Goal: Task Accomplishment & Management: Manage account settings

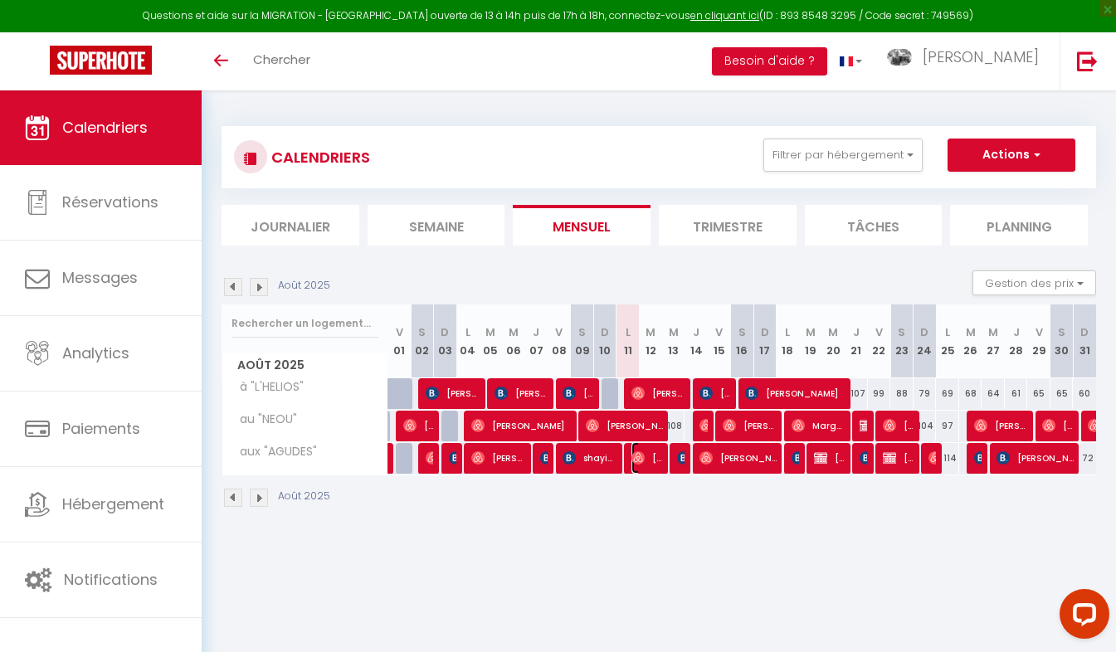
click at [638, 457] on img at bounding box center [637, 457] width 13 height 13
select select "OK"
select select "1"
select select "0"
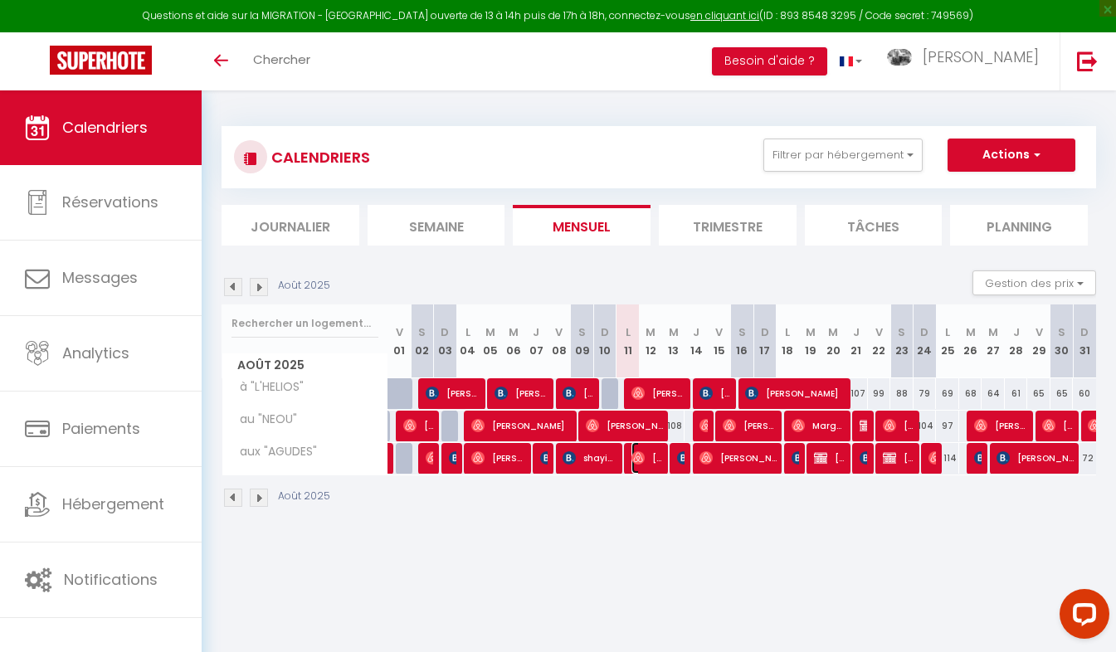
select select "1"
select select
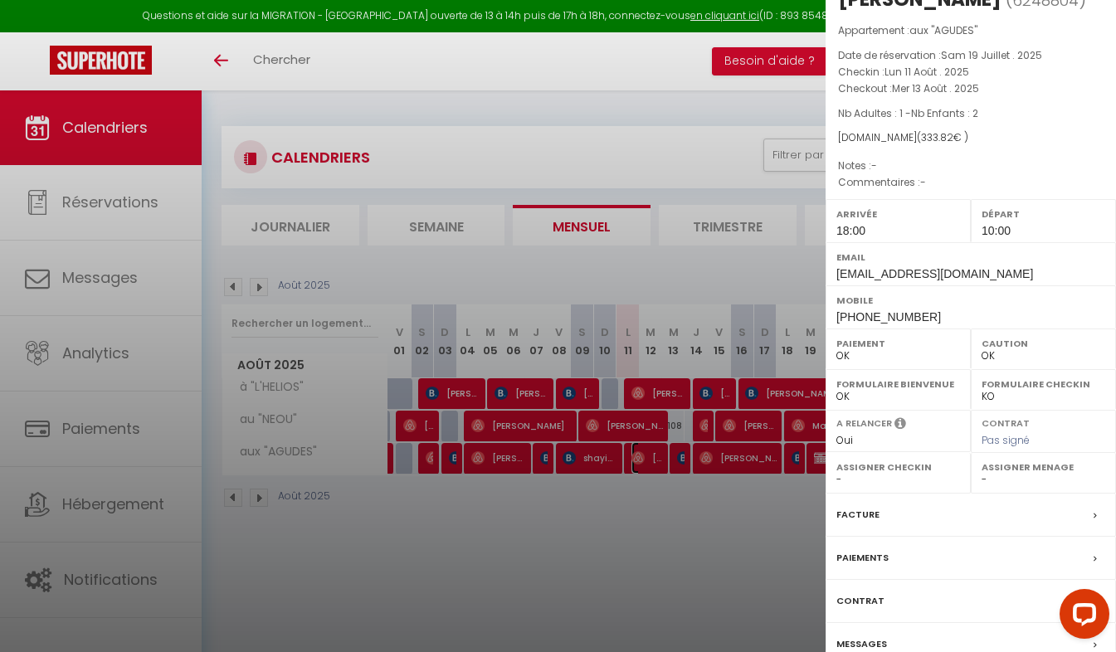
scroll to position [121, 0]
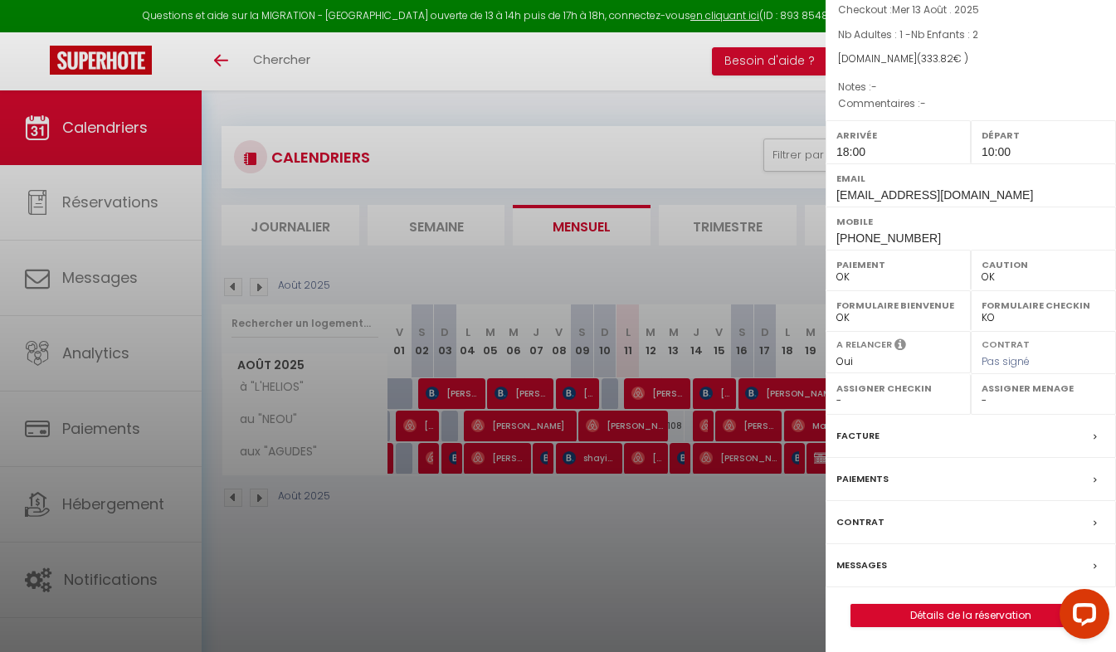
click at [871, 562] on label "Messages" at bounding box center [861, 565] width 51 height 17
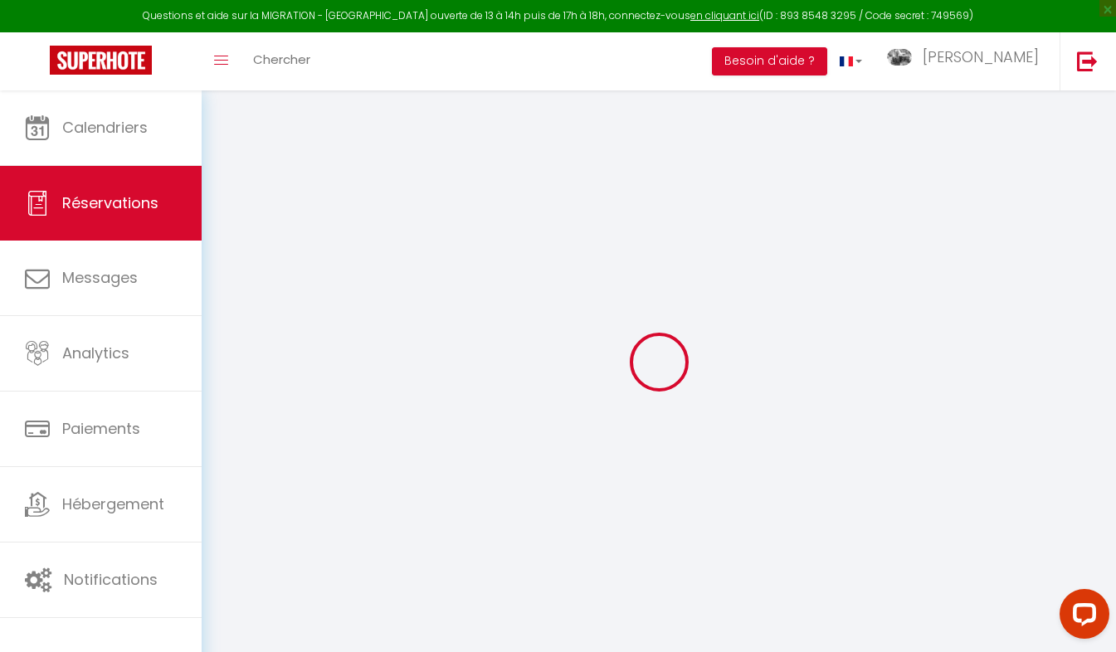
select select "not_cancelled"
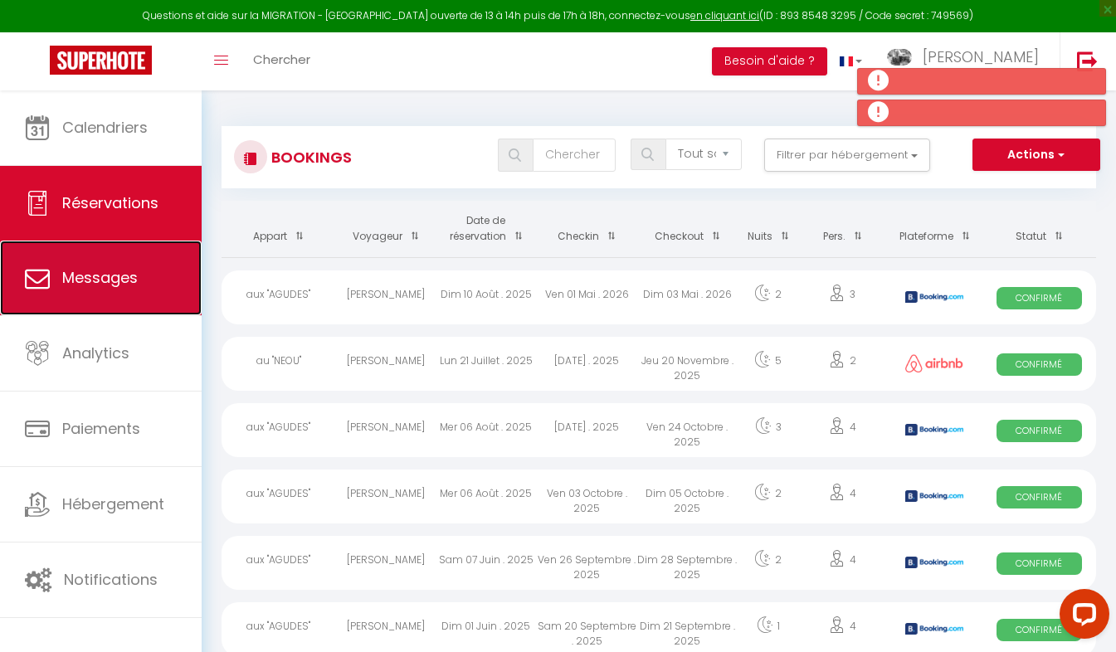
click at [114, 258] on link "Messages" at bounding box center [101, 278] width 202 height 75
select select "message"
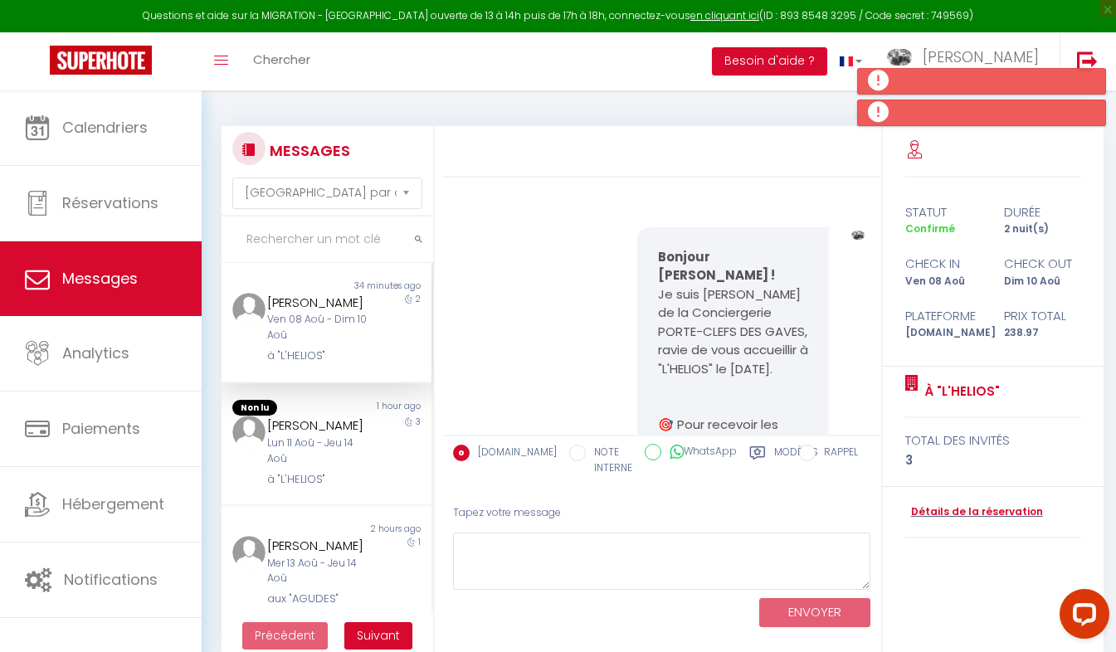
scroll to position [6259, 0]
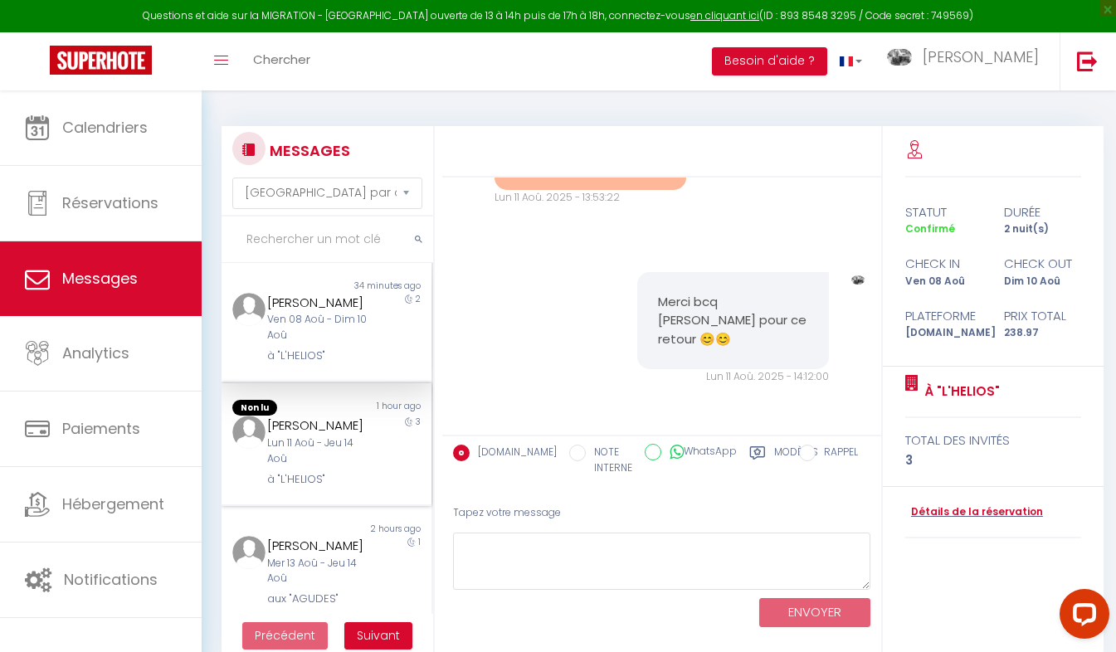
click at [343, 475] on div "à "L'HELIOS"" at bounding box center [317, 479] width 100 height 17
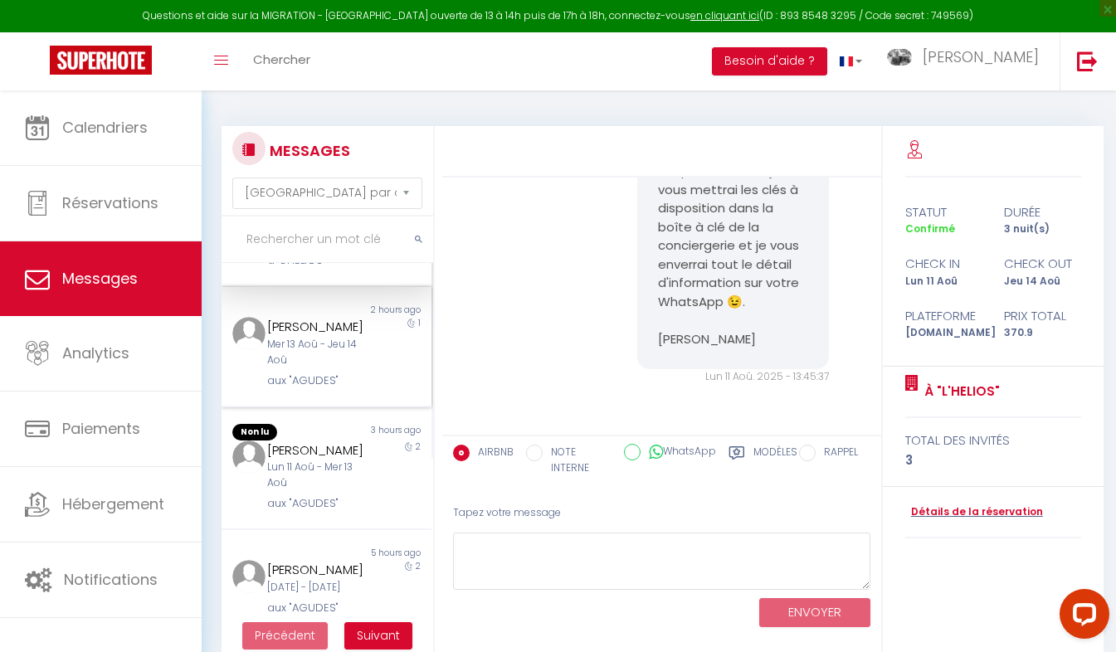
scroll to position [220, 0]
click at [333, 508] on div "aux "AGUDES"" at bounding box center [317, 499] width 100 height 17
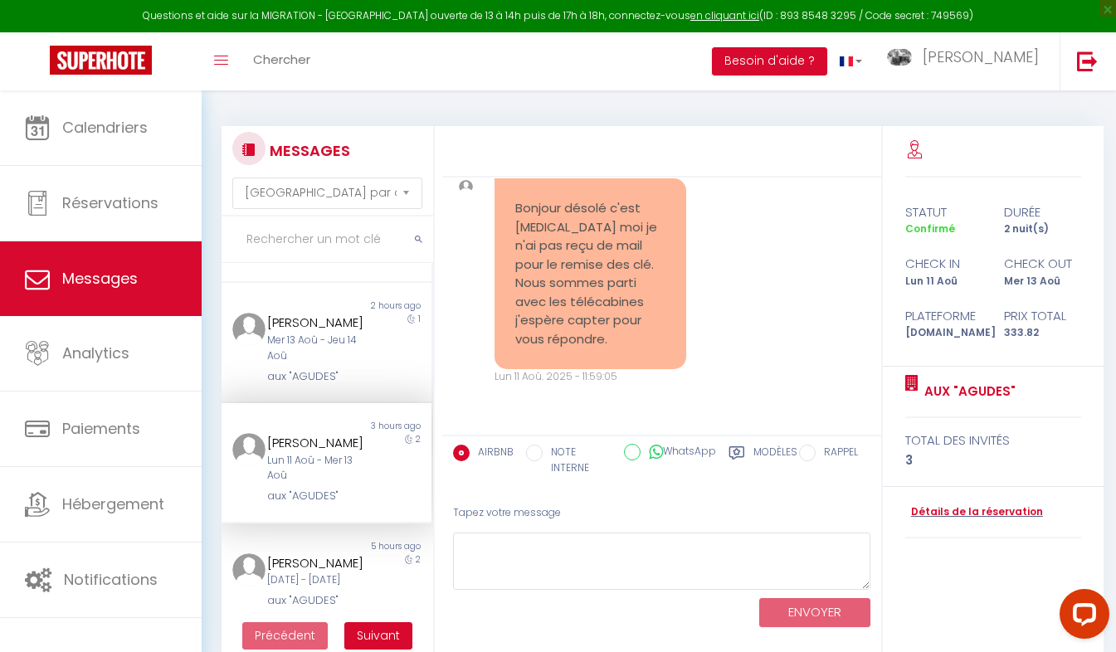
scroll to position [3784, 0]
drag, startPoint x: 980, startPoint y: 460, endPoint x: 971, endPoint y: 351, distance: 109.0
click at [971, 351] on div "statut durée Confirmé 2 nuit(s) check in check out Lun 11 Aoû Mer 13 Aoû Platef…" at bounding box center [993, 391] width 221 height 531
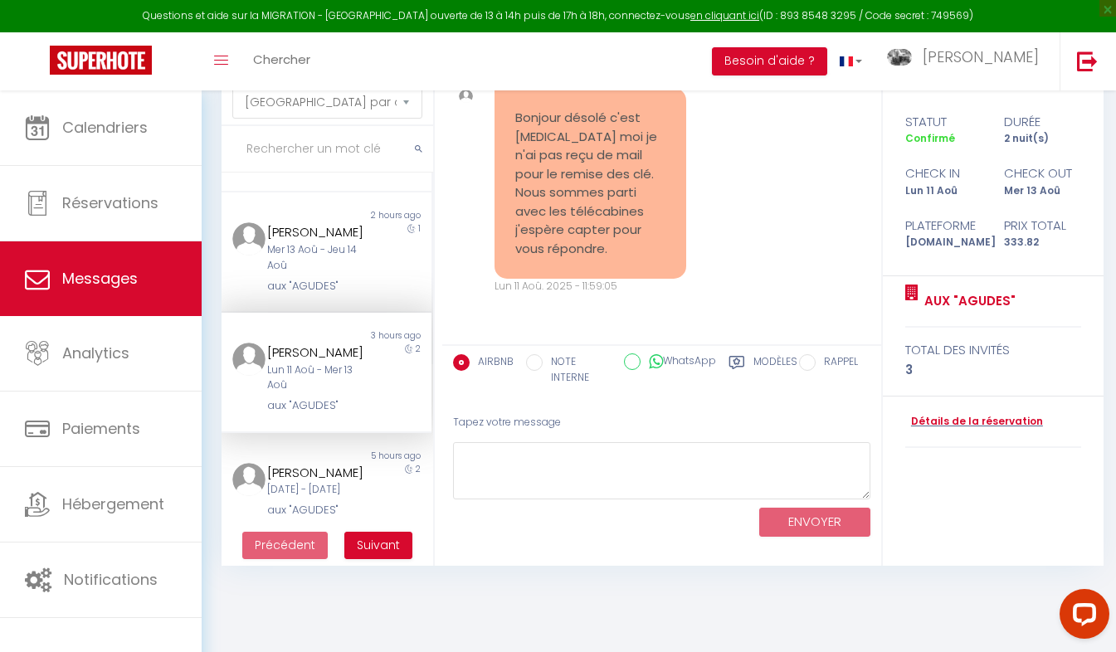
click at [1062, 507] on div "statut durée Confirmé 2 nuit(s) check in check out Lun 11 Aoû Mer 13 Aoû Platef…" at bounding box center [993, 301] width 221 height 531
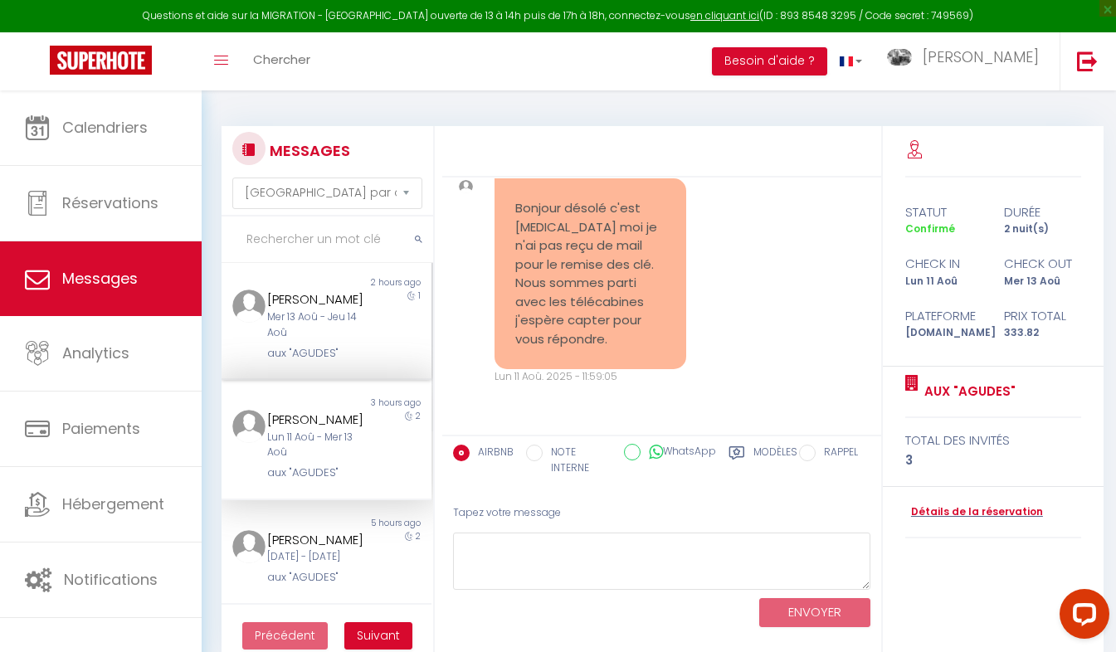
scroll to position [241, 0]
click at [371, 635] on span "Suivant" at bounding box center [378, 635] width 43 height 17
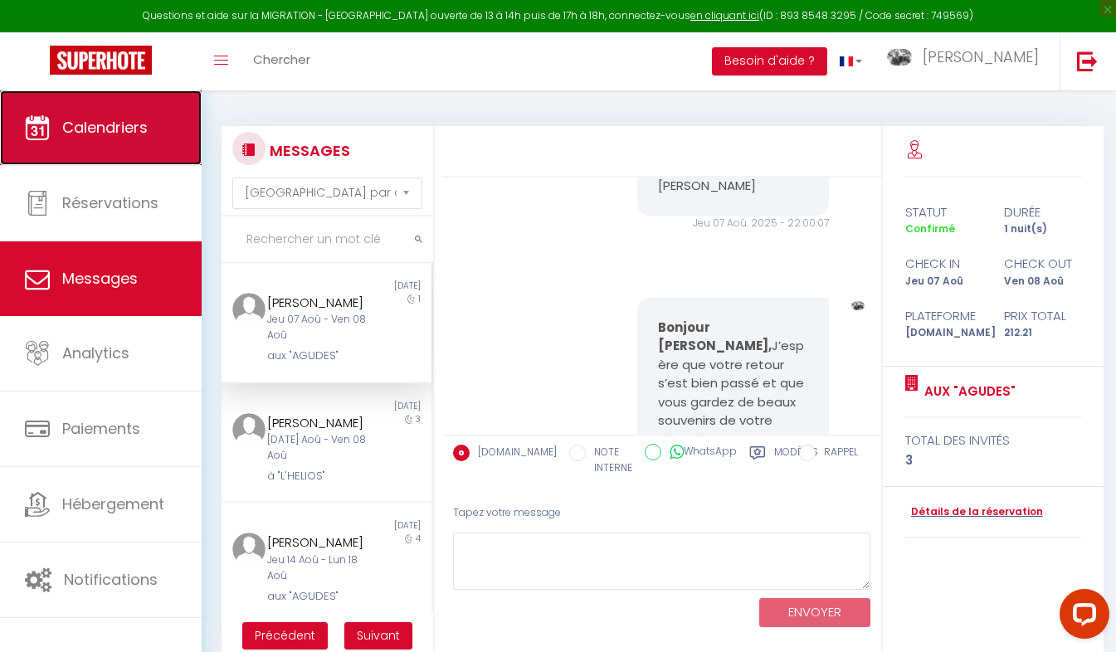
click at [73, 115] on link "Calendriers" at bounding box center [101, 127] width 202 height 75
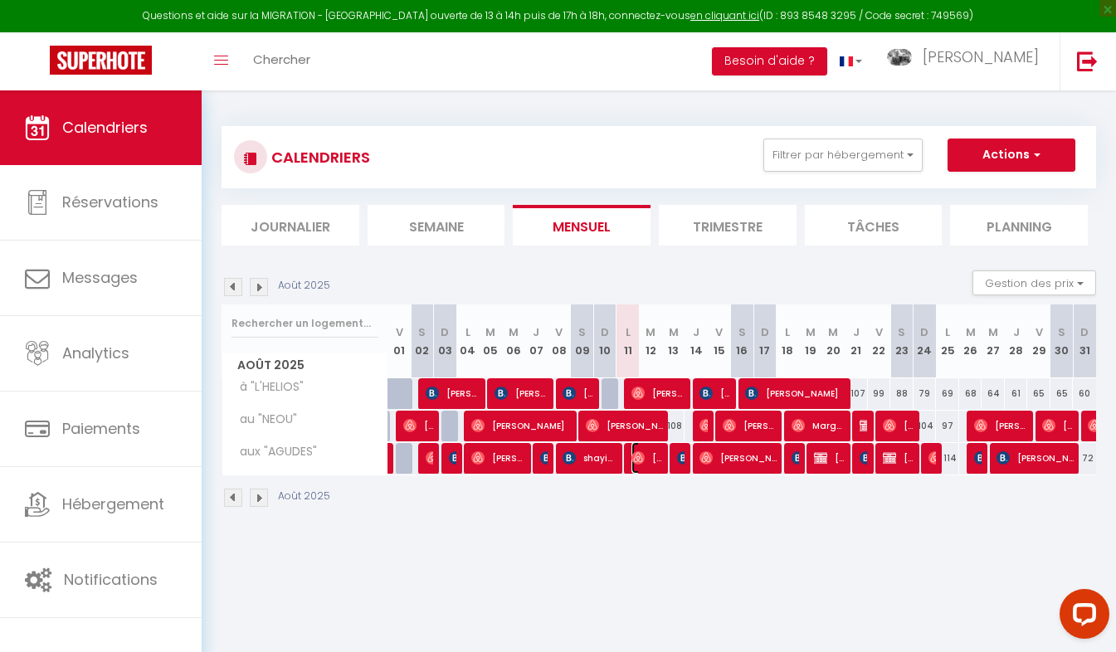
click at [647, 463] on span "[PERSON_NAME]" at bounding box center [646, 458] width 31 height 32
select select "OK"
select select "1"
select select "0"
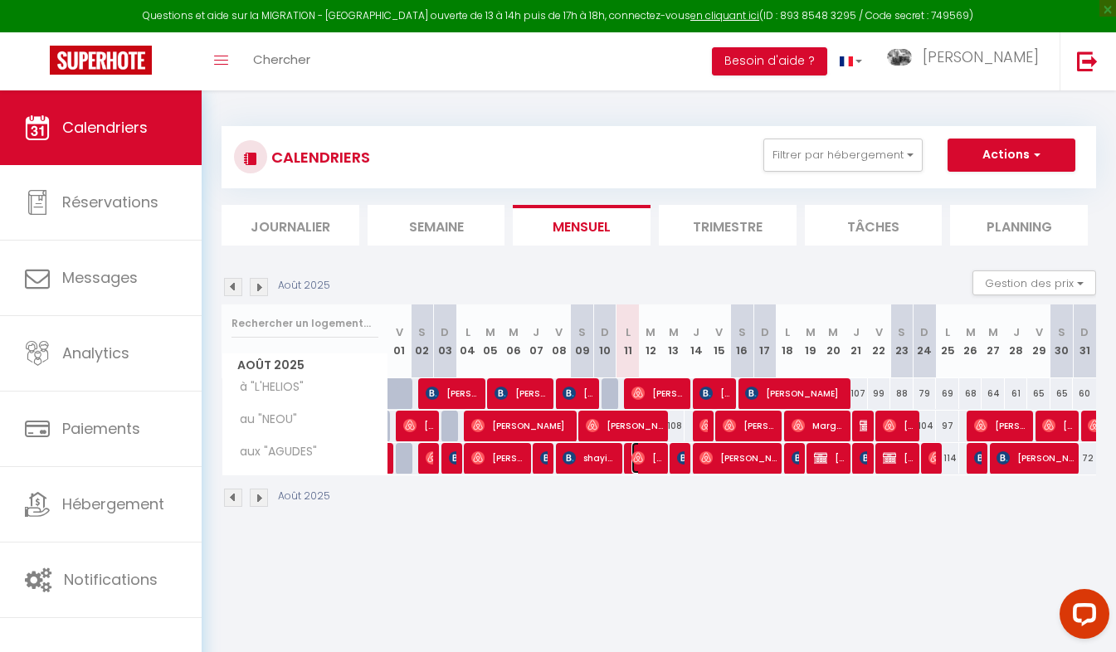
select select "1"
select select
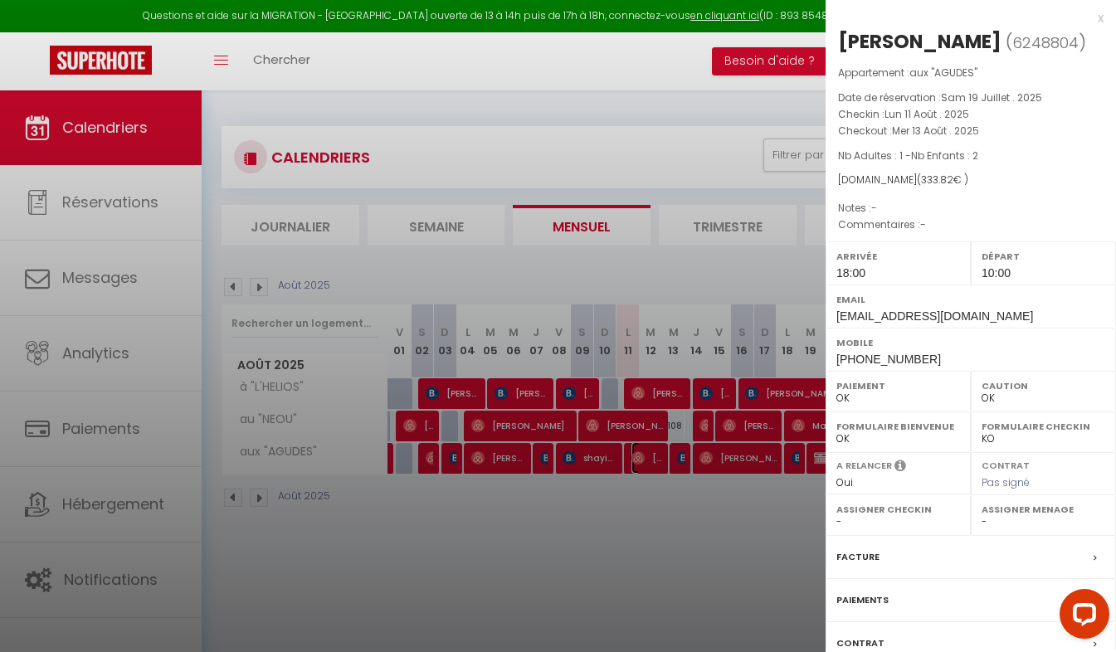
scroll to position [121, 0]
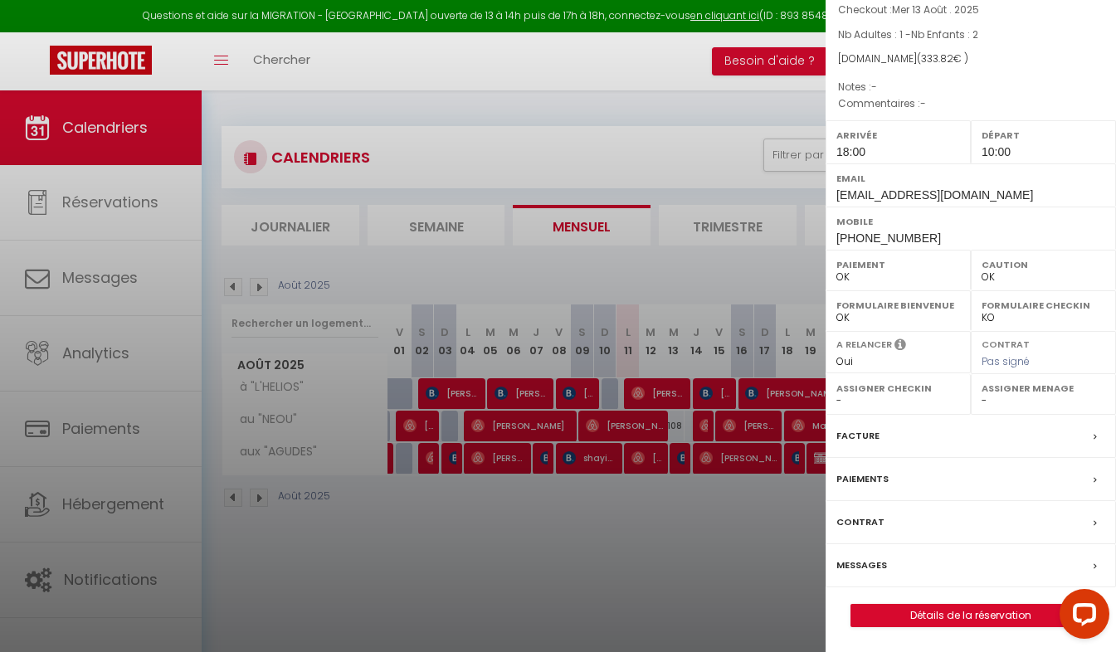
click at [590, 398] on div at bounding box center [558, 326] width 1116 height 652
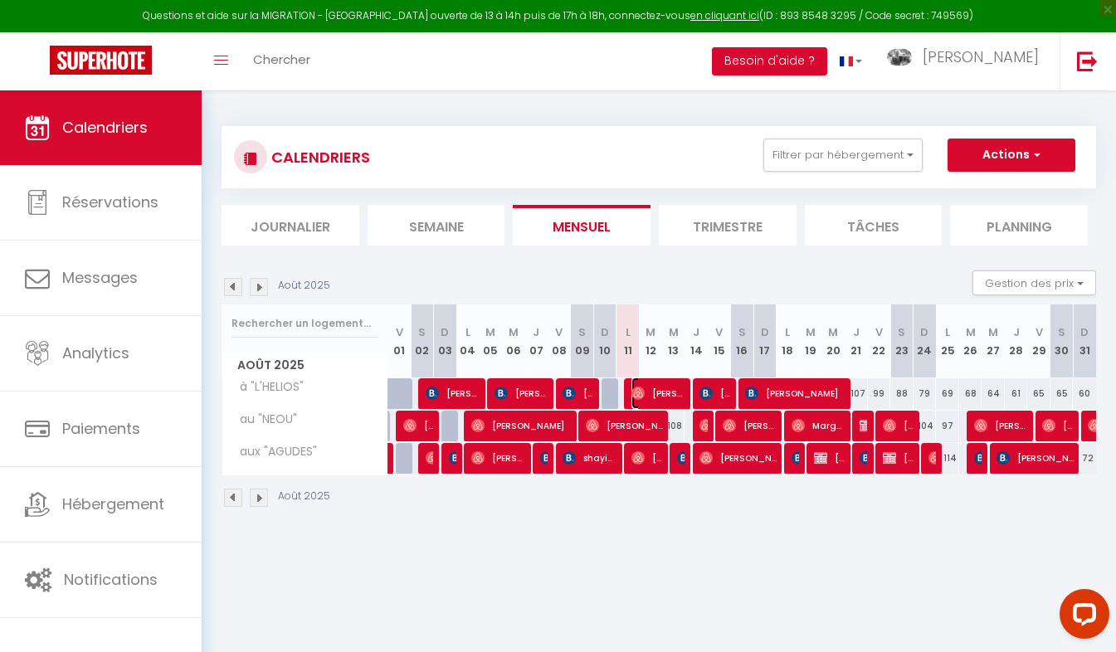
click at [650, 393] on span "[PERSON_NAME]" at bounding box center [658, 393] width 54 height 32
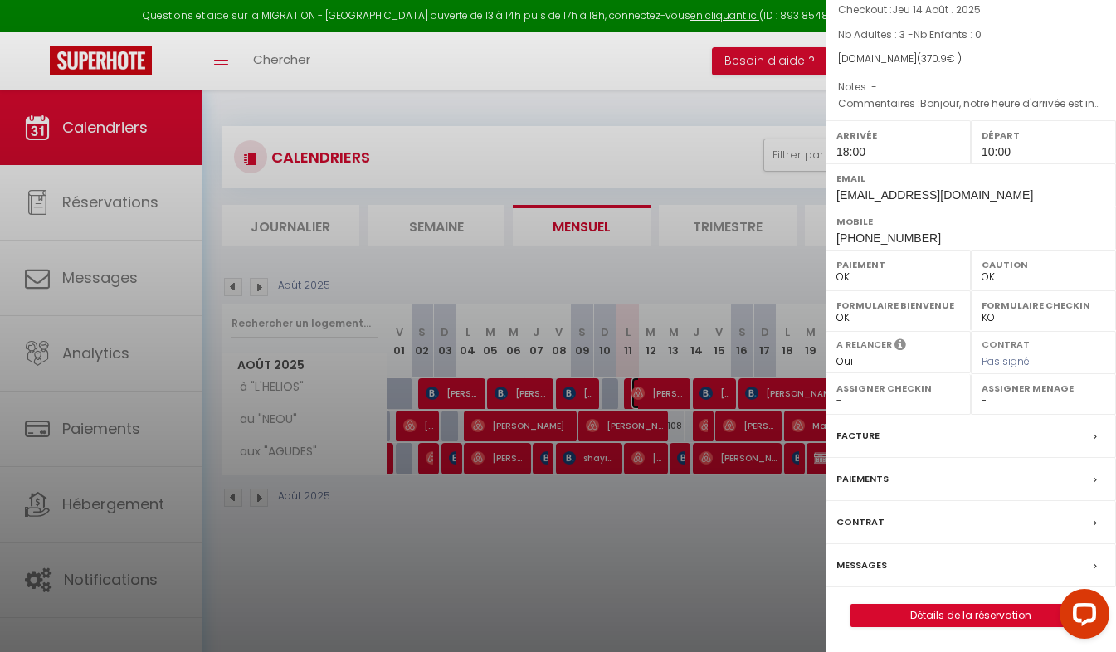
scroll to position [90, 0]
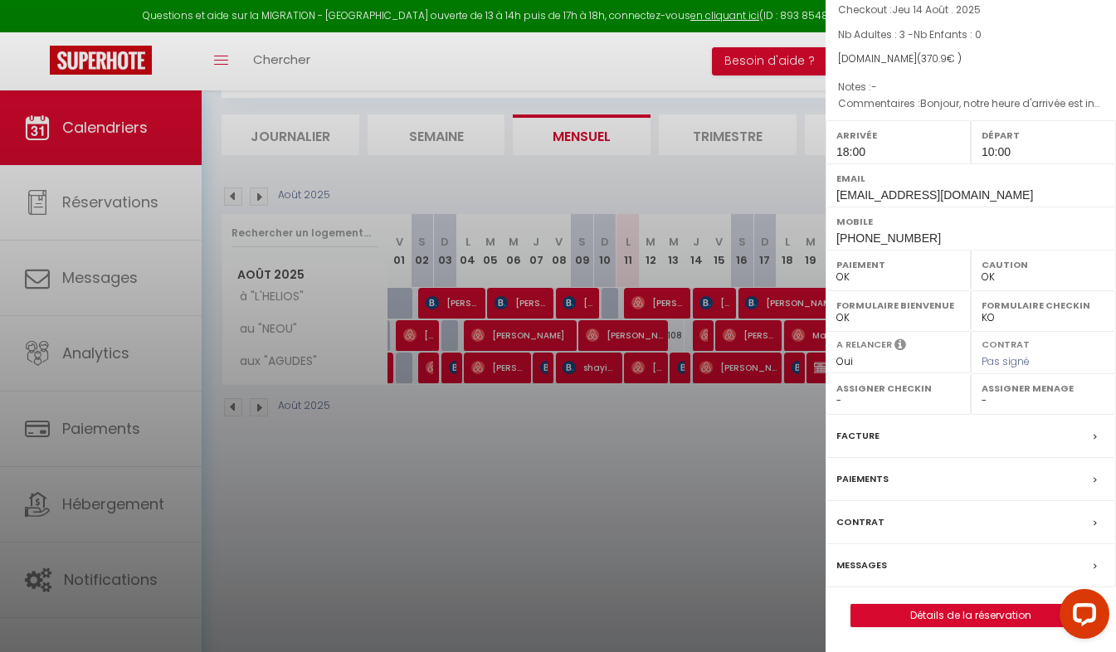
click at [864, 560] on label "Messages" at bounding box center [861, 565] width 51 height 17
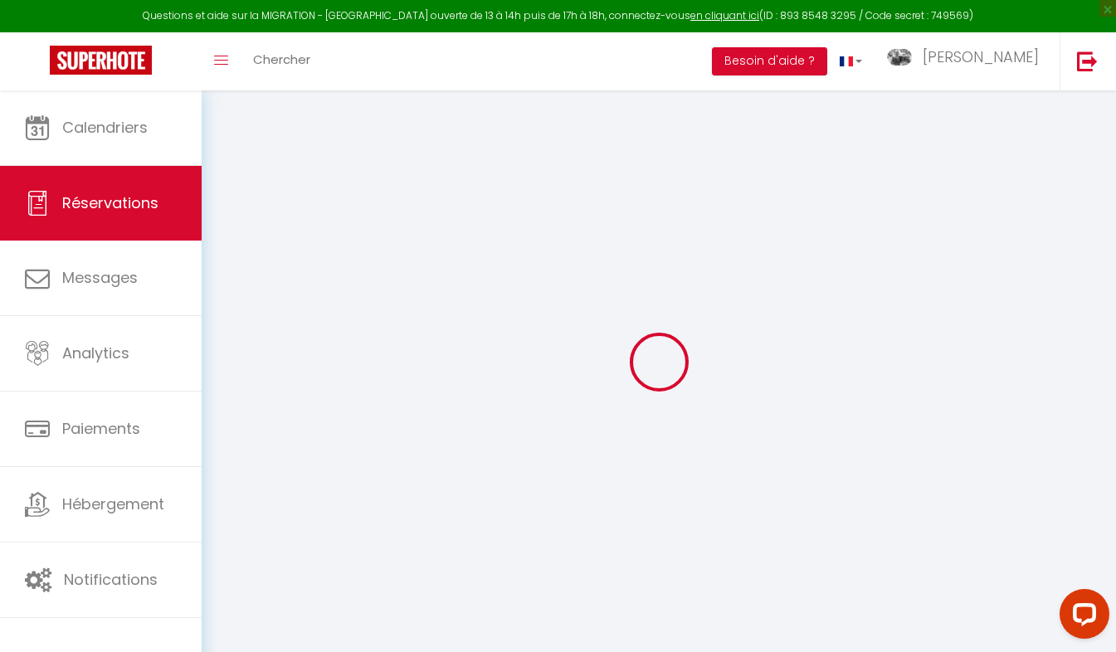
select select
checkbox input "false"
select select
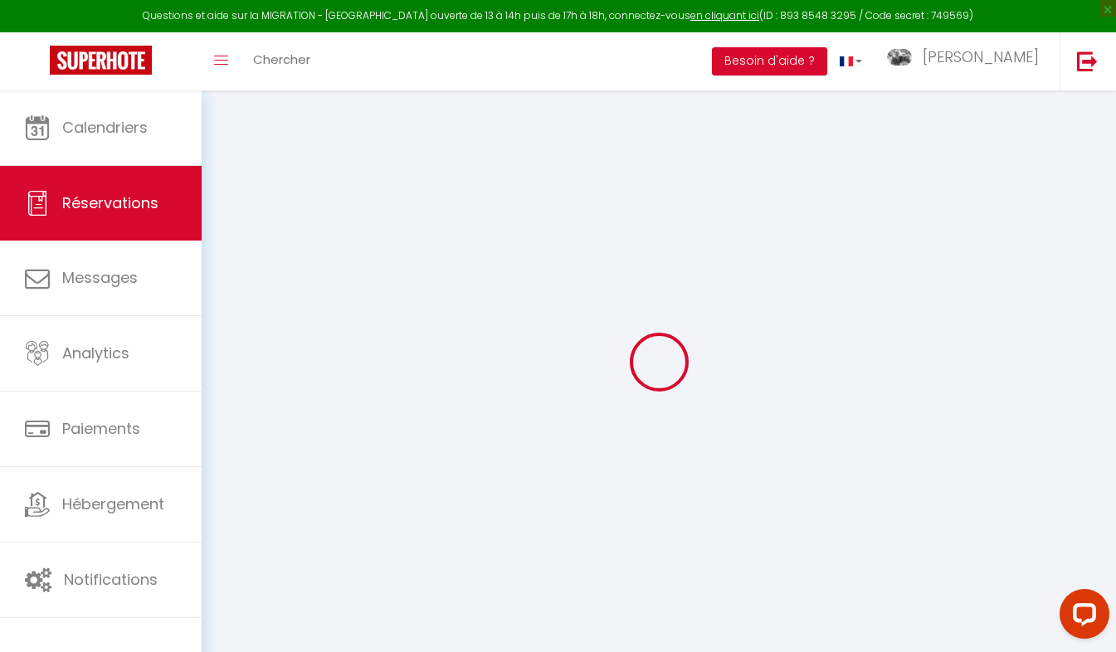
select select
checkbox input "false"
type textarea "Bonjour, notre heure d'arrivée est indicative car nous risquons d'être dans les…"
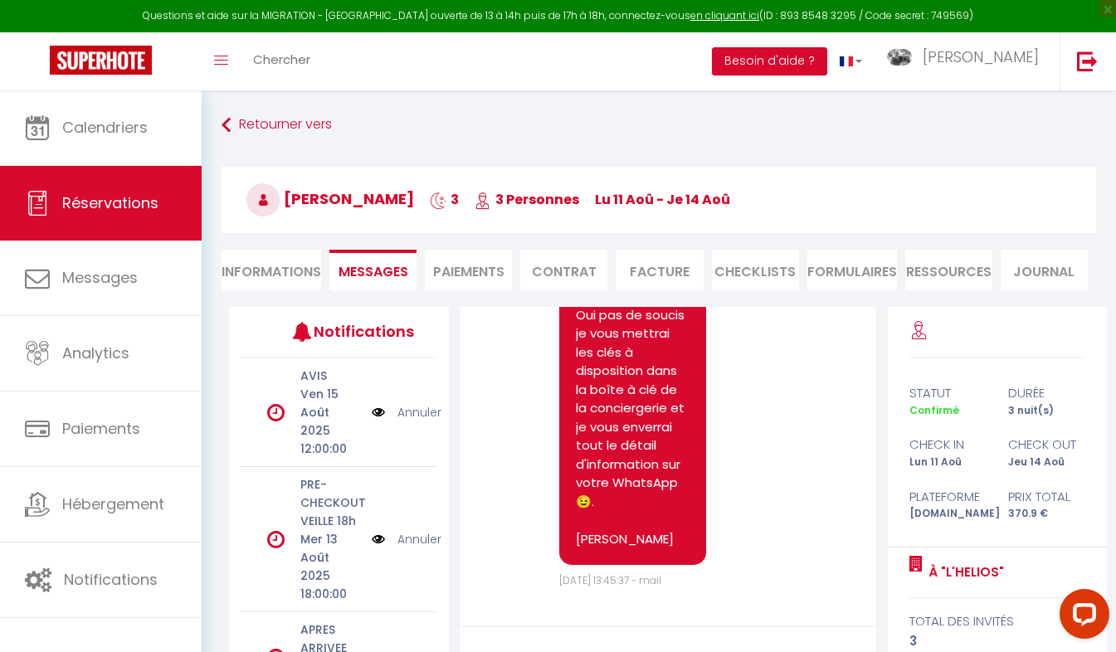
scroll to position [4326, 0]
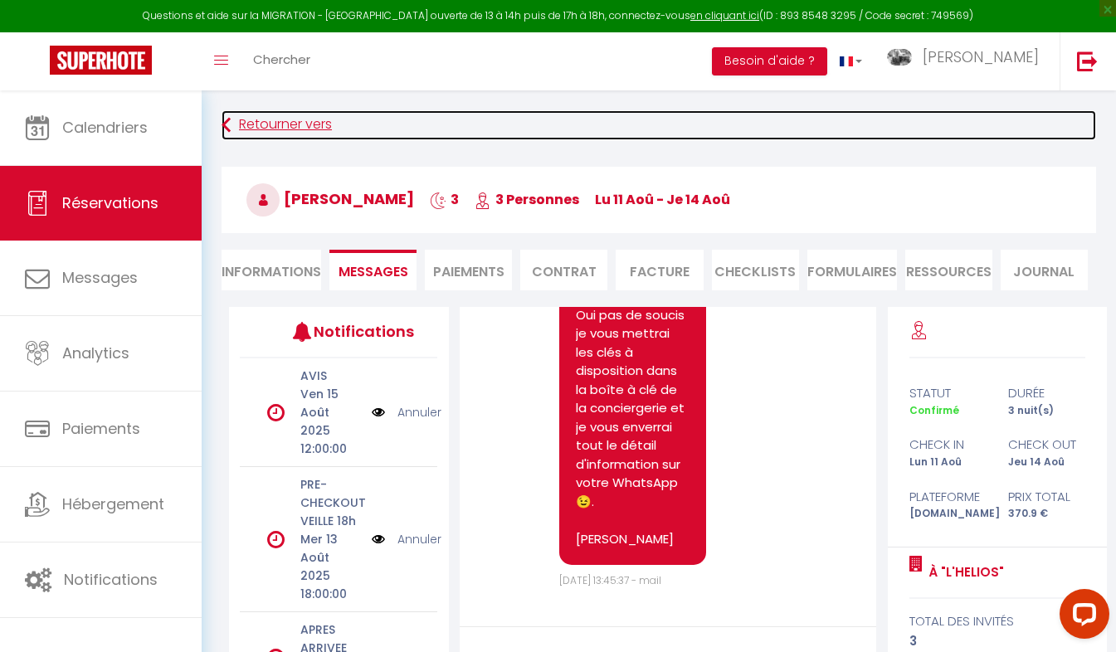
click at [266, 131] on link "Retourner vers" at bounding box center [658, 125] width 874 height 30
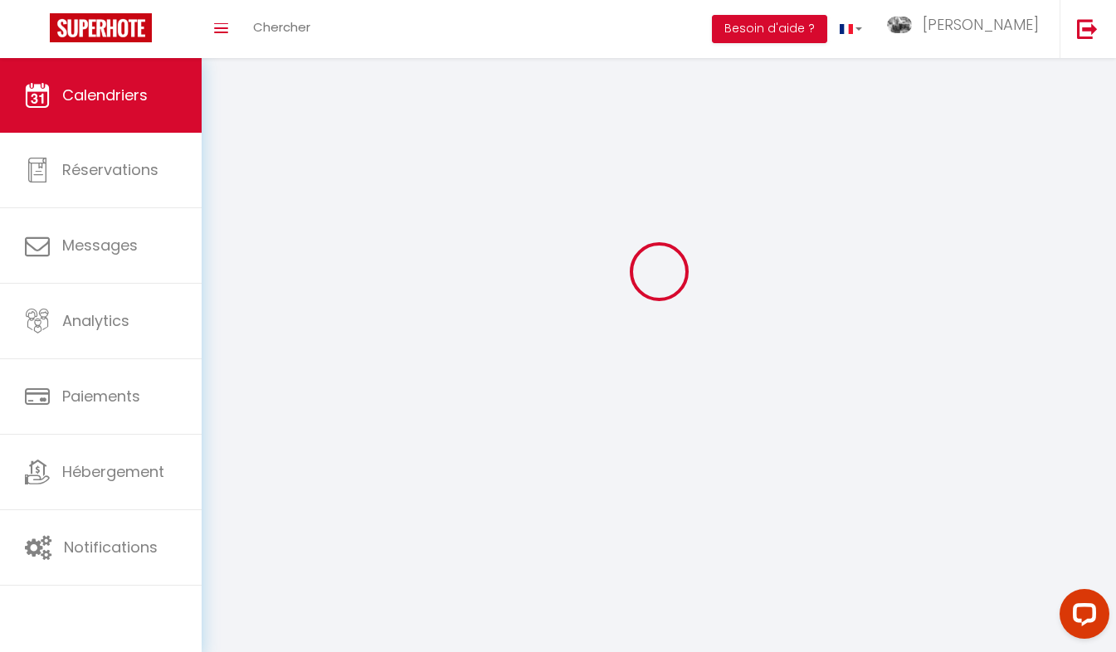
scroll to position [90, 0]
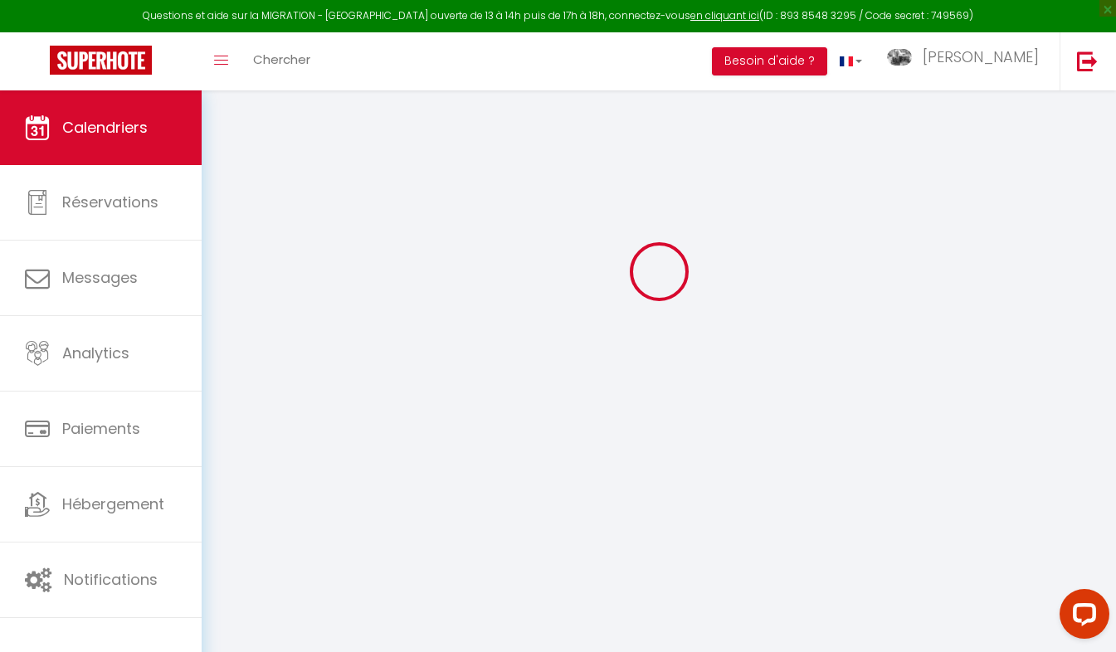
select select
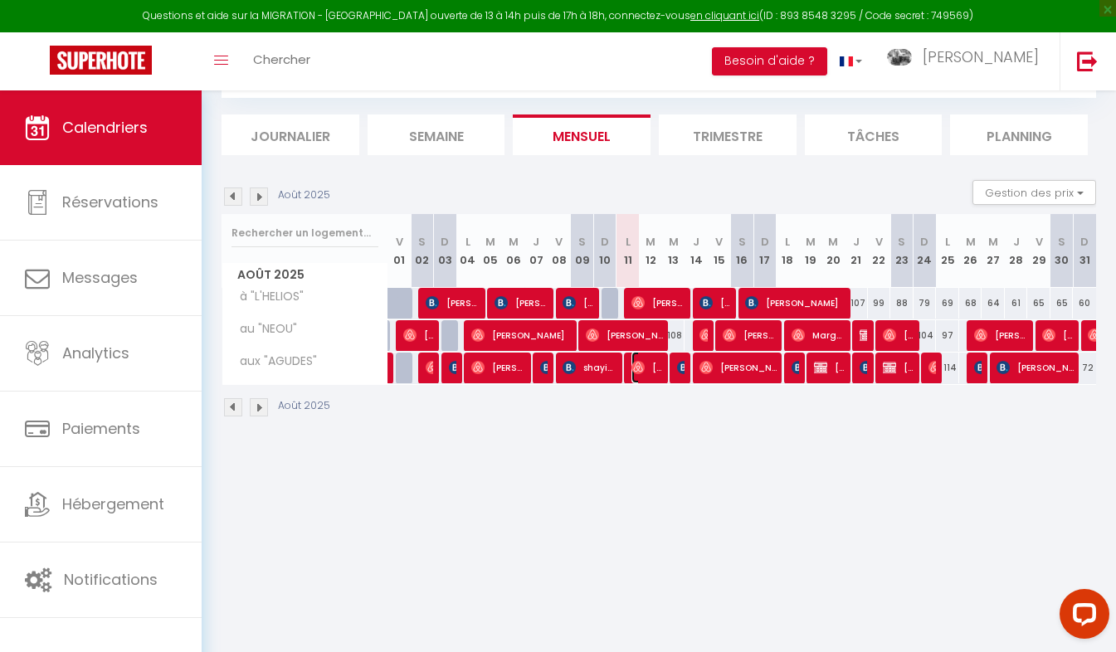
click at [647, 369] on span "[PERSON_NAME]" at bounding box center [646, 368] width 31 height 32
select select "OK"
select select "1"
select select "0"
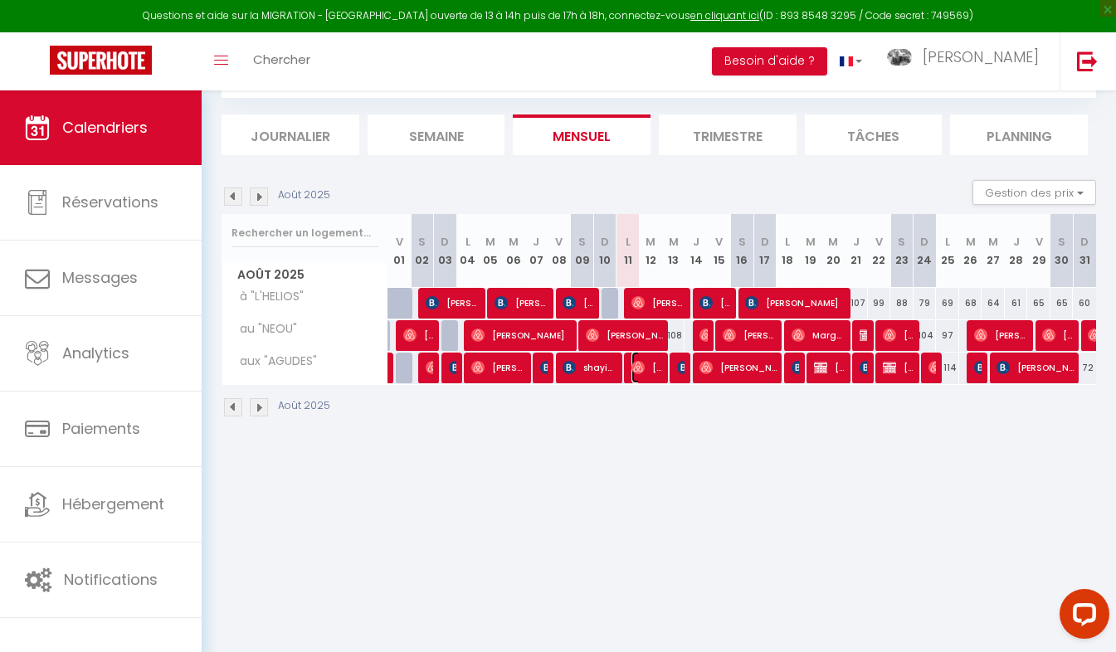
select select "1"
select select
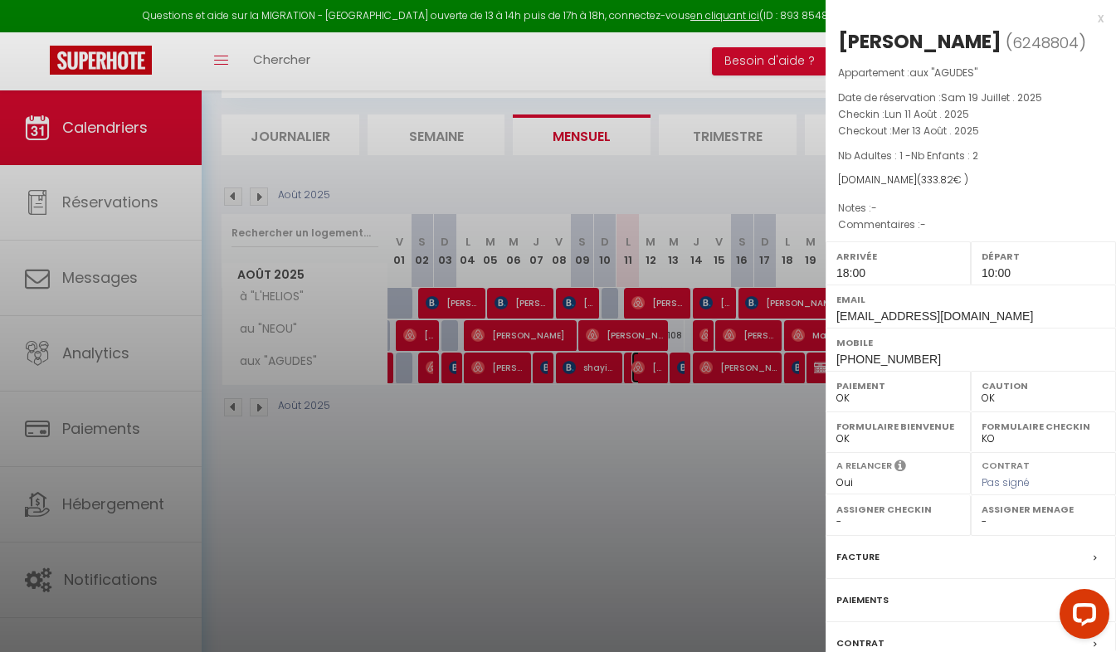
scroll to position [121, 0]
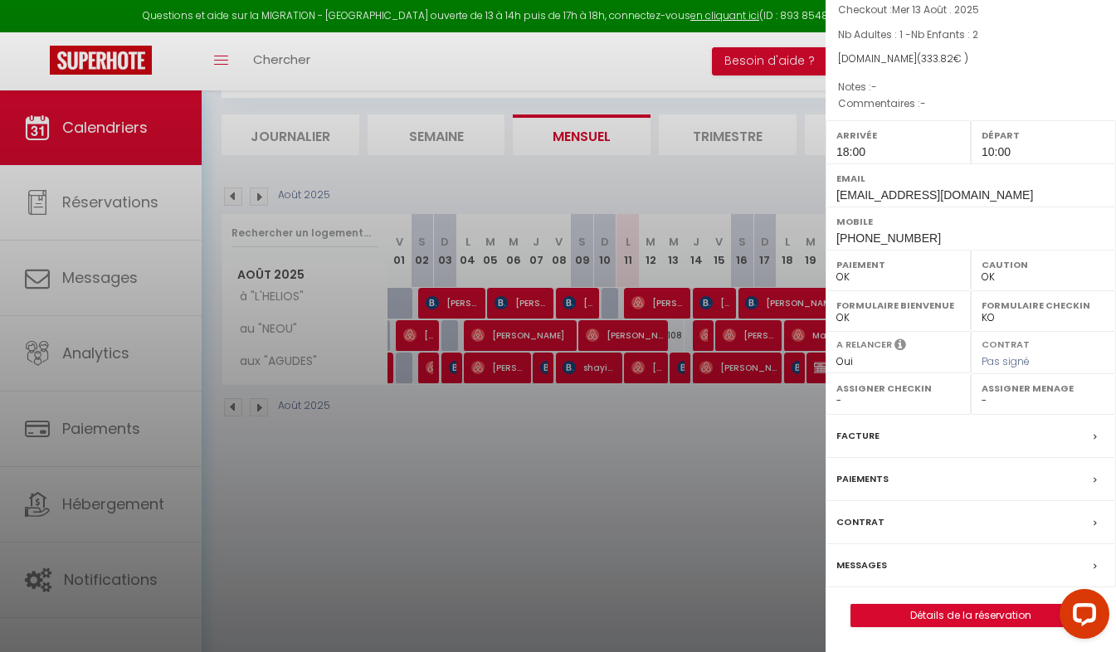
click at [868, 565] on label "Messages" at bounding box center [861, 565] width 51 height 17
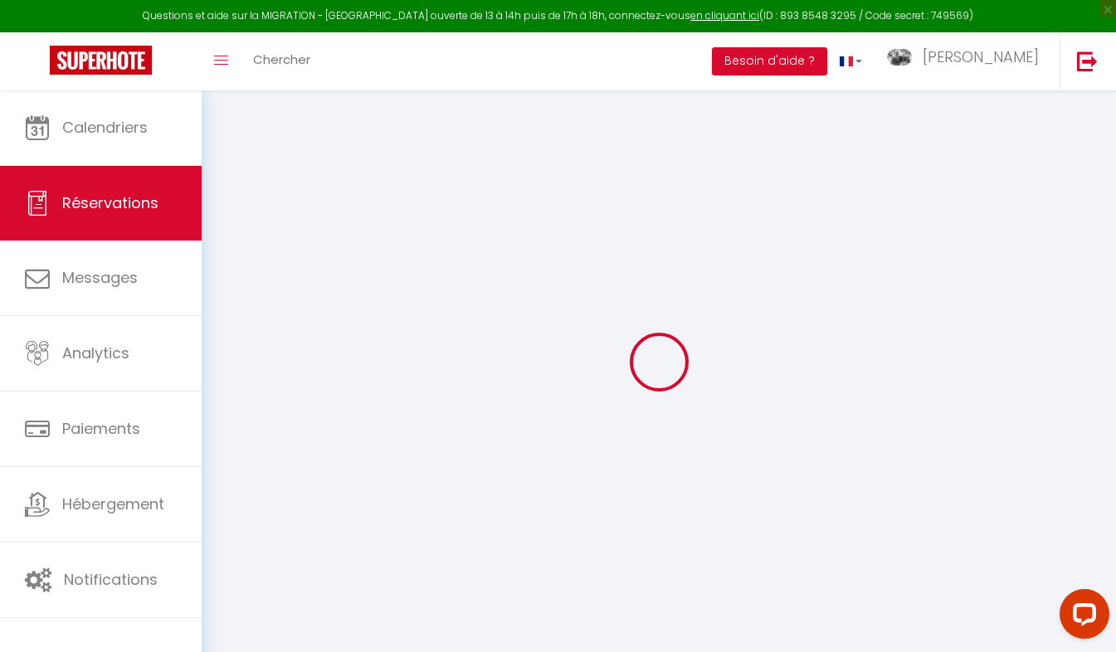
select select "not_cancelled"
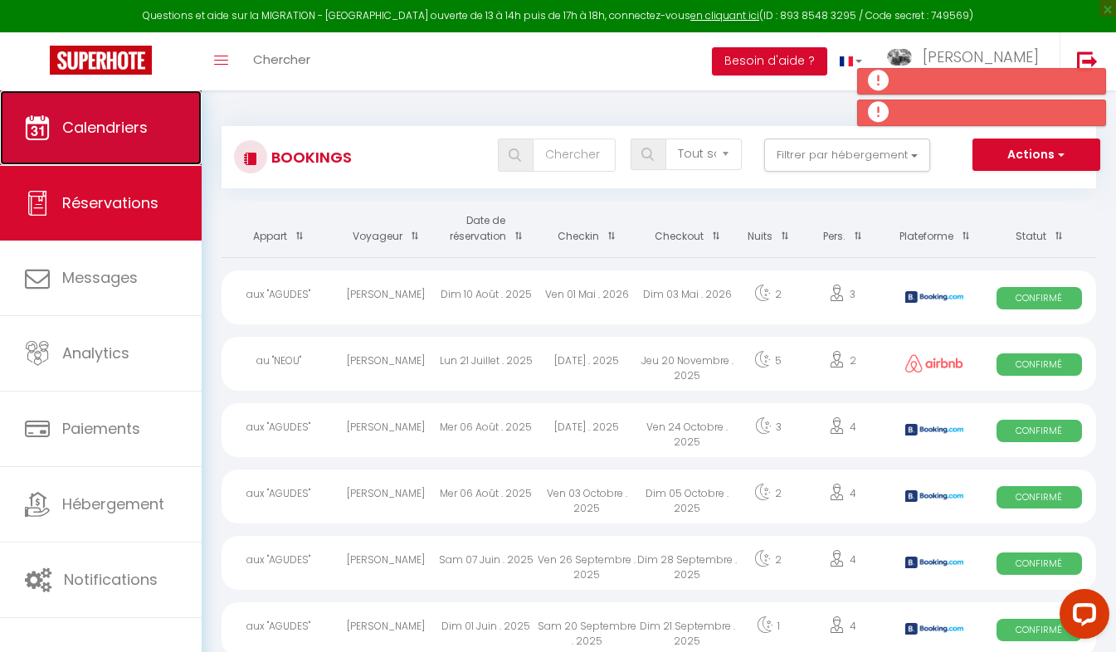
click at [85, 139] on link "Calendriers" at bounding box center [101, 127] width 202 height 75
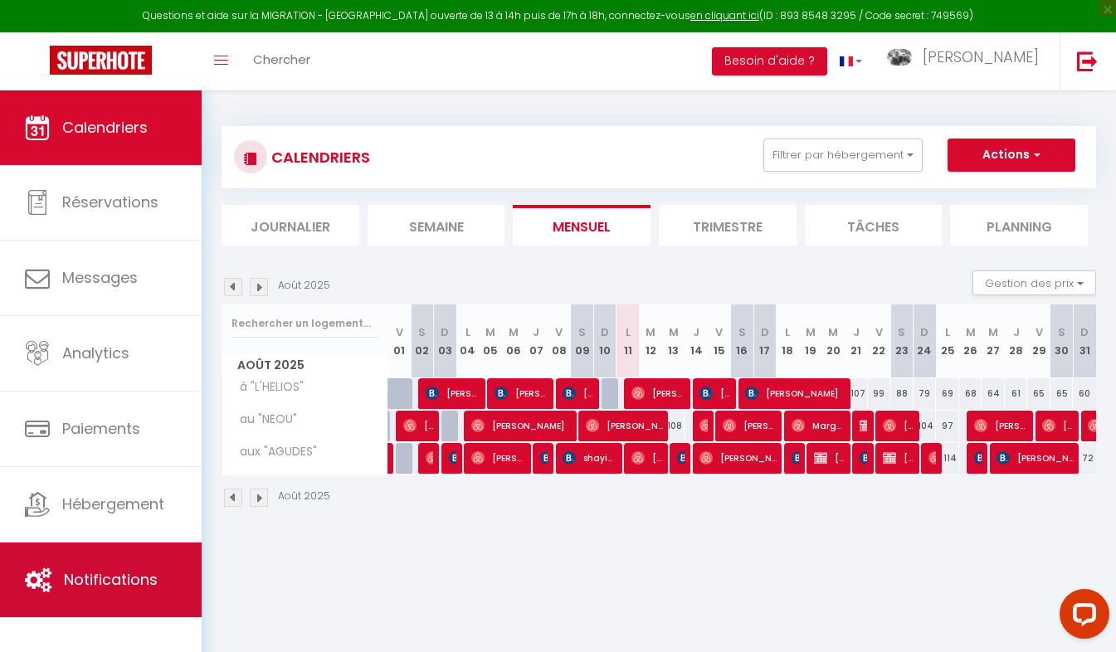
scroll to position [90, 0]
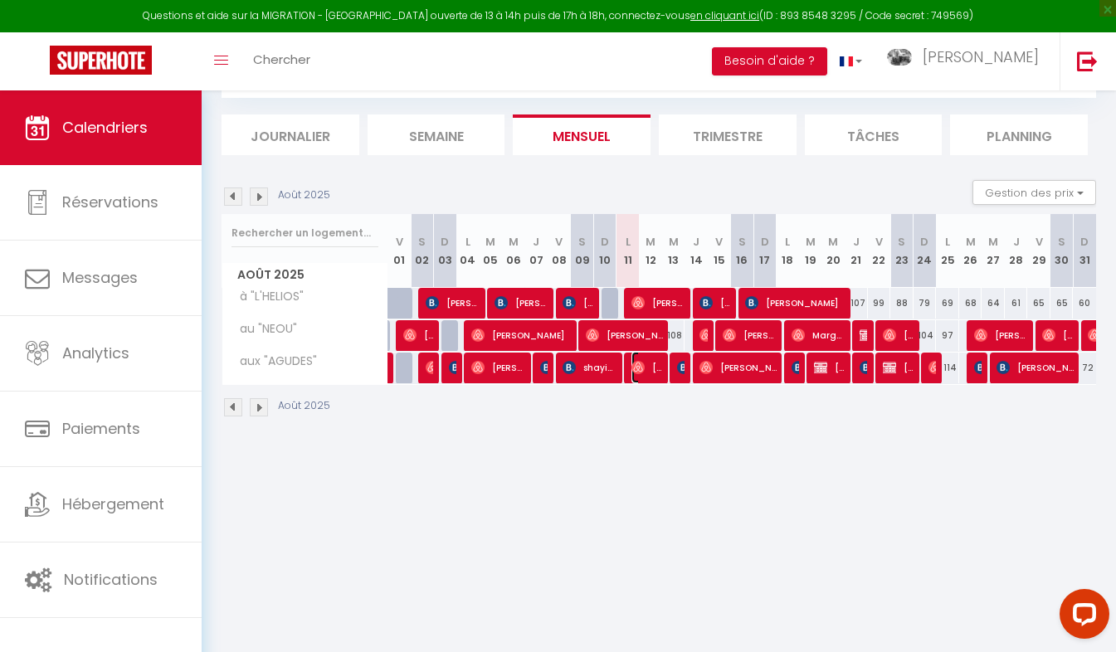
click at [644, 371] on img at bounding box center [637, 367] width 13 height 13
select select "OK"
select select "1"
select select "0"
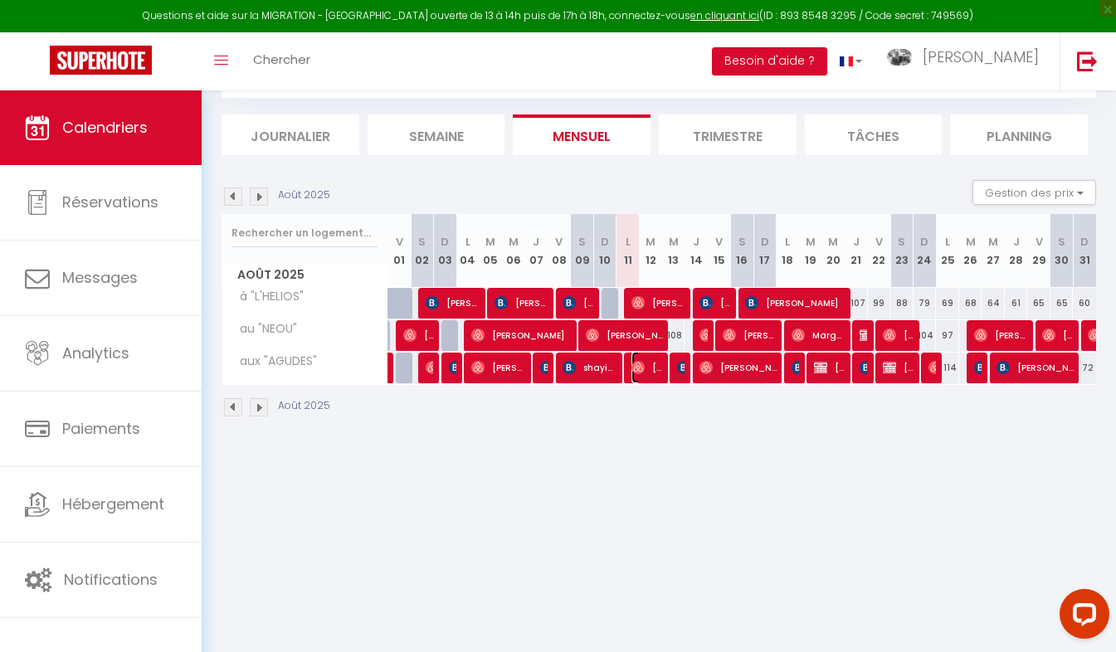
select select "1"
select select
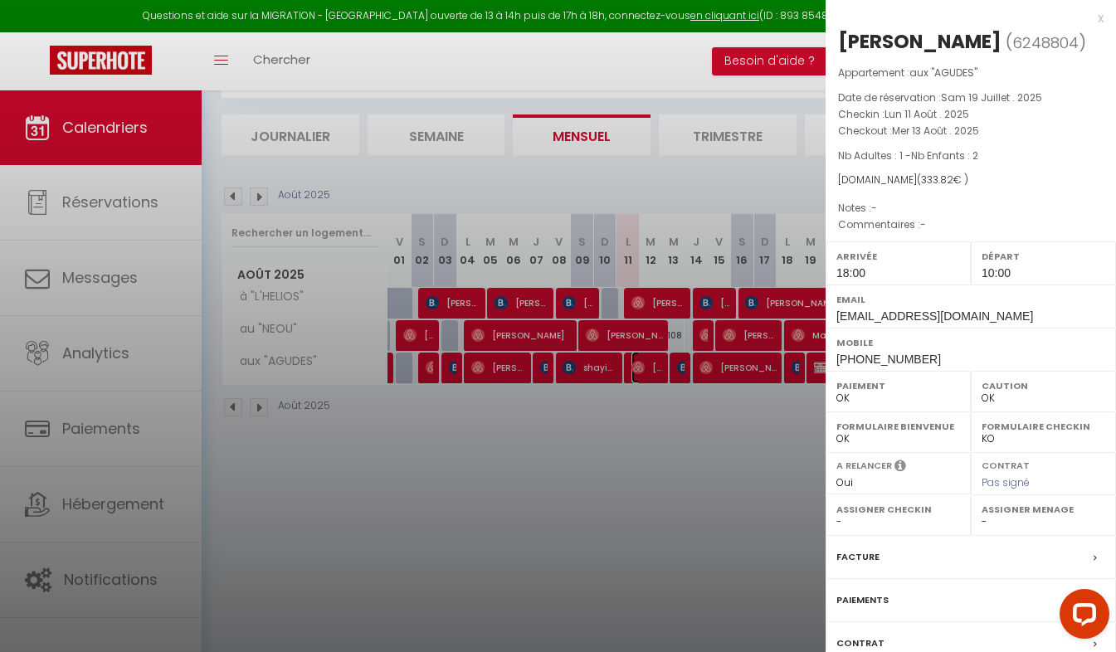
scroll to position [121, 0]
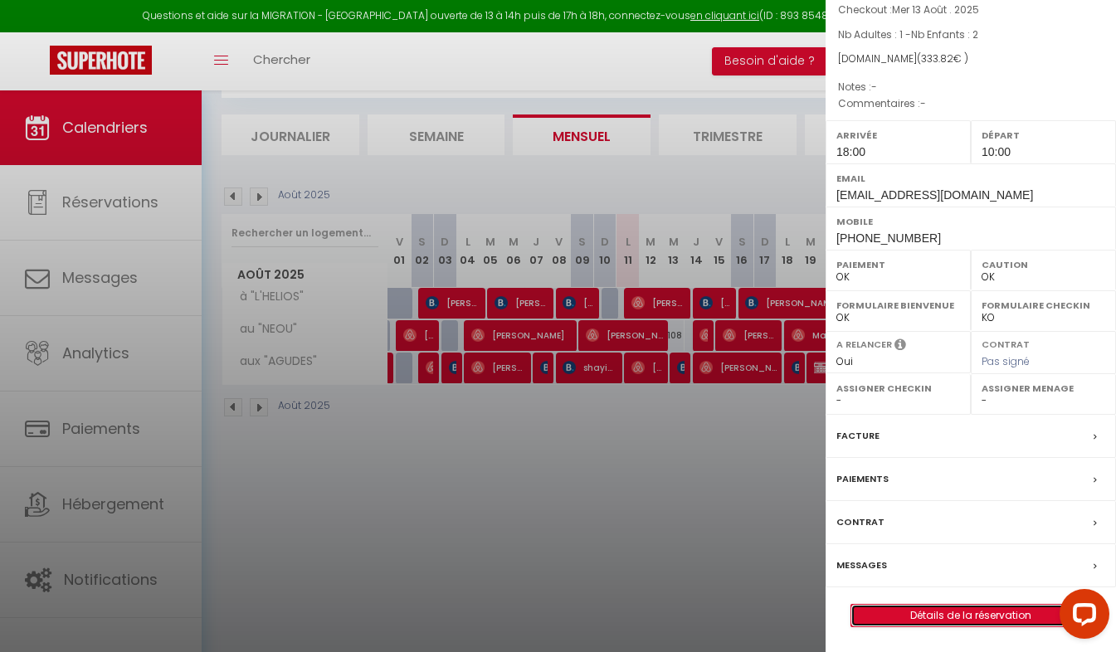
click at [958, 615] on link "Détails de la réservation" at bounding box center [970, 616] width 239 height 22
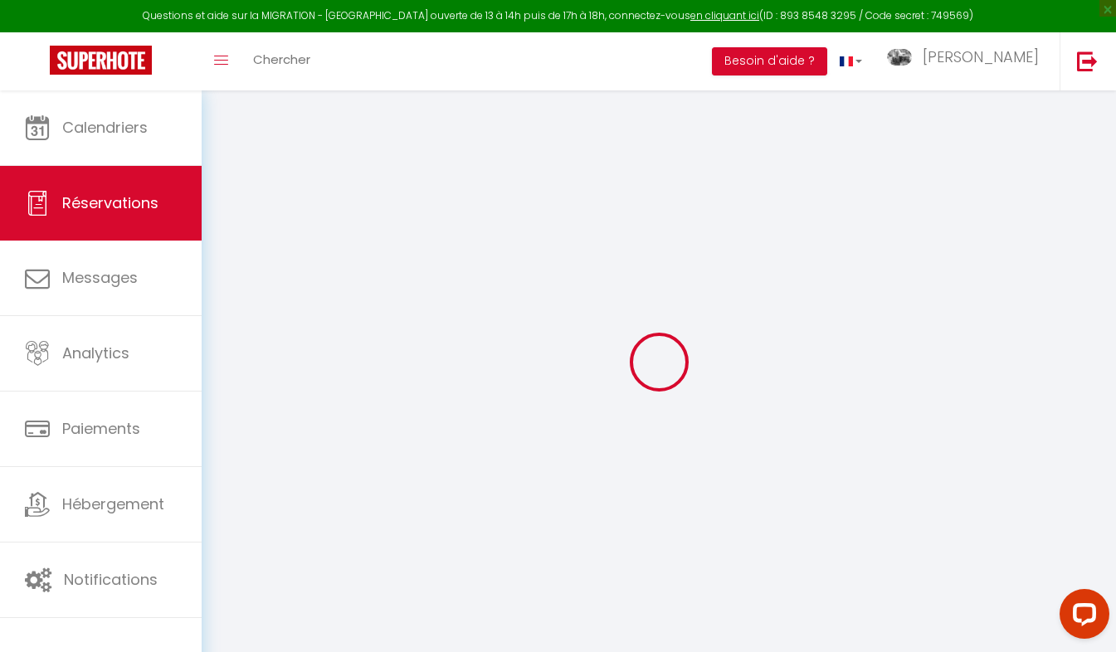
select select "not_cancelled"
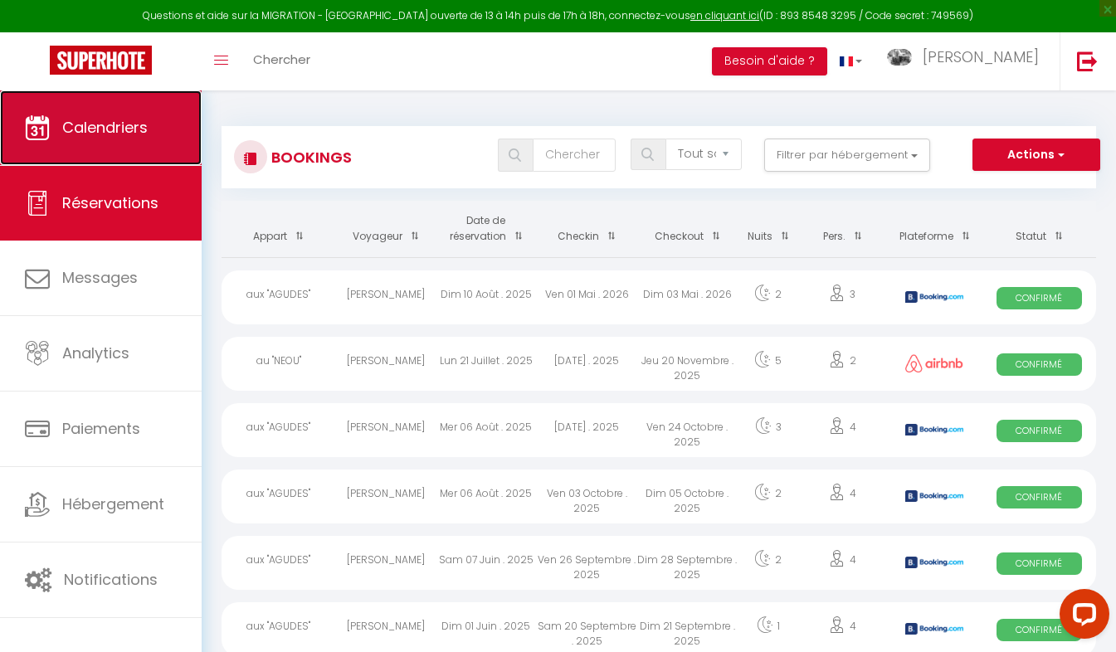
click at [95, 146] on link "Calendriers" at bounding box center [101, 127] width 202 height 75
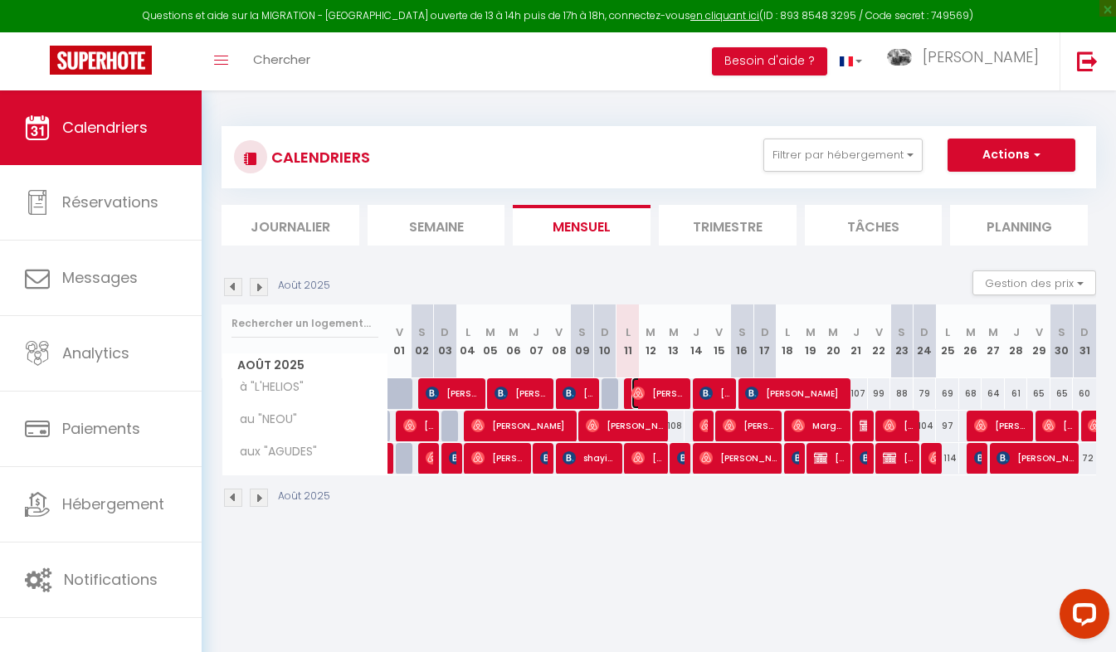
click at [671, 395] on span "[PERSON_NAME]" at bounding box center [658, 393] width 54 height 32
select select "OK"
select select "1"
select select "0"
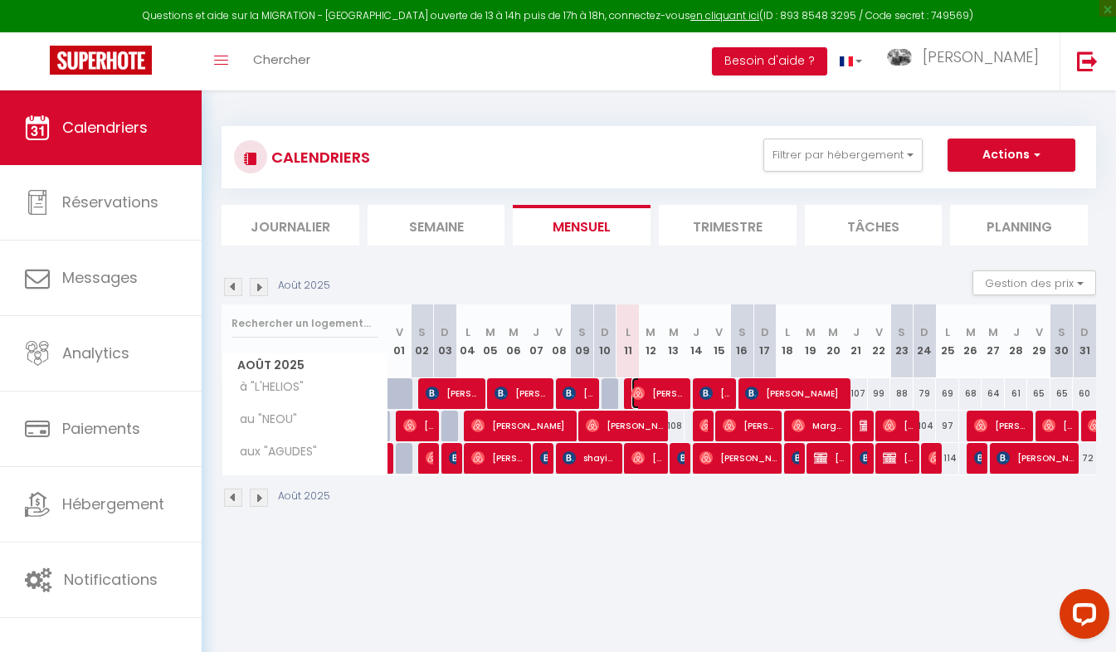
select select "1"
select select
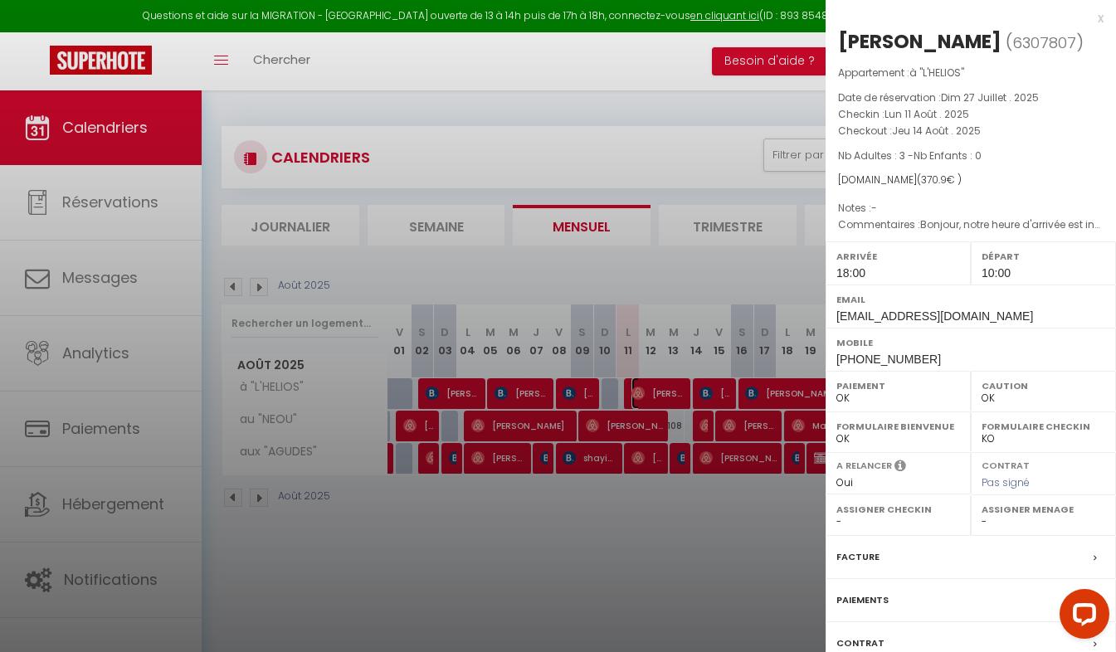
scroll to position [121, 0]
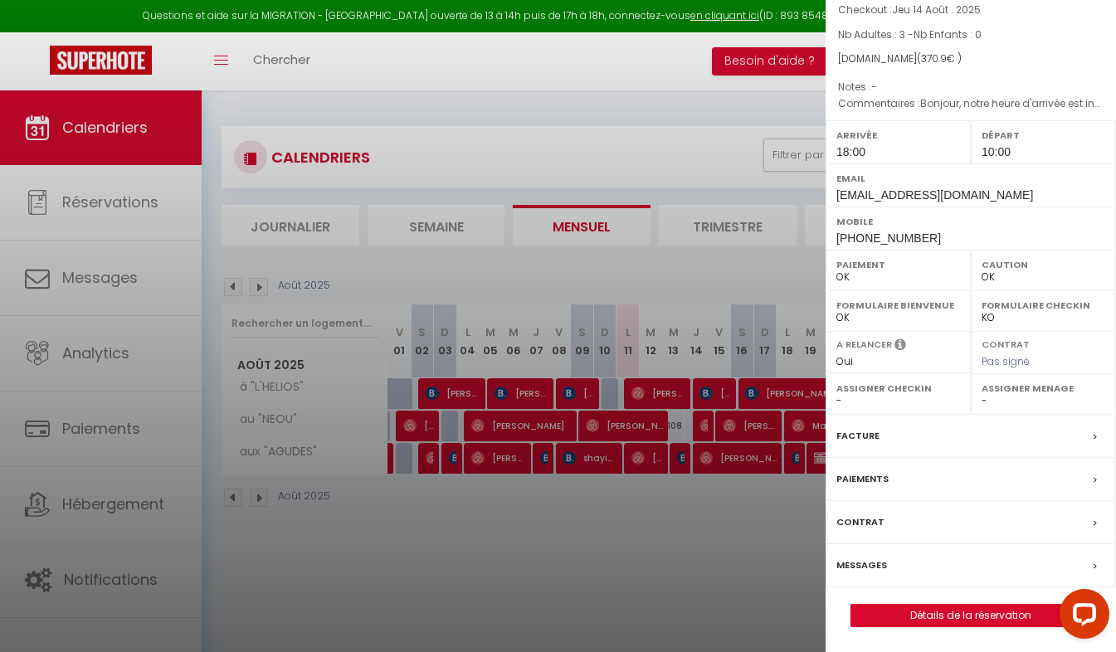
click at [693, 521] on div at bounding box center [558, 326] width 1116 height 652
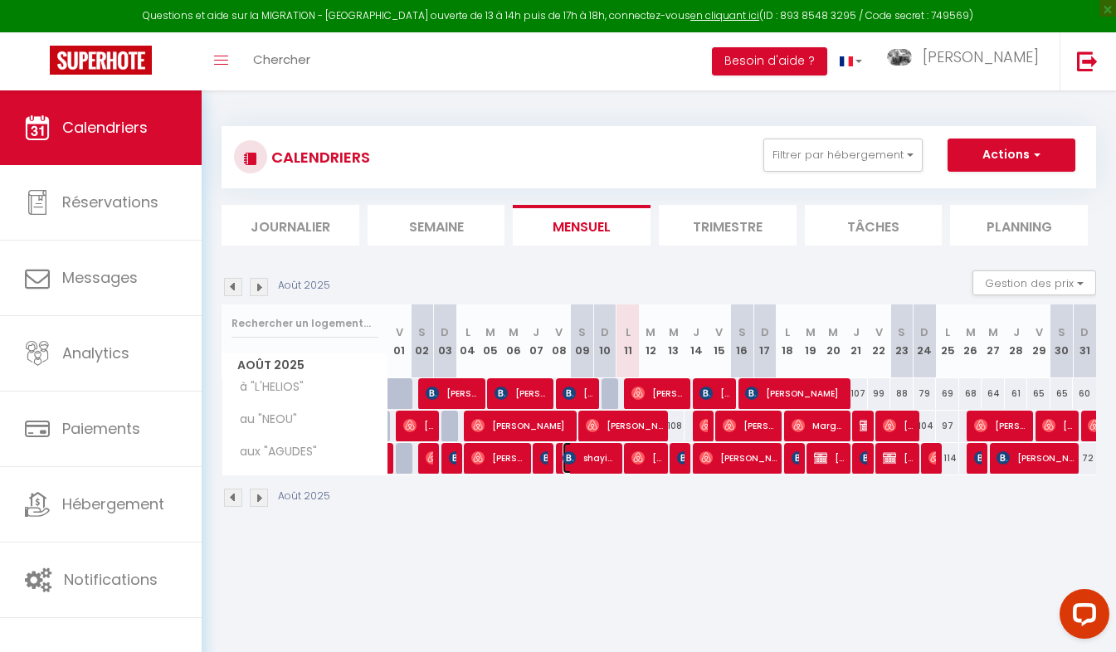
click at [591, 461] on span "shayine nivet kerzerho" at bounding box center [589, 458] width 54 height 32
select select "KO"
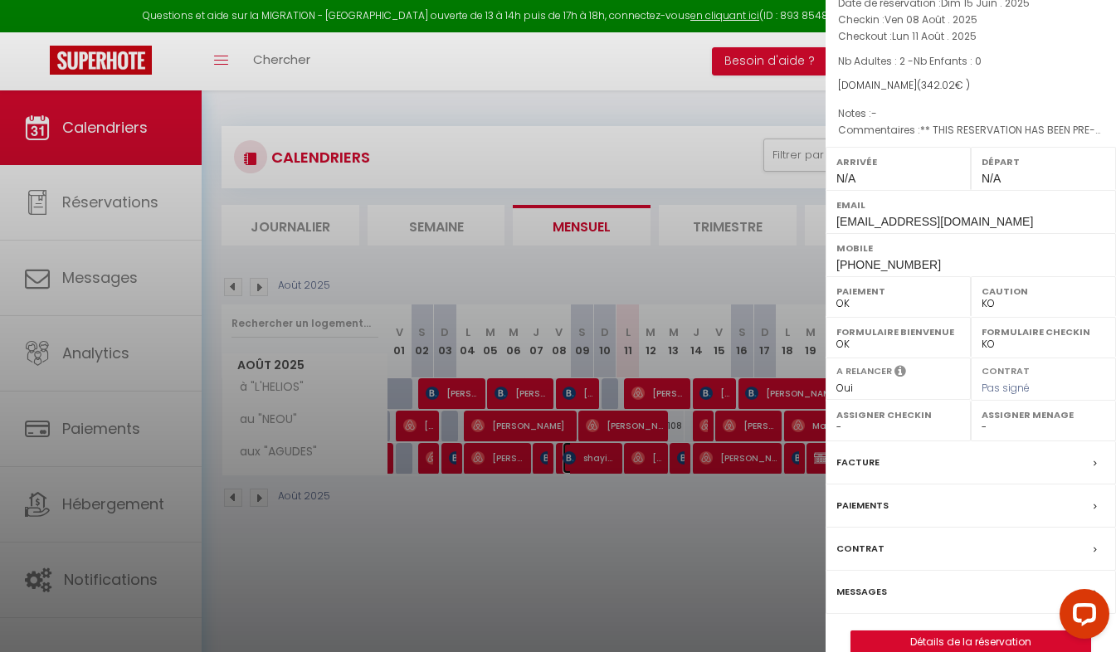
scroll to position [148, 0]
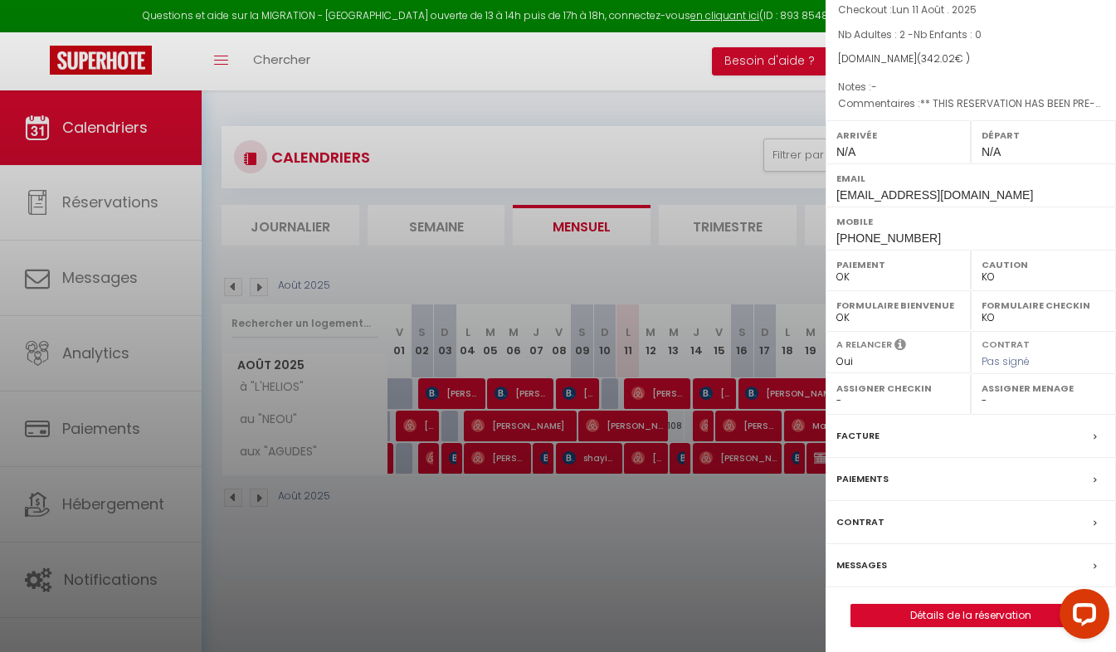
click at [859, 565] on label "Messages" at bounding box center [861, 565] width 51 height 17
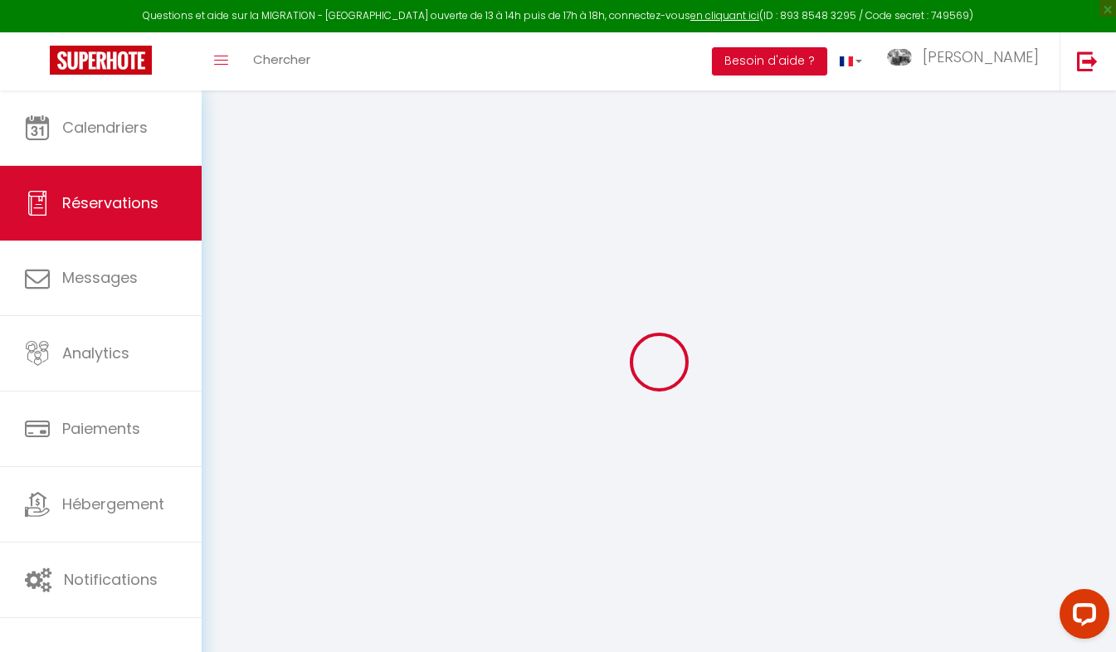
select select
checkbox input "false"
type textarea "** THIS RESERVATION HAS BEEN PRE-PAID ** BOOKING NOTE : Payment charge is EUR 4…"
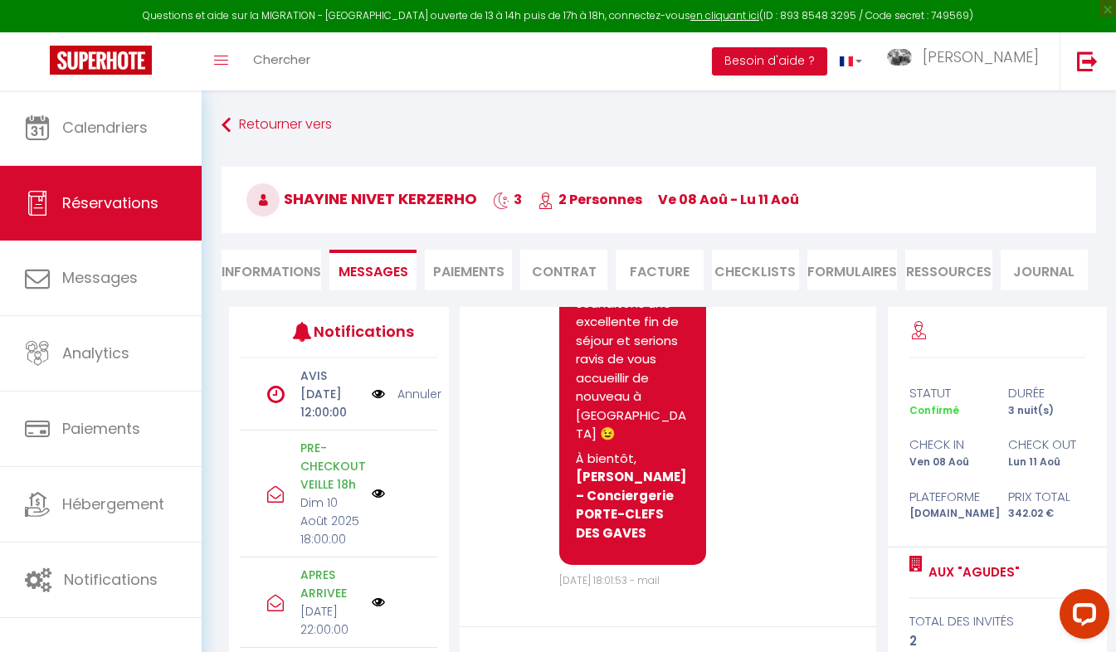
scroll to position [5250, 0]
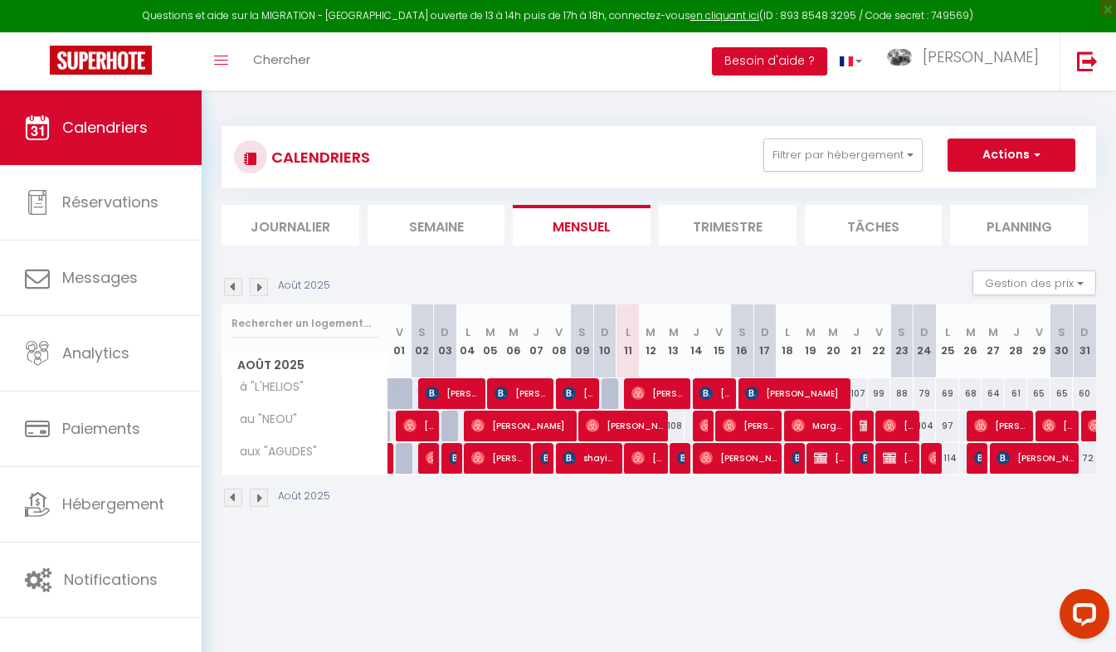
click at [235, 498] on img at bounding box center [233, 498] width 18 height 18
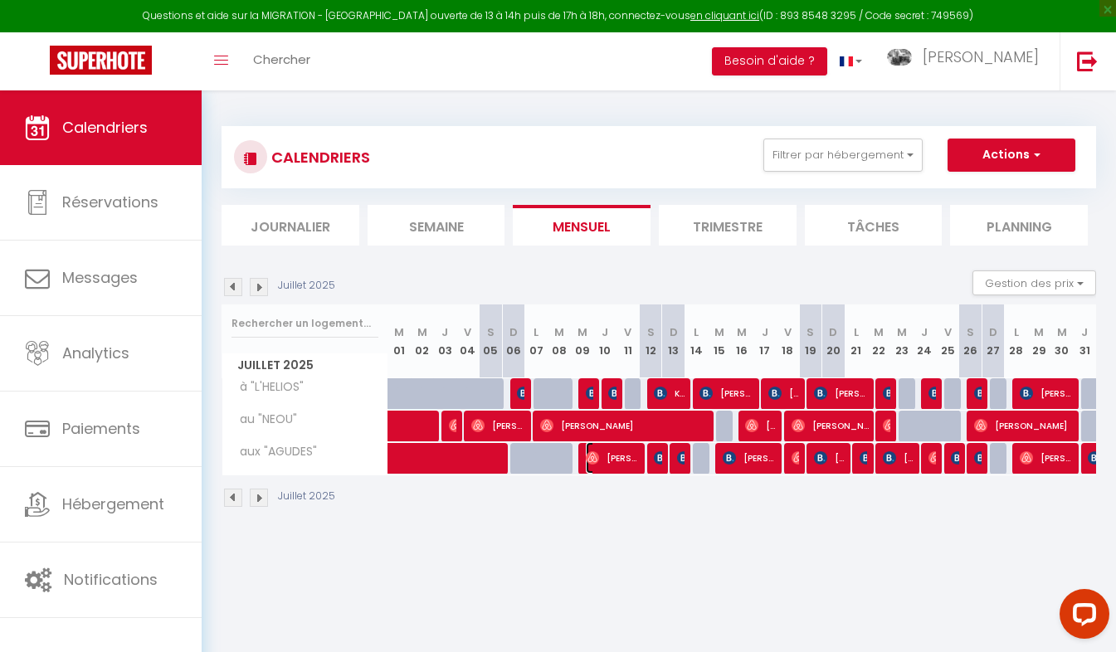
click at [596, 456] on img at bounding box center [592, 457] width 13 height 13
select select "OK"
select select "1"
select select "0"
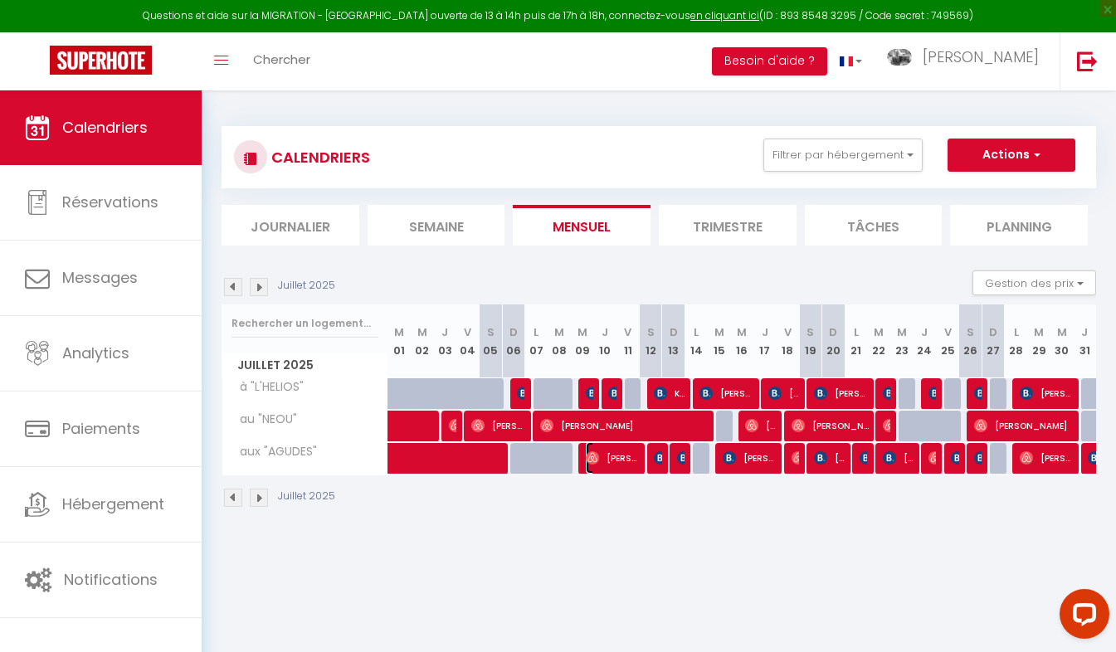
select select "1"
select select
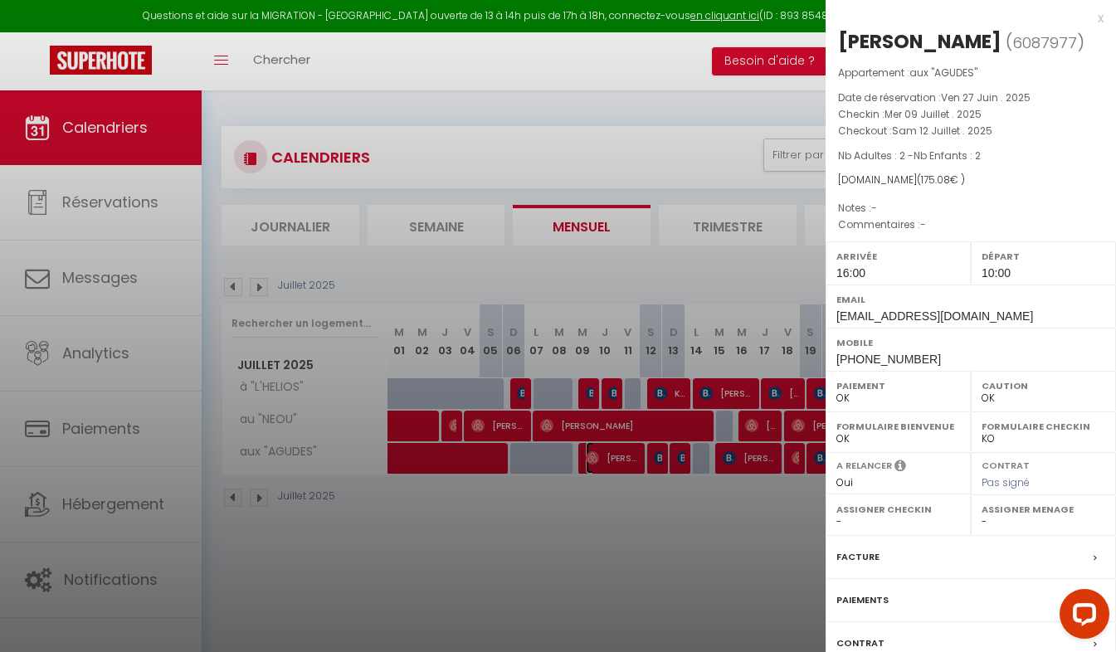
scroll to position [121, 0]
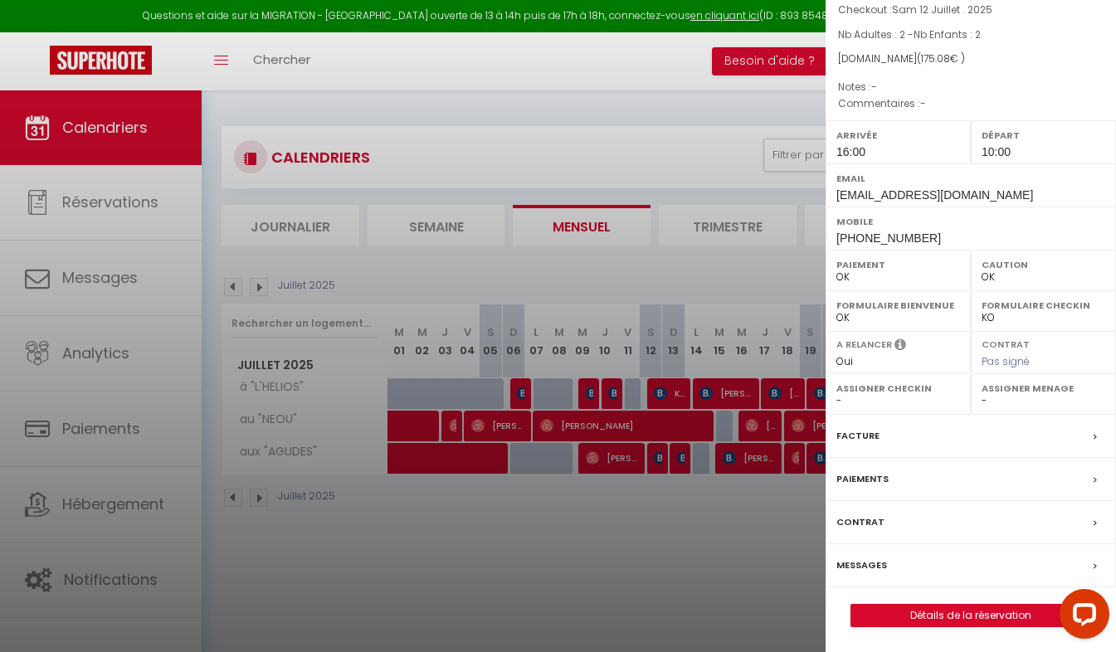
click at [855, 566] on label "Messages" at bounding box center [861, 565] width 51 height 17
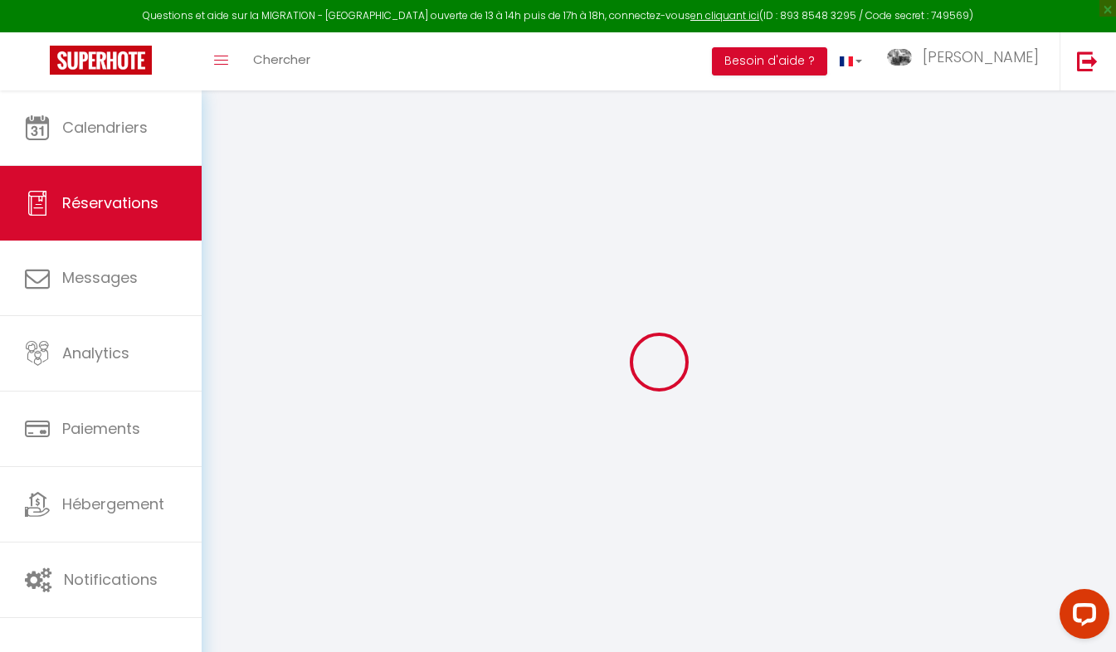
select select
checkbox input "false"
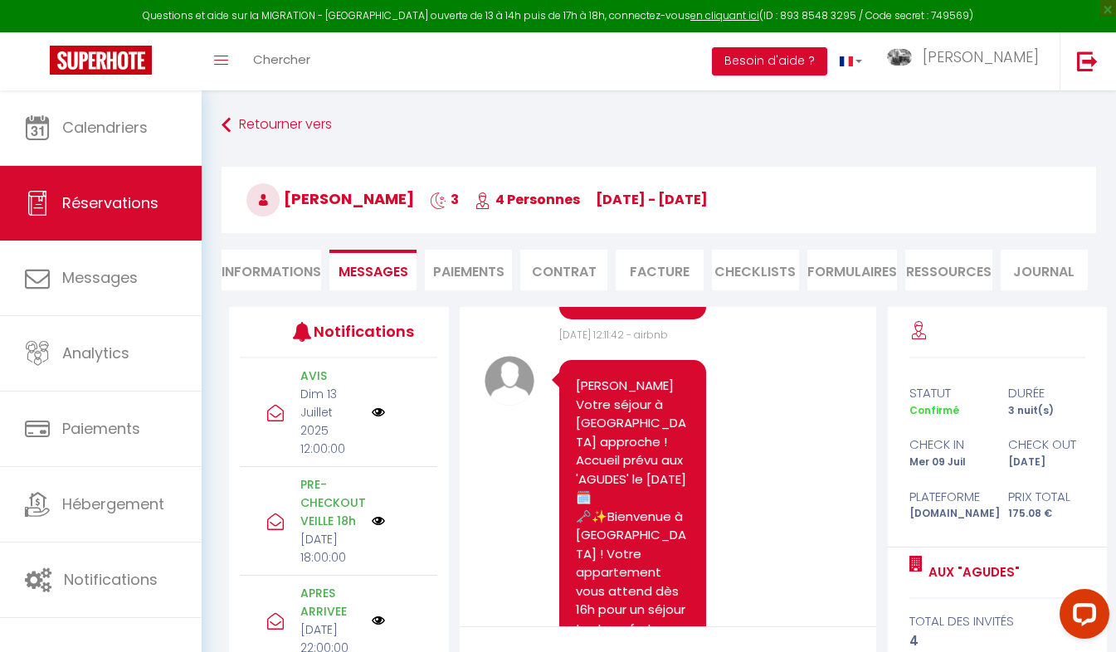
scroll to position [2899, 0]
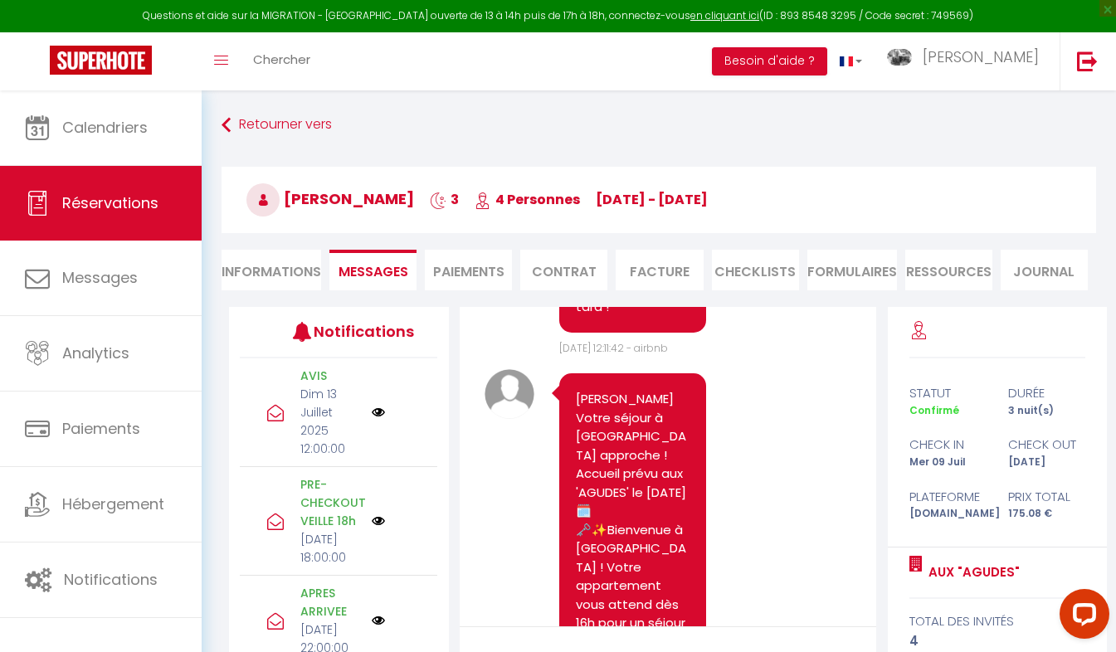
drag, startPoint x: 644, startPoint y: 426, endPoint x: 569, endPoint y: 457, distance: 80.7
copy pre "Joël 👋 Votre séjour à Cauterets approche ! Accueil prévu aux 'AGUDES' le 09/07/…"
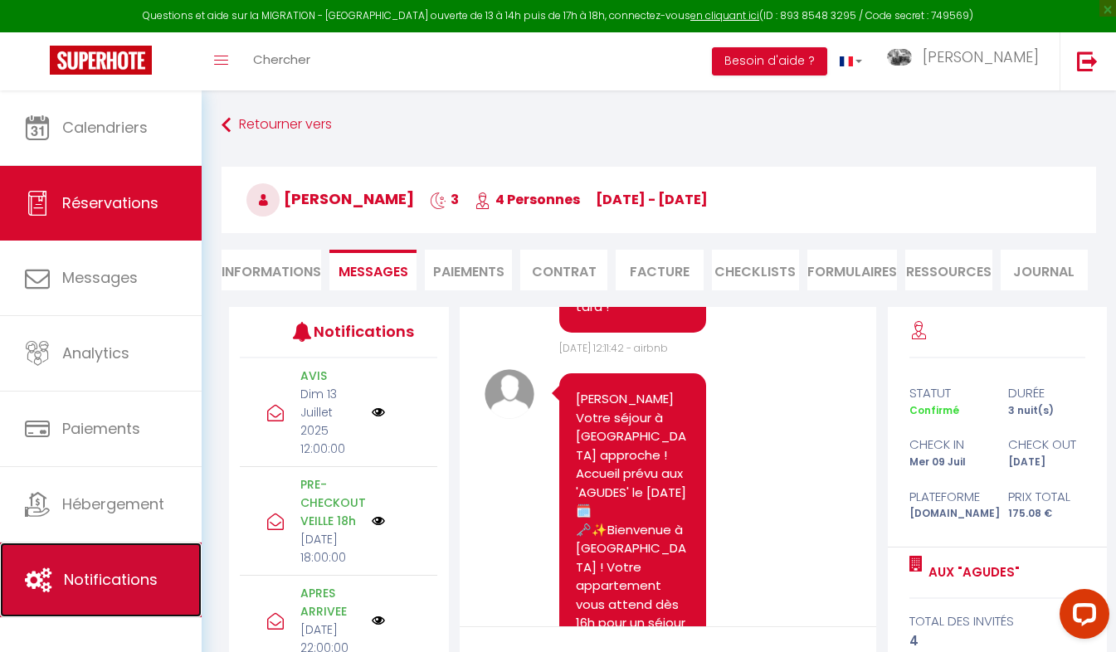
click at [85, 596] on link "Notifications" at bounding box center [101, 579] width 202 height 75
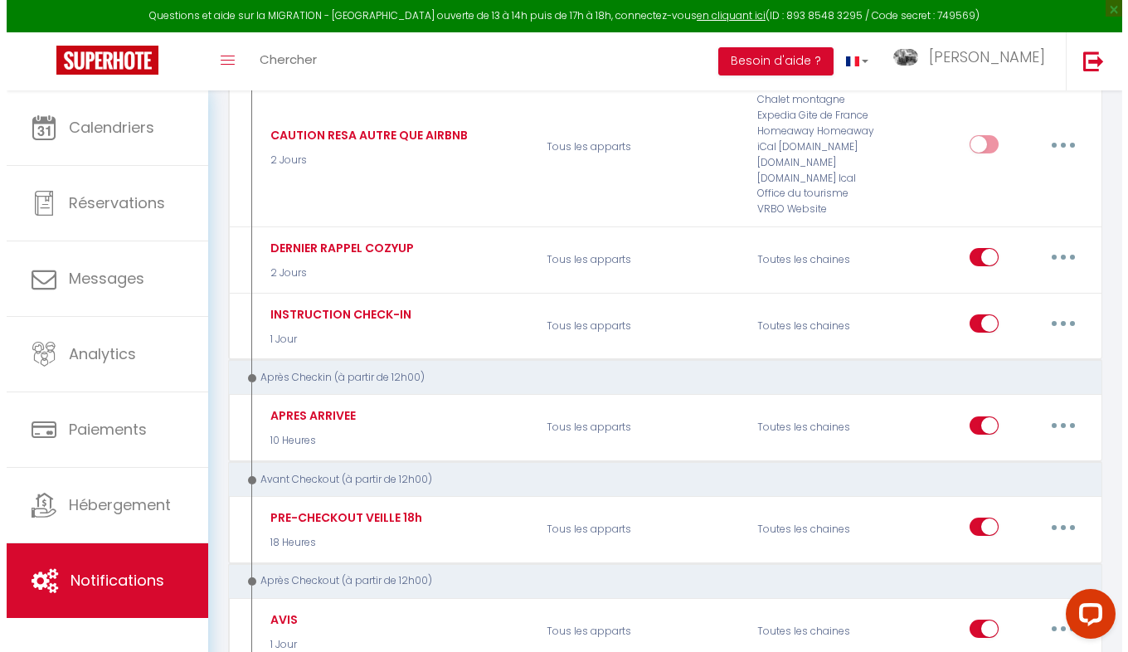
scroll to position [447, 0]
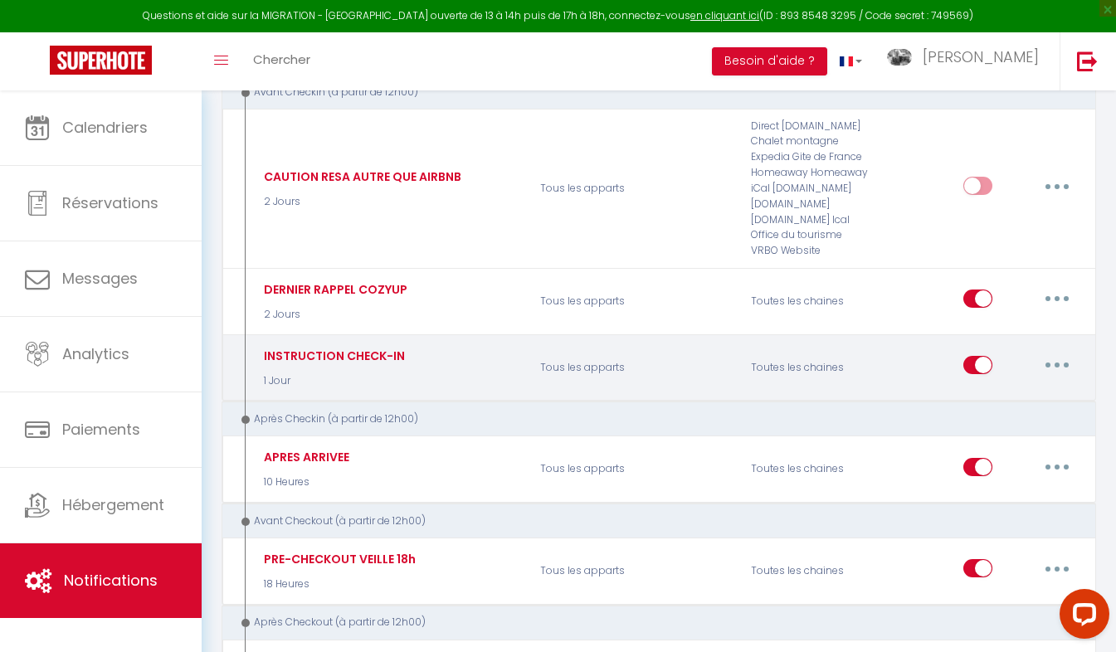
click at [1067, 354] on button "button" at bounding box center [1056, 365] width 46 height 27
click at [989, 402] on link "Editer" at bounding box center [1013, 403] width 123 height 28
type input "INSTRUCTION CHECK-IN"
select select "1 Jour"
select select "if_booking_is_paid"
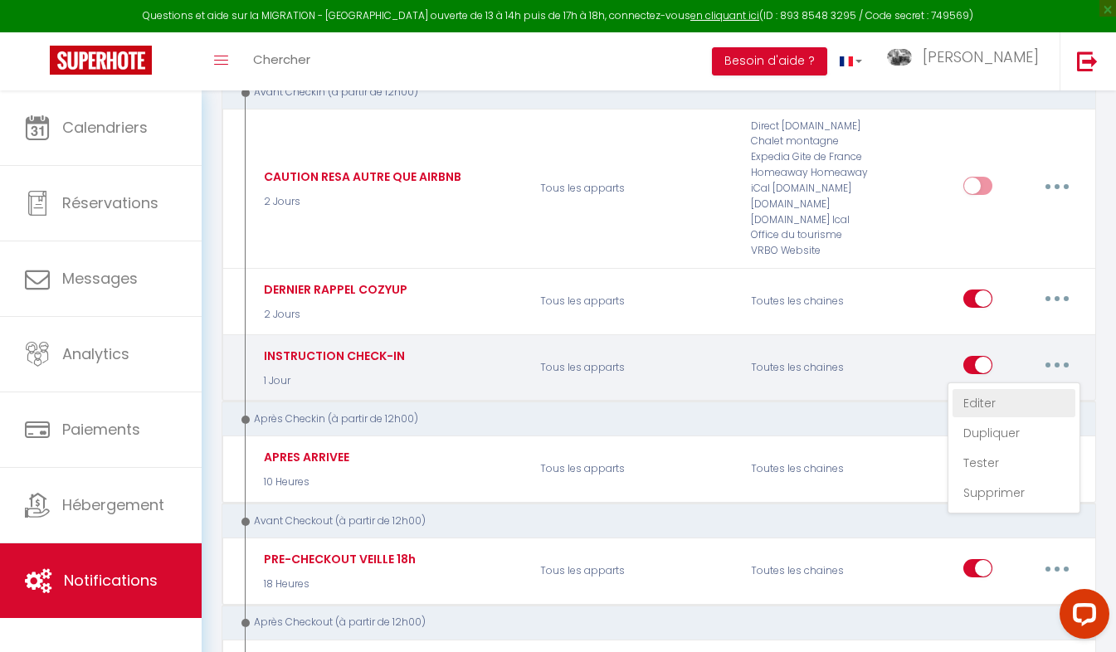
checkbox input "true"
checkbox input "false"
radio input "true"
type input "VOTRE ARRIVEE A [RENTAL:CITY] CHEZ [RENTAL:HOSTFIRSTNAME]"
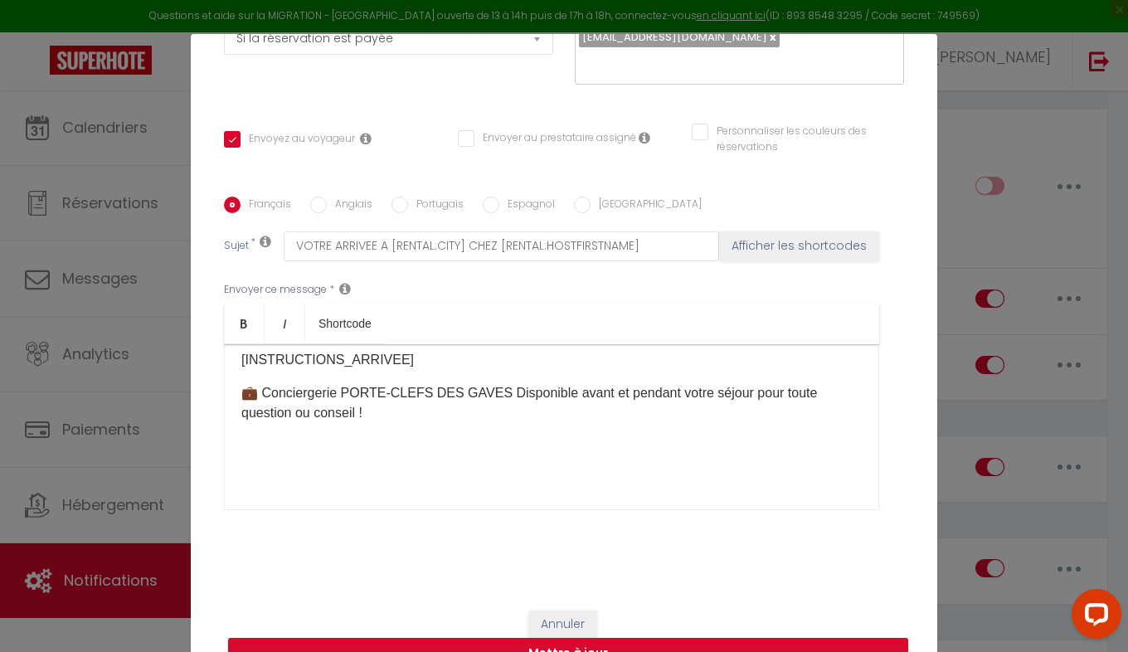
scroll to position [29, 0]
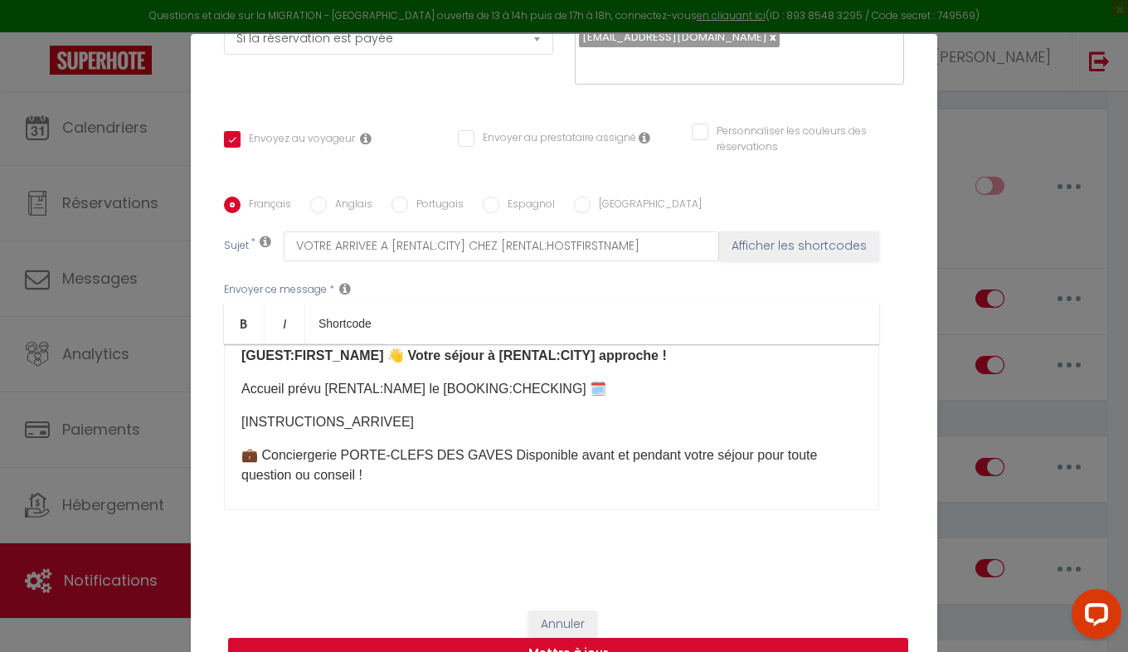
click at [465, 645] on button "Mettre à jour" at bounding box center [568, 654] width 680 height 32
checkbox input "true"
checkbox input "false"
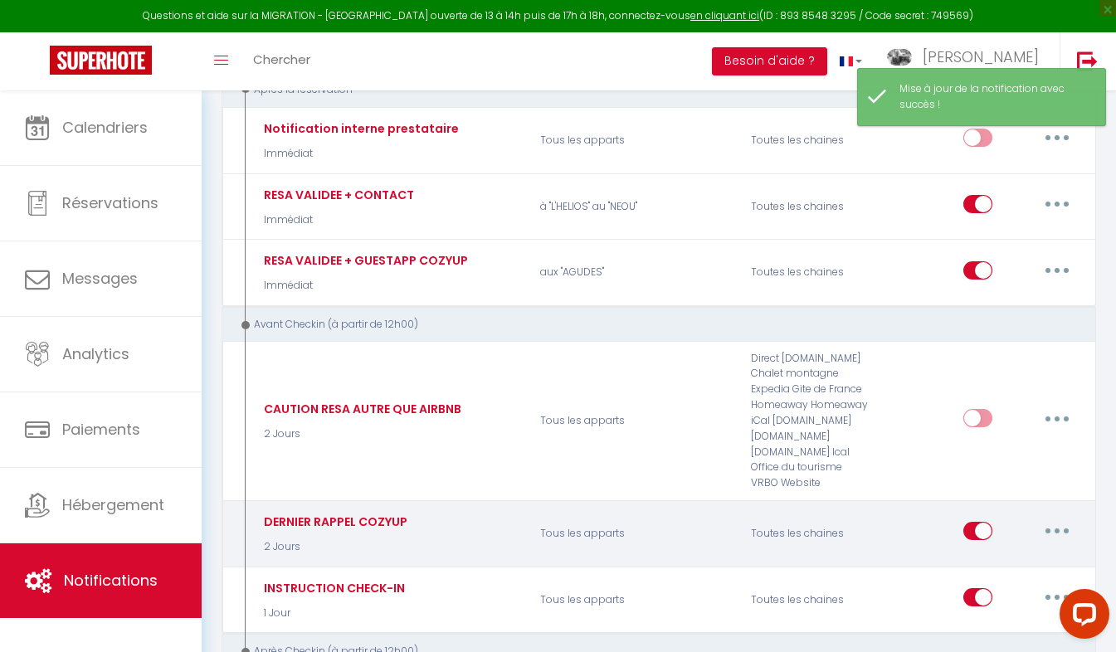
scroll to position [134, 0]
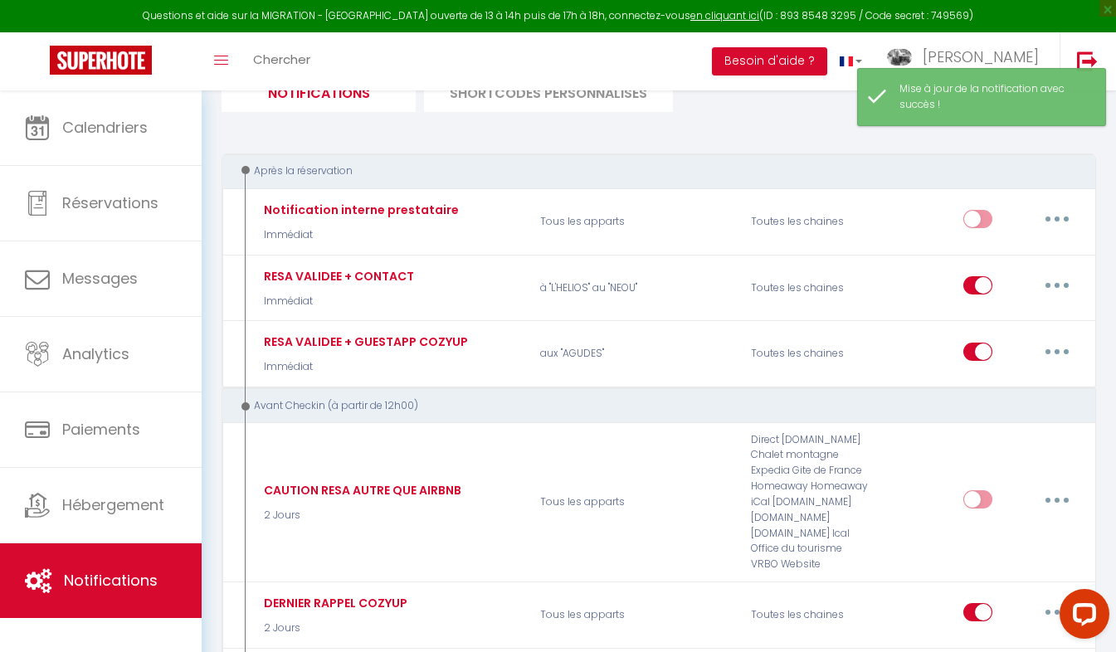
click at [479, 105] on li "SHORTCODES PERSONNALISÉS" at bounding box center [548, 91] width 249 height 41
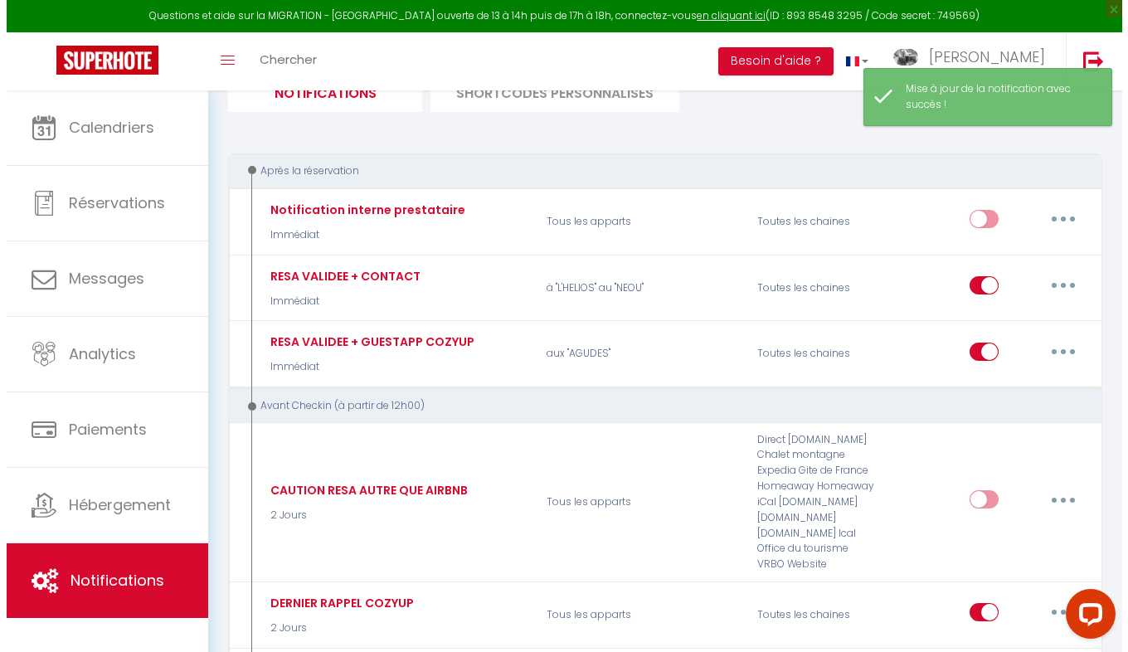
scroll to position [90, 0]
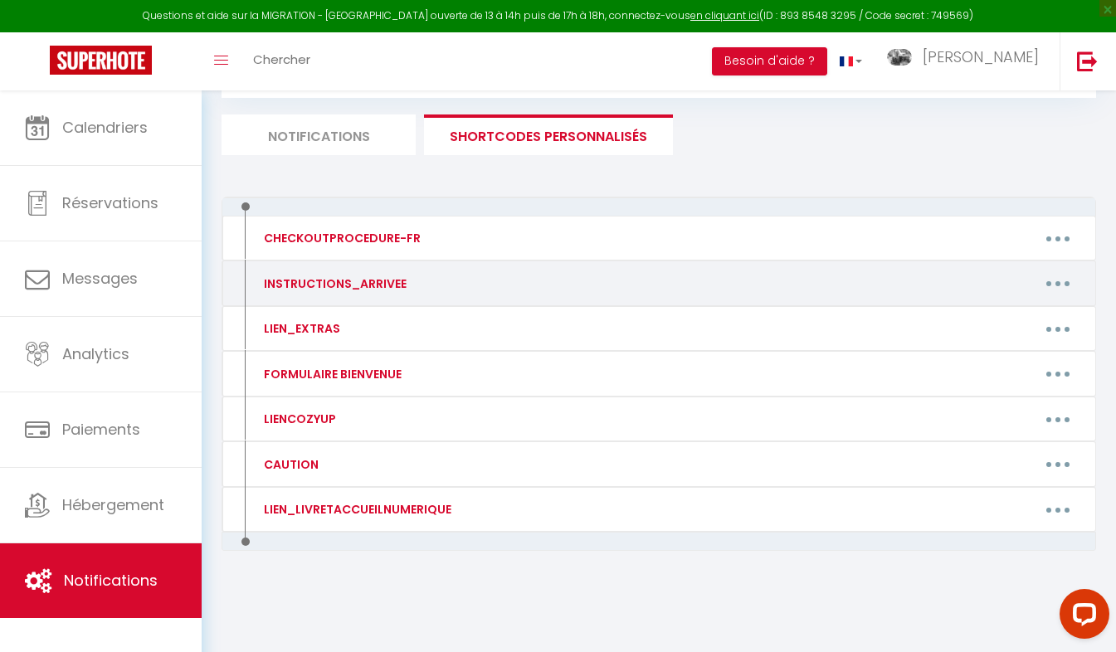
click at [1055, 284] on icon "button" at bounding box center [1057, 283] width 5 height 5
click at [971, 322] on link "Editer" at bounding box center [1014, 321] width 123 height 28
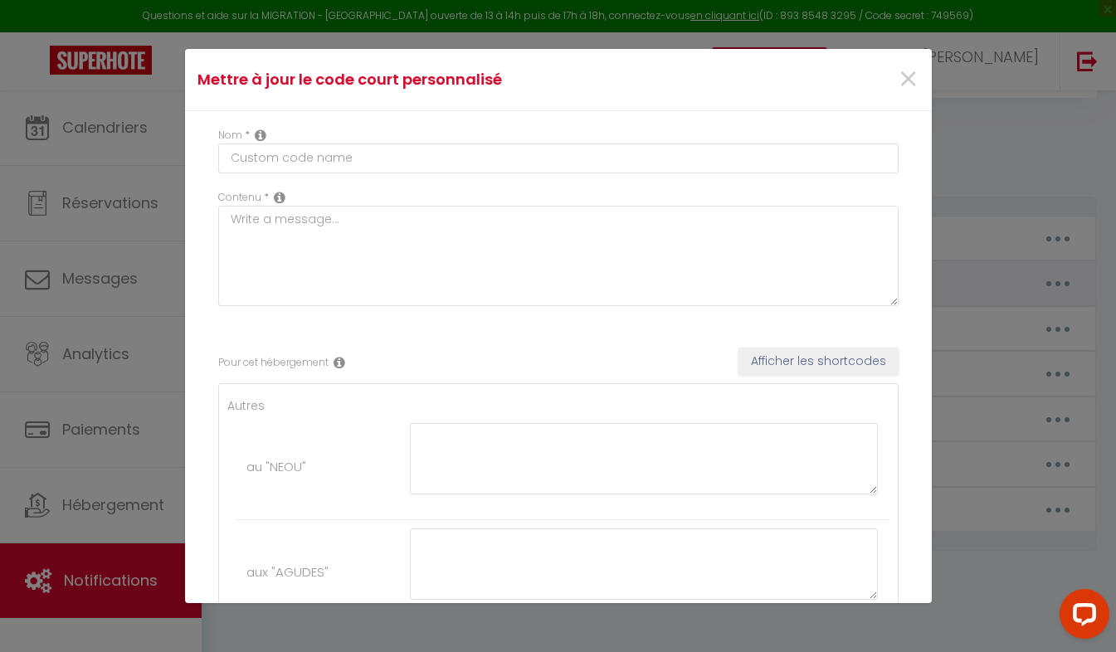
type input "INSTRUCTIONS_ARRIVEE"
type textarea "Voici les instructions d'arrivée :"
type textarea "Pour votre arrivée, vous devrez venir récupérer vos clefs à la conciergerie ent…"
type textarea "🗝️✨ Bienvenue à Cauterets ! Toutes les infos utiles sur le livret d’accueil num…"
type textarea "Pour votre arrivée, vous devrez venir récupérer vos clefs à la conciergerie ent…"
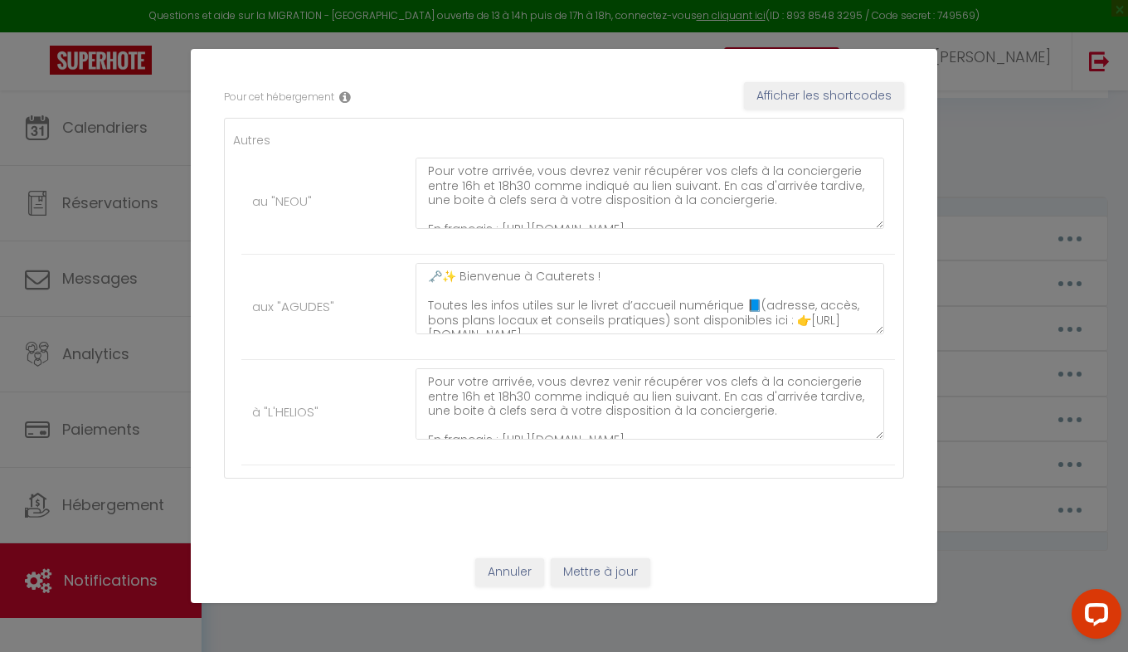
scroll to position [58, 0]
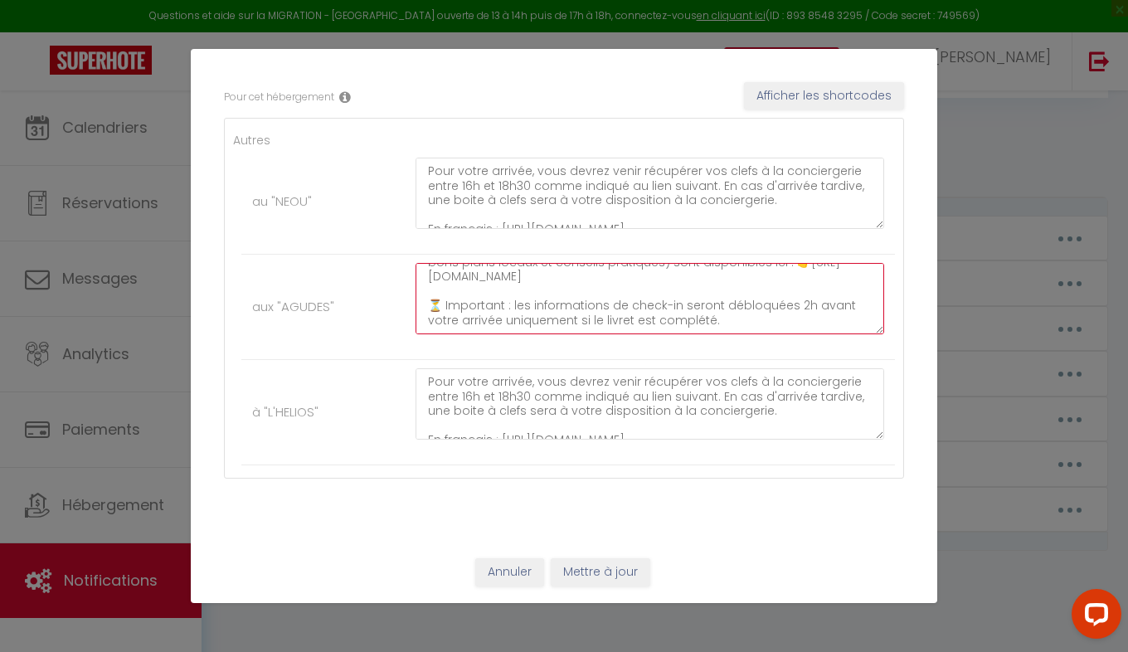
click at [727, 323] on textarea "🗝️✨ Bienvenue à Cauterets ! Toutes les infos utiles sur le livret d’accueil num…" at bounding box center [650, 298] width 469 height 71
drag, startPoint x: 727, startPoint y: 323, endPoint x: 387, endPoint y: 243, distance: 350.1
click at [387, 243] on ul "Autres au "NEOU" Pour votre arrivée, vous devrez venir récupérer vos clefs à la…" at bounding box center [564, 298] width 662 height 334
paste textarea "Joël 👋 Votre séjour à Cauterets approche ! Accueil prévu aux 'AGUDES' le 09/07/…"
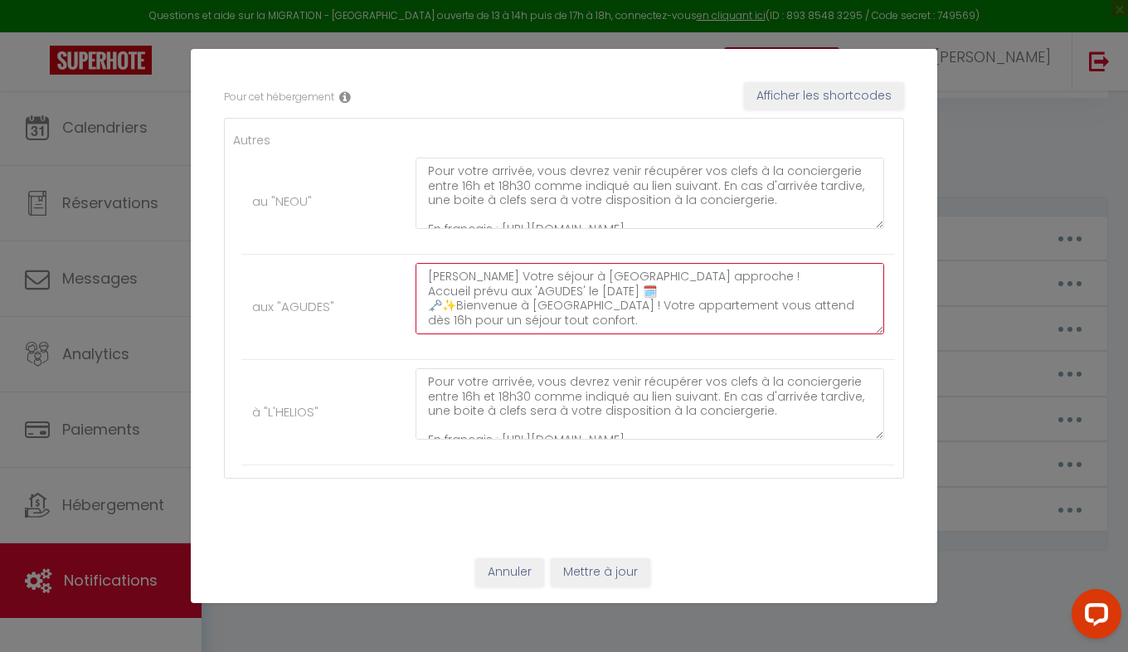
drag, startPoint x: 686, startPoint y: 289, endPoint x: 395, endPoint y: 275, distance: 291.4
click at [395, 275] on li "aux "AGUDES" Joël 👋 Votre séjour à Cauterets approche ! Accueil prévu aux 'AGUD…" at bounding box center [568, 307] width 654 height 105
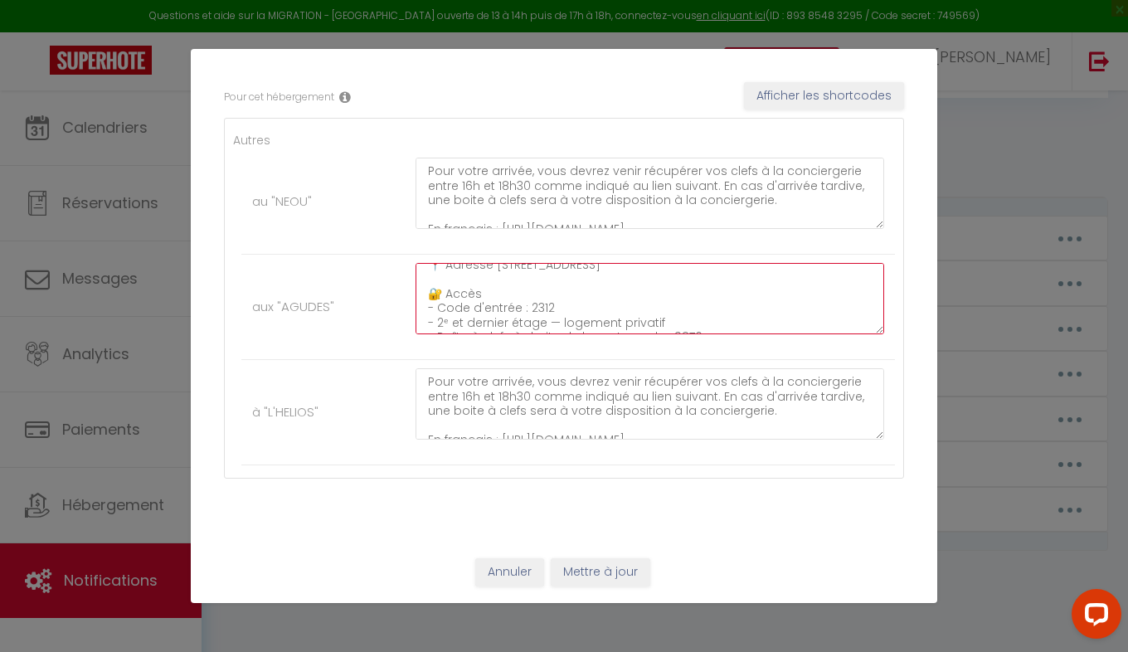
scroll to position [56, 0]
click at [459, 294] on textarea "🗝️✨Bienvenue à Cauterets ! Votre appartement vous attend dès 16h pour un séjour…" at bounding box center [650, 298] width 469 height 71
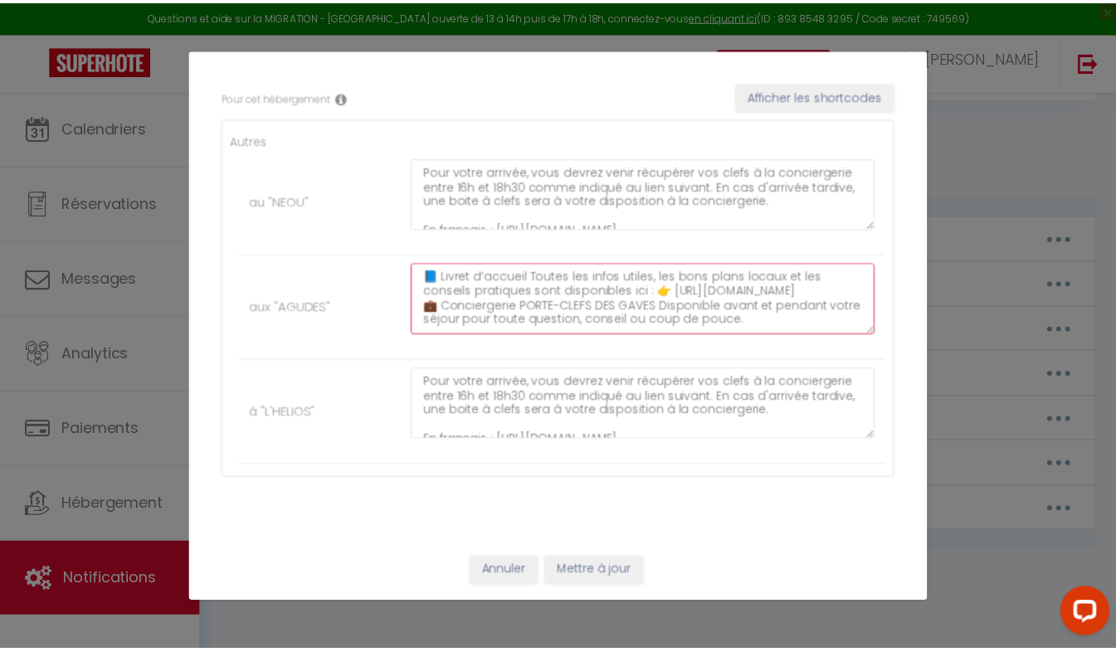
scroll to position [159, 0]
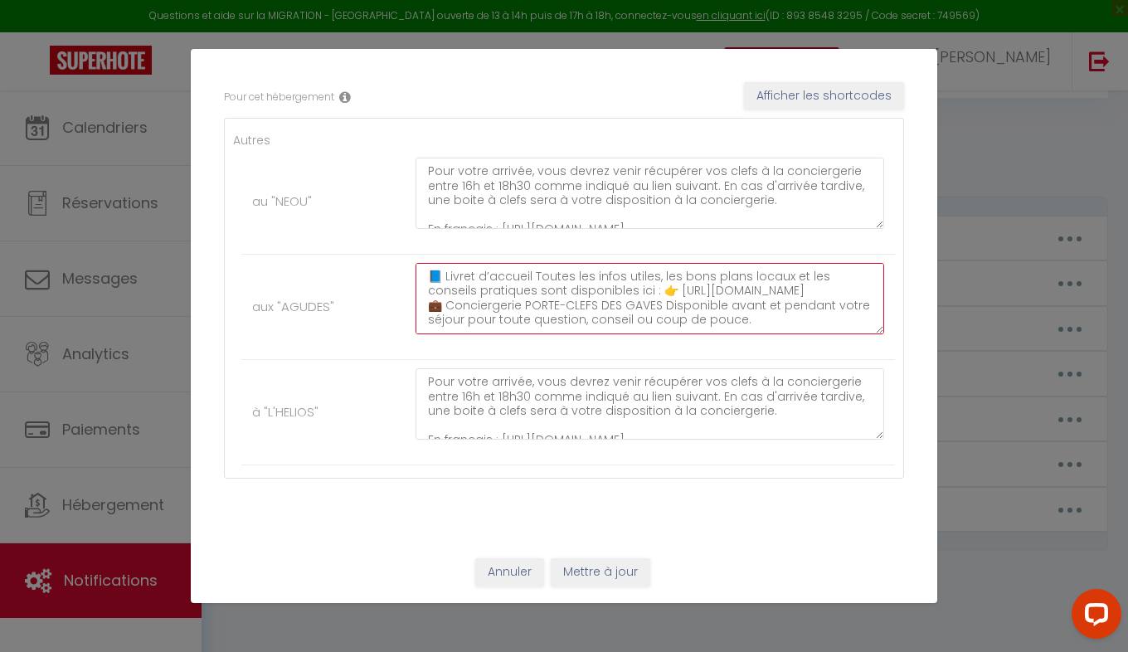
click at [416, 309] on textarea "🗝️✨Bienvenue à Cauterets ! Votre appartement vous attend dès 16h pour un séjour…" at bounding box center [650, 298] width 469 height 71
type textarea "🗝️✨Bienvenue à Cauterets ! Votre appartement vous attend dès 16h pour un séjour…"
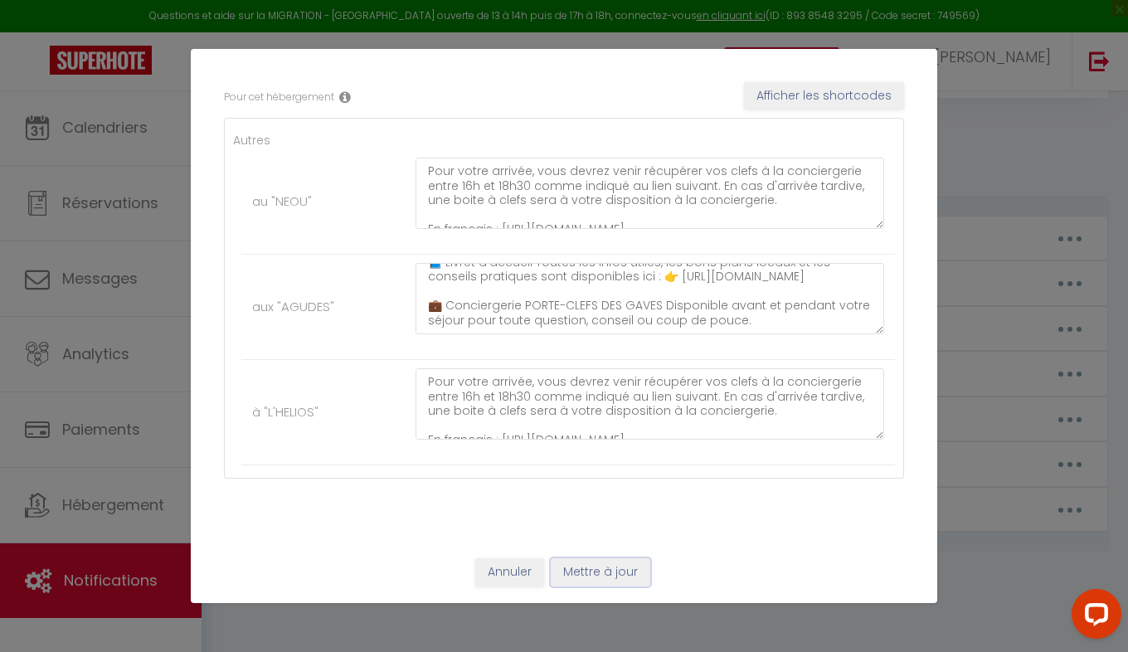
click at [586, 575] on button "Mettre à jour" at bounding box center [601, 572] width 100 height 28
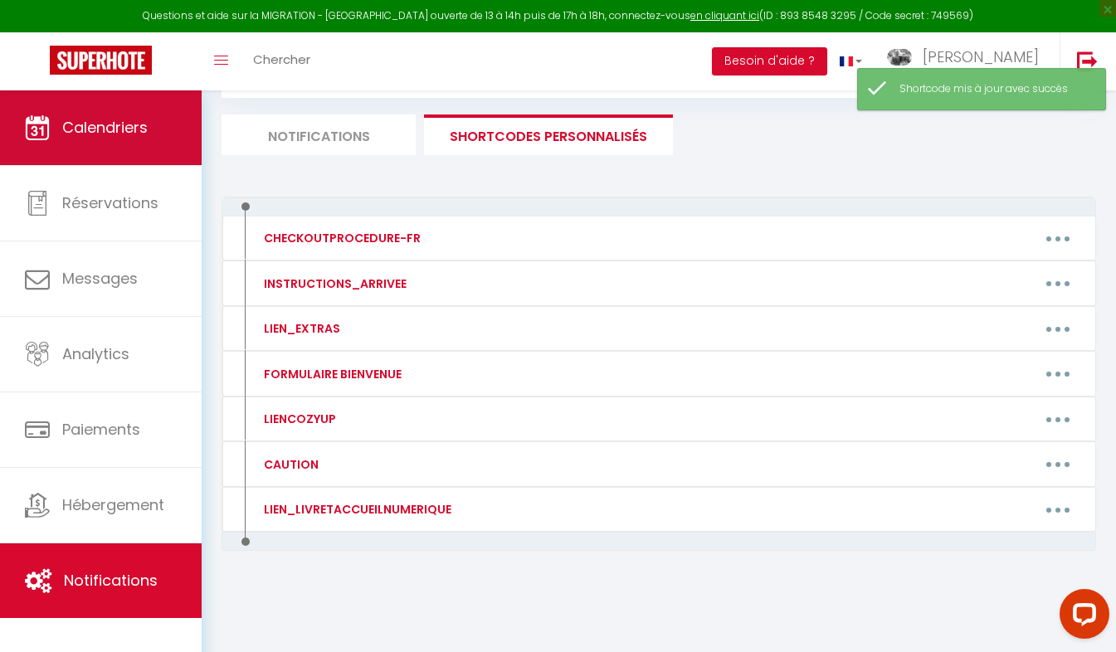
scroll to position [0, 0]
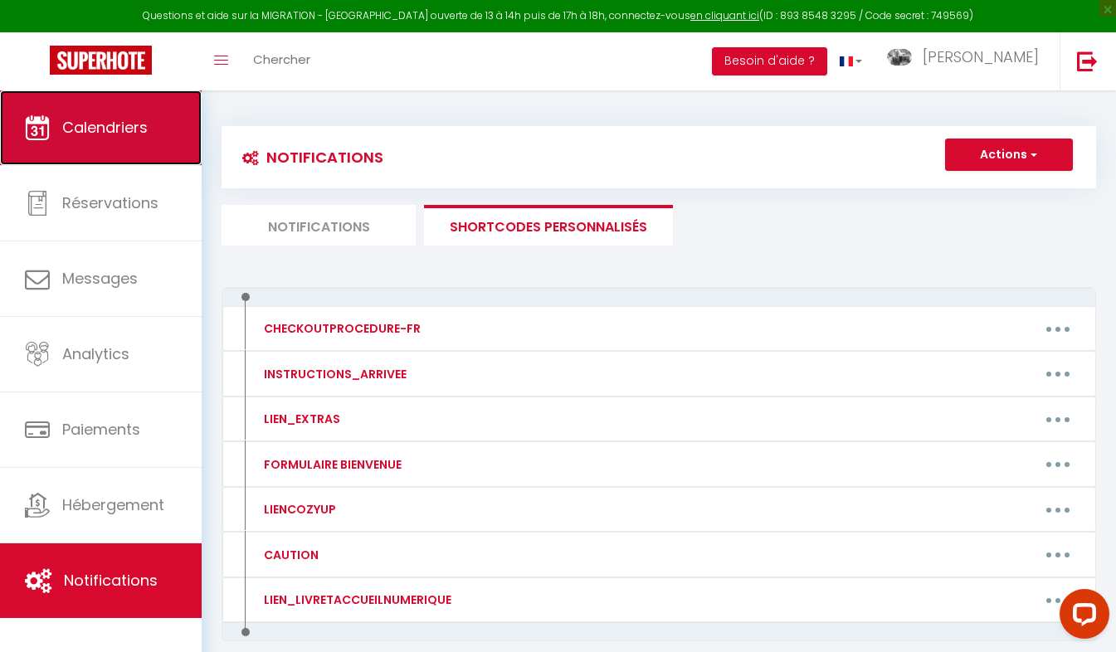
click at [102, 129] on span "Calendriers" at bounding box center [104, 127] width 85 height 21
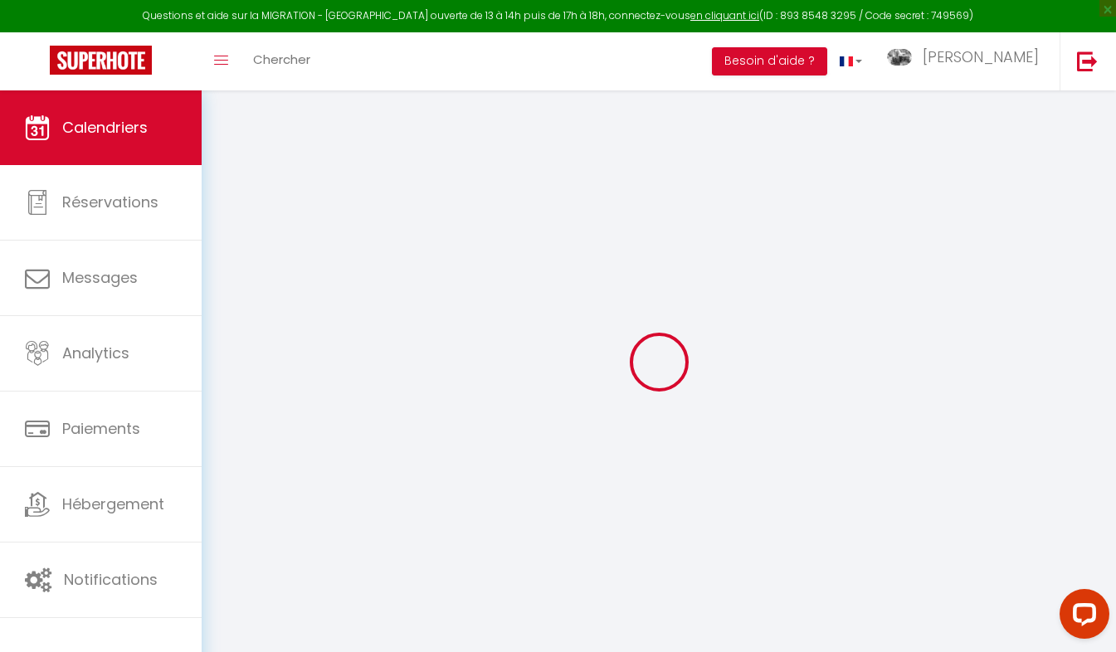
select select
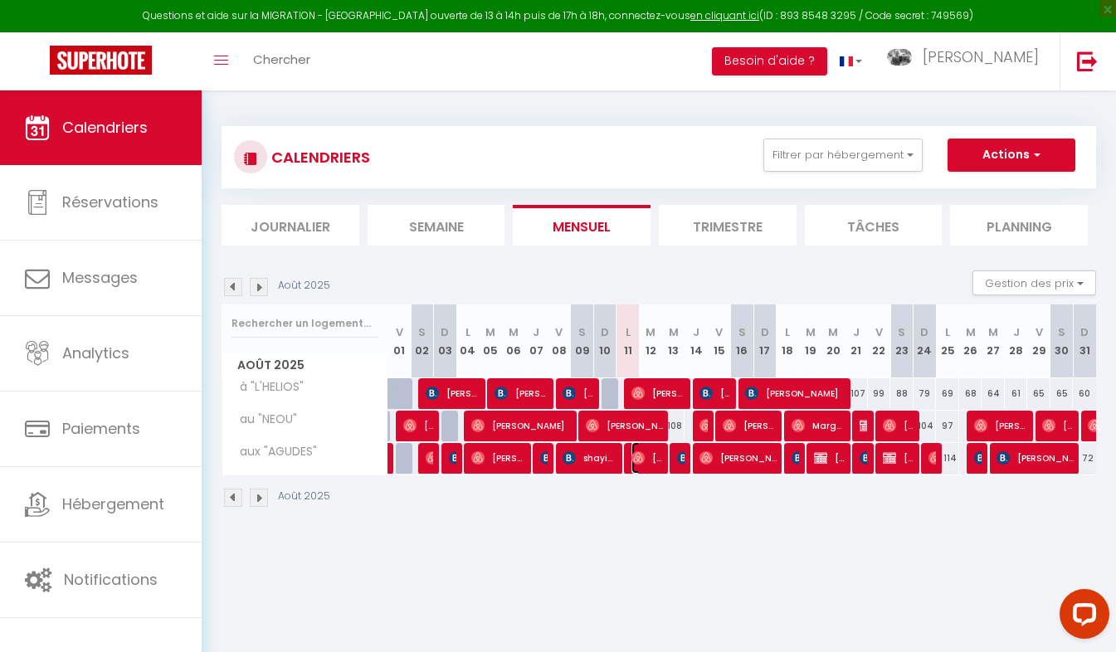
click at [644, 460] on img at bounding box center [637, 457] width 13 height 13
select select "OK"
select select "1"
select select "0"
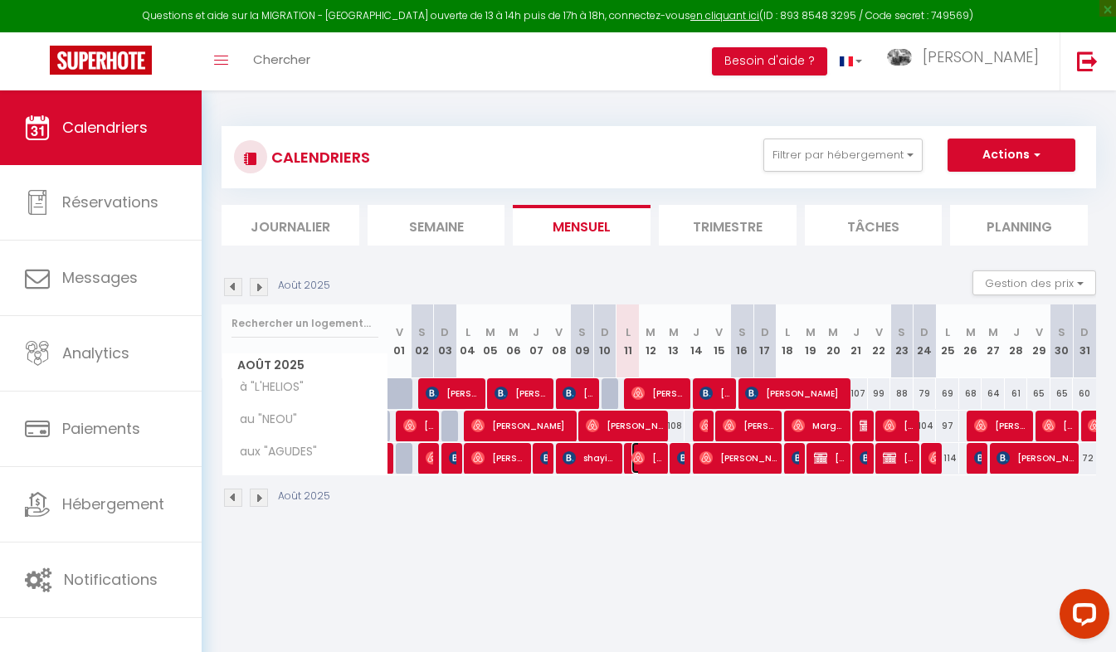
select select "1"
select select
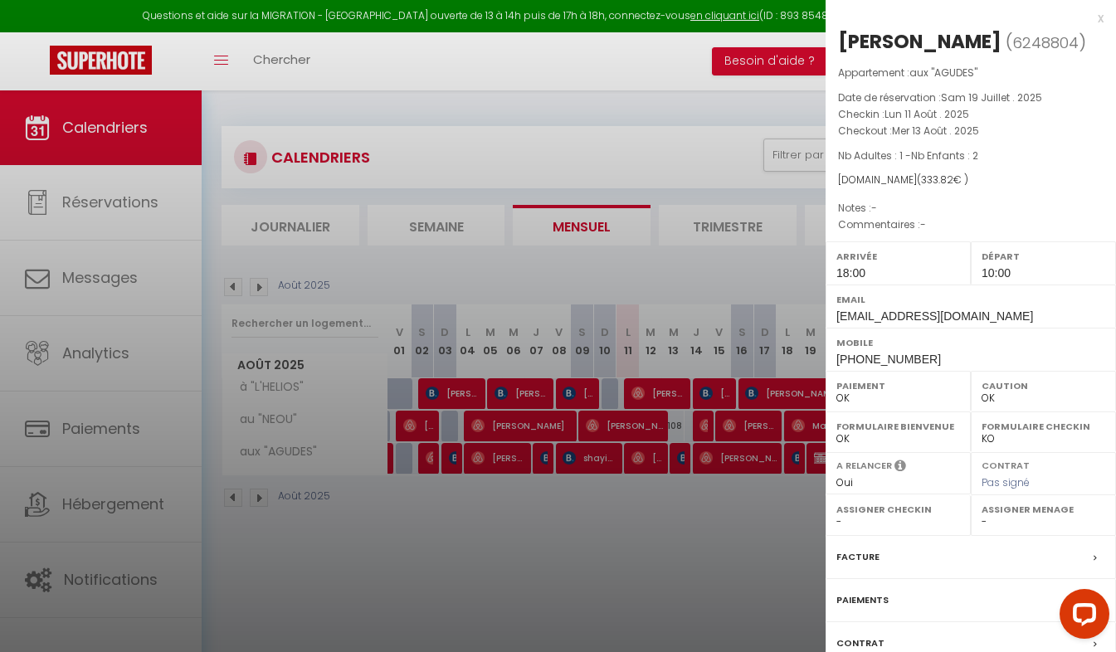
click at [1012, 34] on span "6248804" at bounding box center [1045, 42] width 66 height 21
copy span "6248804"
click at [104, 586] on div at bounding box center [558, 326] width 1116 height 652
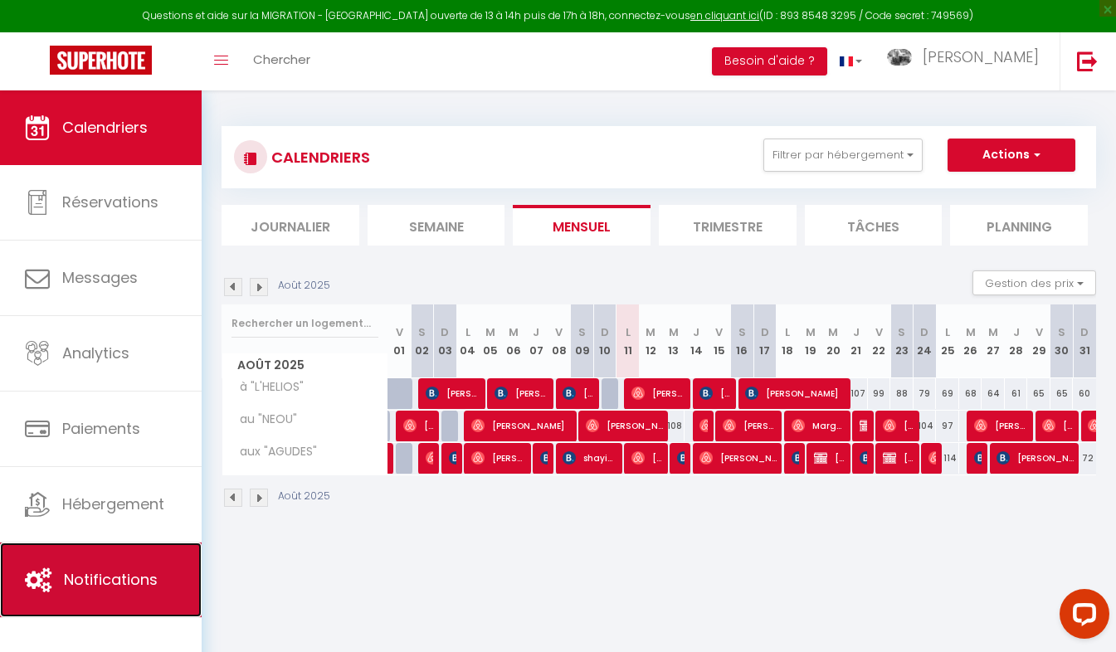
click at [139, 575] on span "Notifications" at bounding box center [111, 579] width 94 height 21
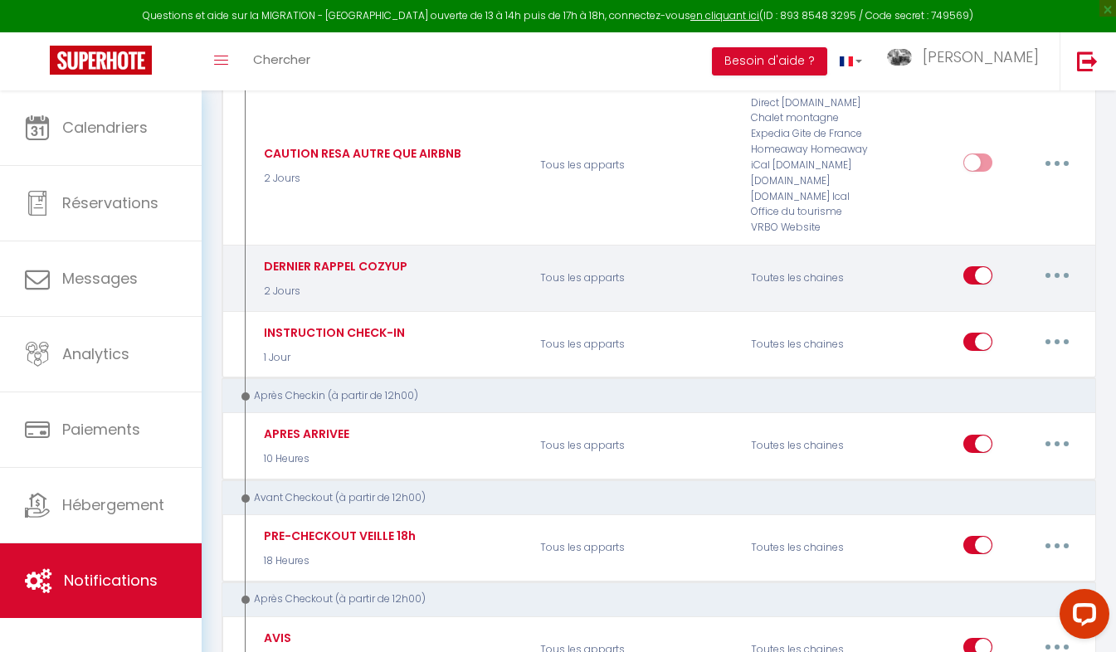
scroll to position [471, 0]
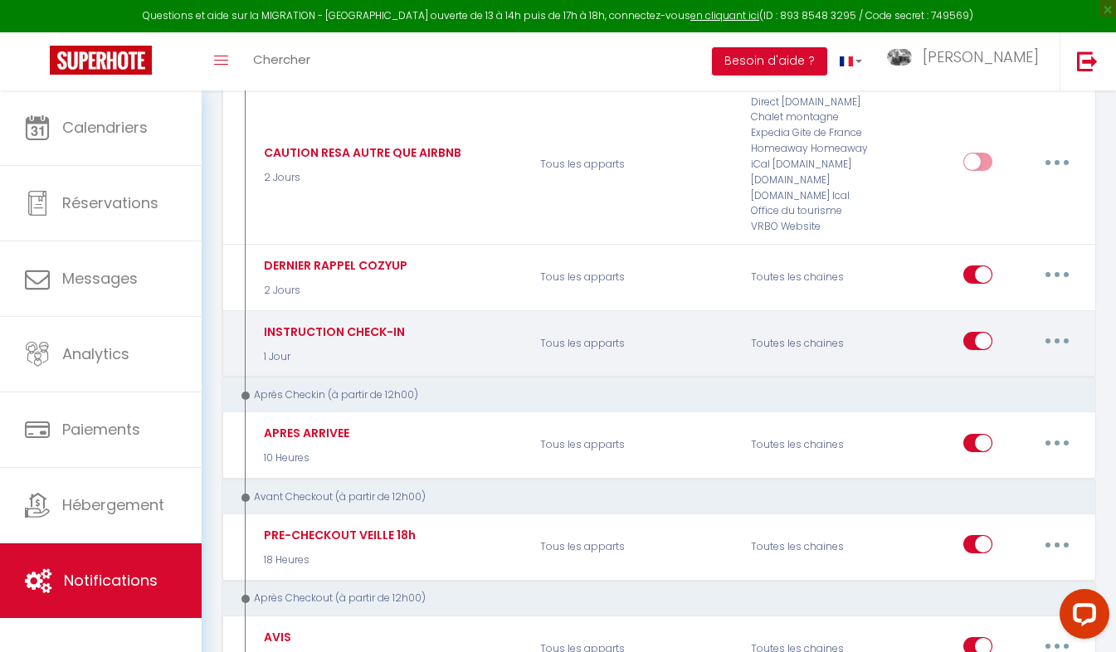
click at [1055, 347] on button "button" at bounding box center [1056, 341] width 46 height 27
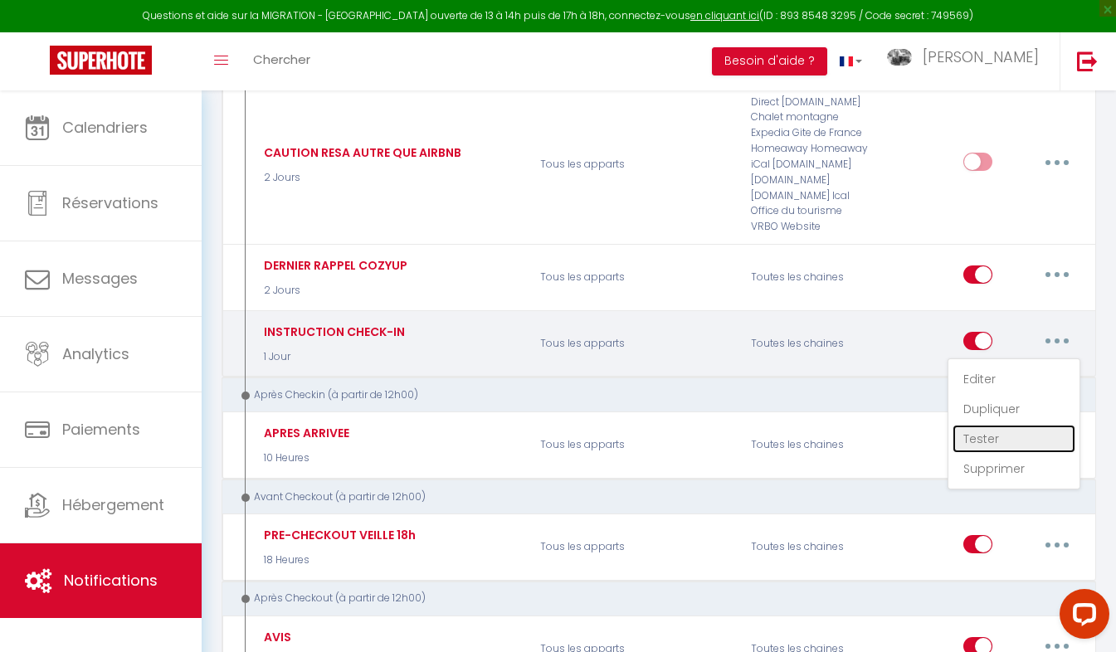
click at [983, 439] on link "Tester" at bounding box center [1013, 439] width 123 height 28
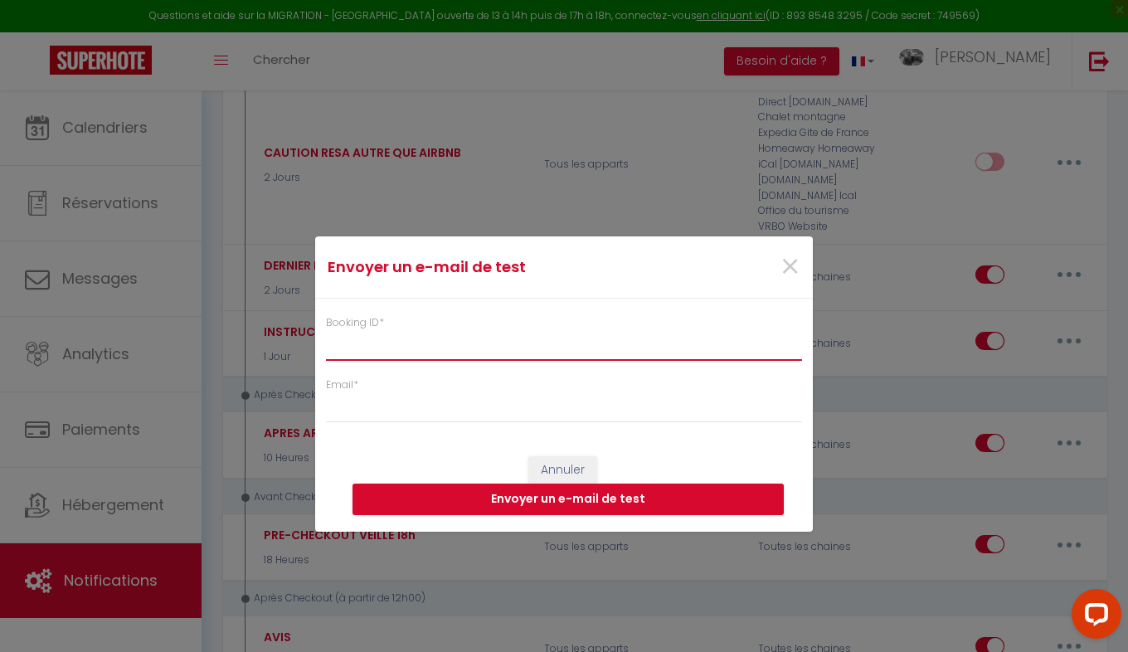
click at [413, 353] on input "Booking ID *" at bounding box center [564, 346] width 476 height 30
paste input "6248804"
type input "6248804"
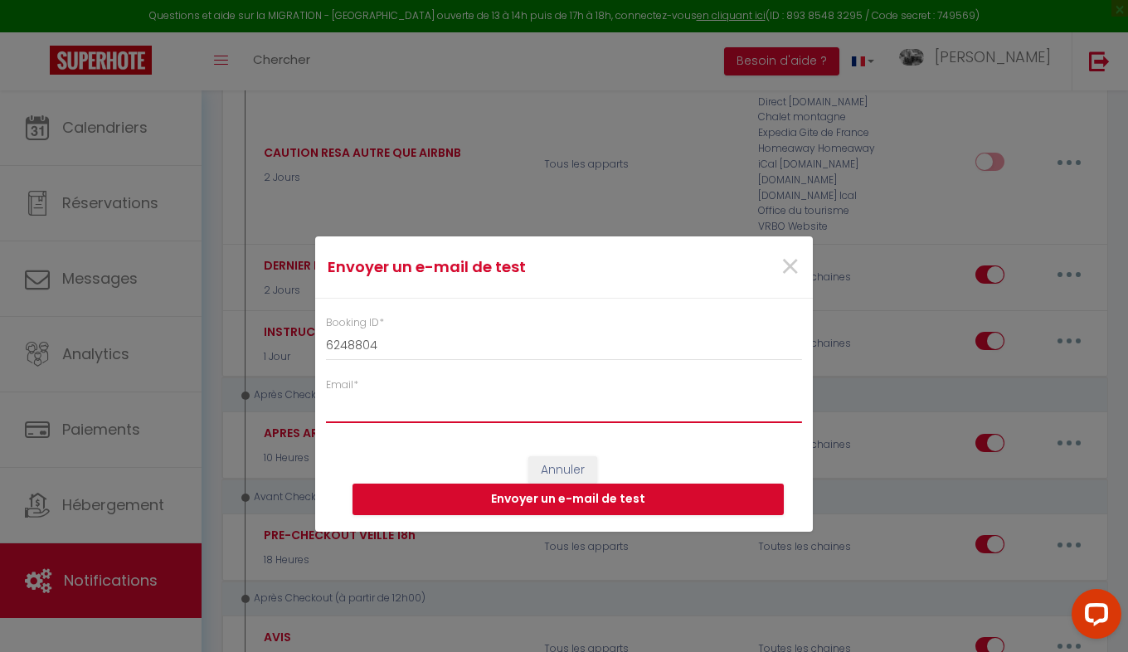
click at [377, 412] on input "Email *" at bounding box center [564, 408] width 476 height 30
type input "[EMAIL_ADDRESS][DOMAIN_NAME]"
click at [532, 503] on button "Envoyer un e-mail de test" at bounding box center [568, 500] width 431 height 32
click at [786, 269] on span "×" at bounding box center [790, 267] width 21 height 50
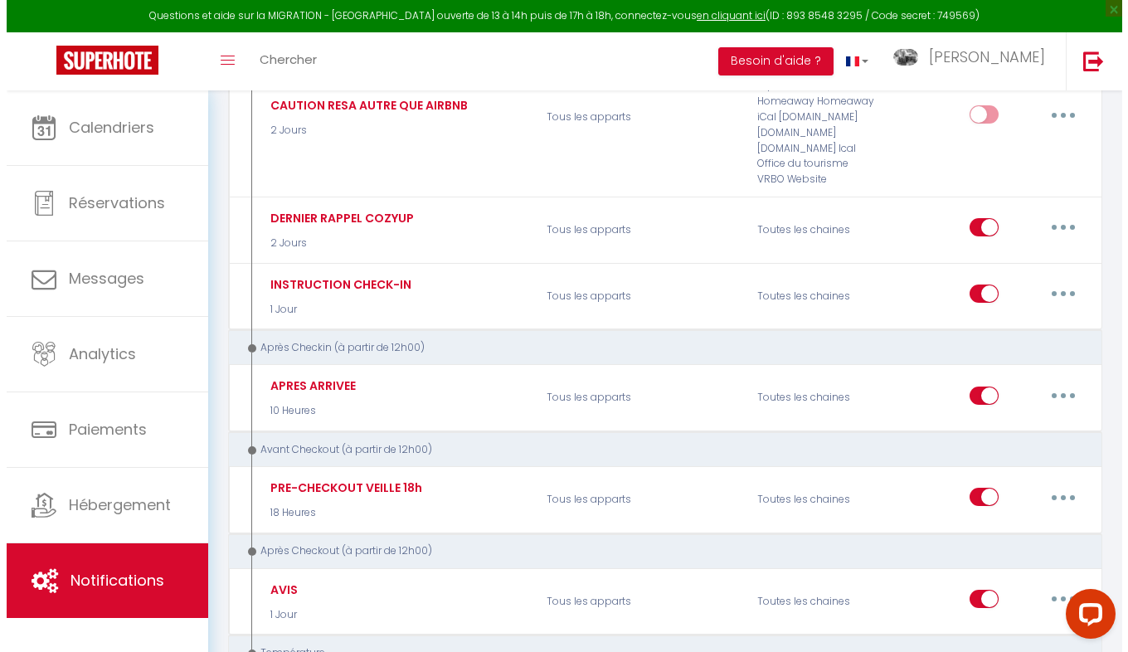
scroll to position [514, 0]
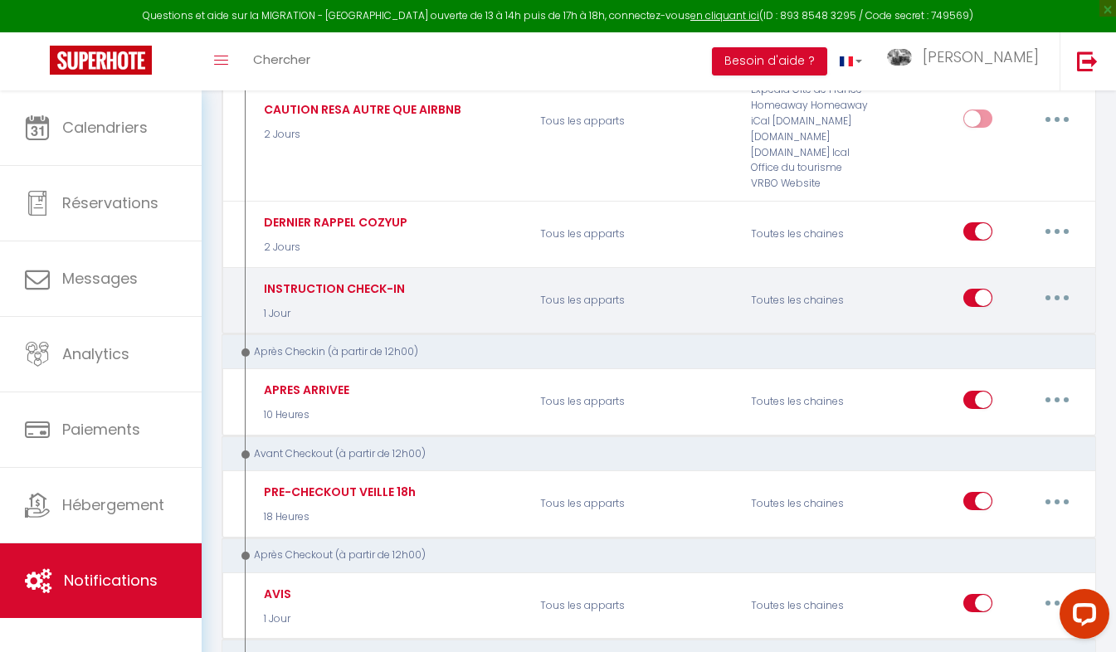
click at [1053, 297] on button "button" at bounding box center [1056, 298] width 46 height 27
click at [989, 330] on link "Editer" at bounding box center [1013, 336] width 123 height 28
type input "INSTRUCTION CHECK-IN"
select select "1 Jour"
select select "if_booking_is_paid"
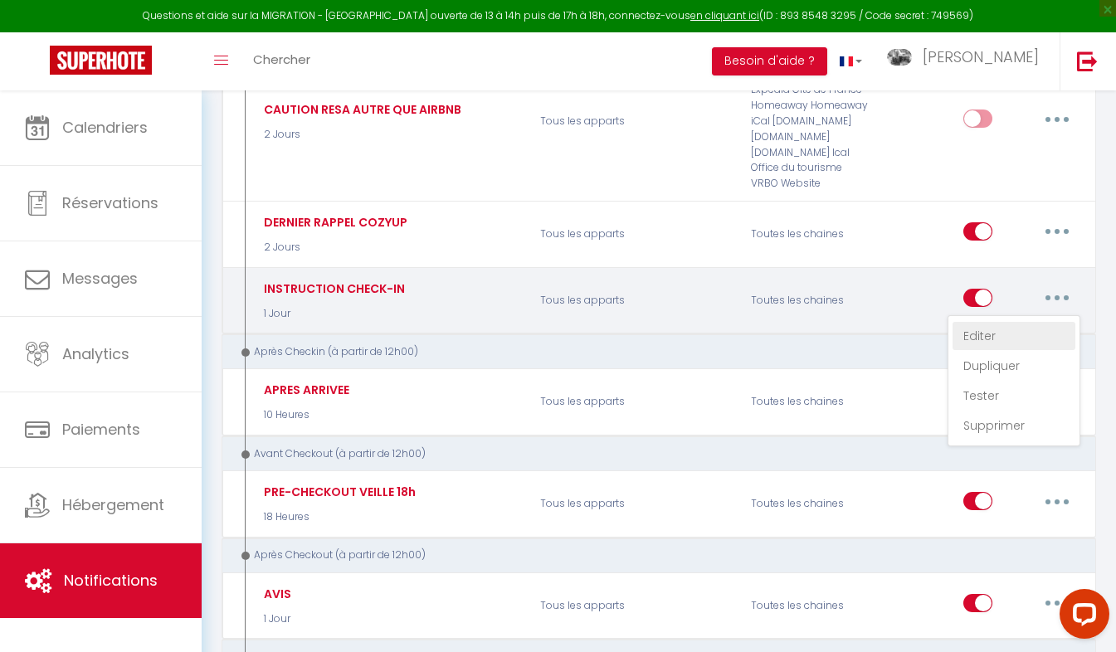
checkbox input "true"
checkbox input "false"
radio input "true"
type input "VOTRE ARRIVEE A [RENTAL:CITY] CHEZ [RENTAL:HOSTFIRSTNAME]"
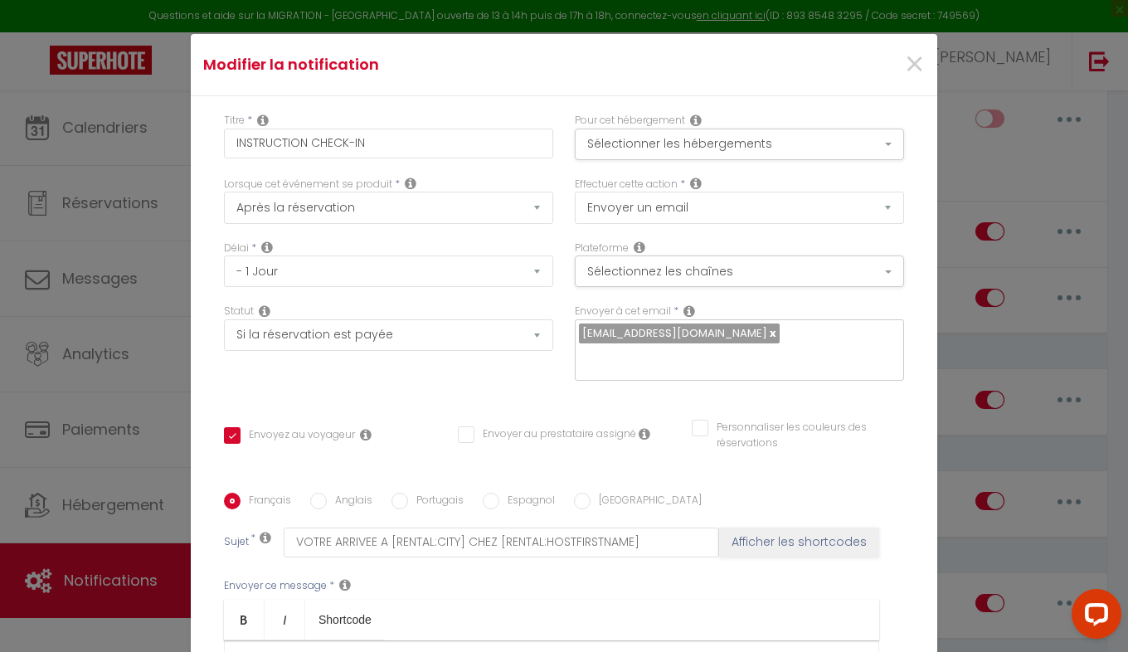
scroll to position [297, 0]
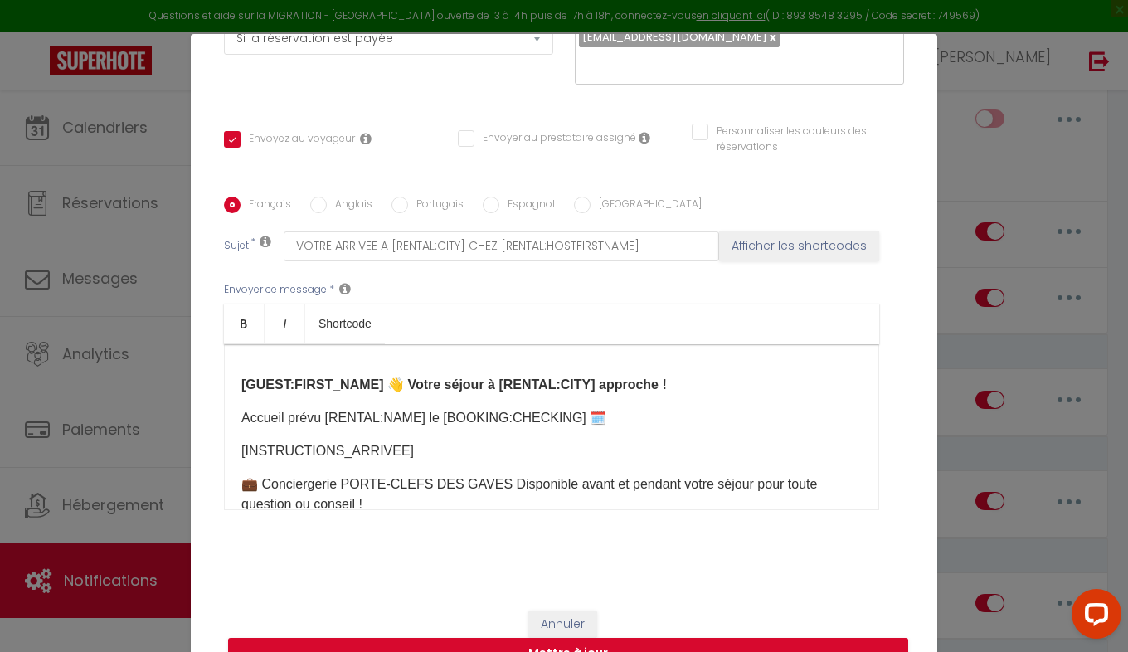
click at [363, 507] on p "💼 Conciergerie PORTE-CLEFS DES GAVES Disponible avant et pendant votre séjour p…" at bounding box center [551, 494] width 620 height 40
click at [540, 614] on button "Annuler" at bounding box center [562, 624] width 69 height 28
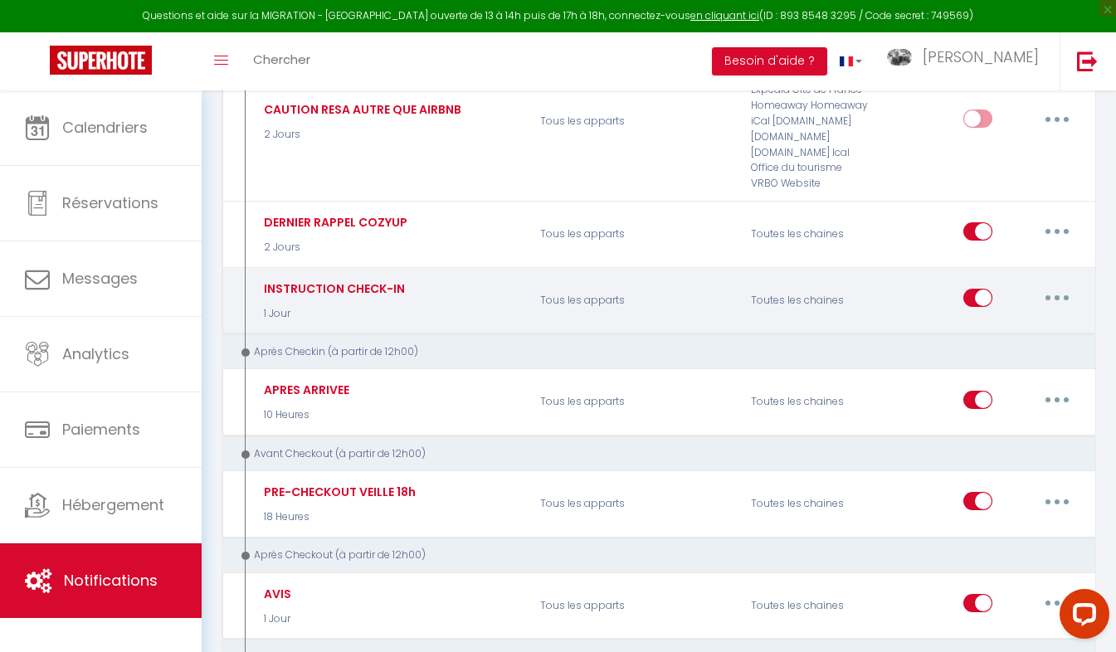
click at [1062, 294] on button "button" at bounding box center [1056, 298] width 46 height 27
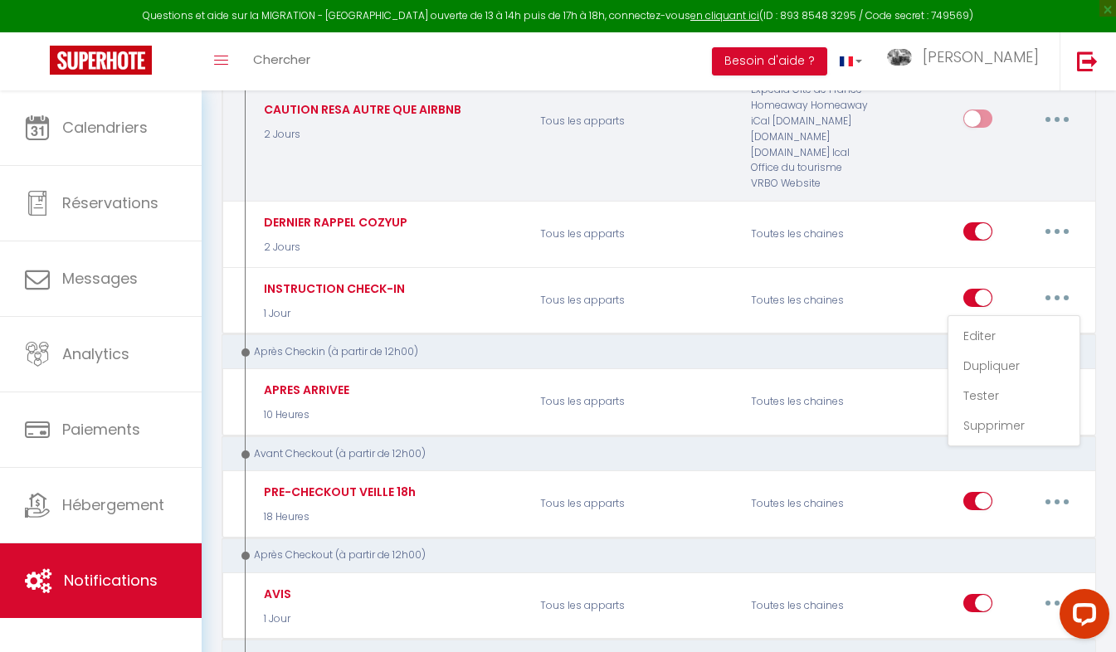
scroll to position [0, 0]
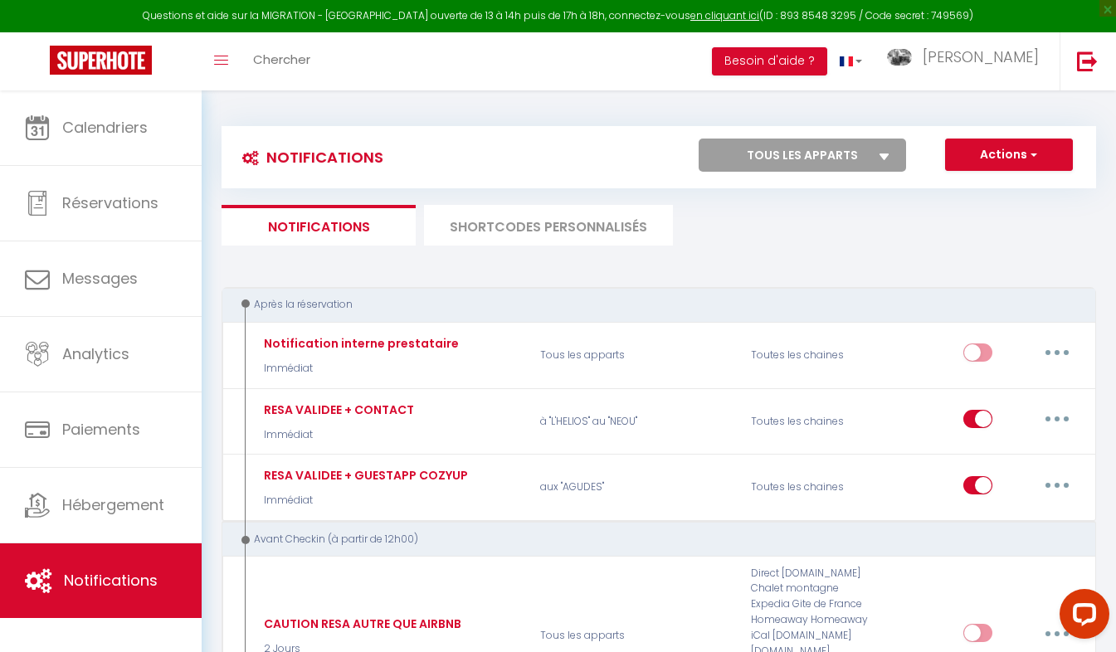
click at [512, 218] on li "SHORTCODES PERSONNALISÉS" at bounding box center [548, 225] width 249 height 41
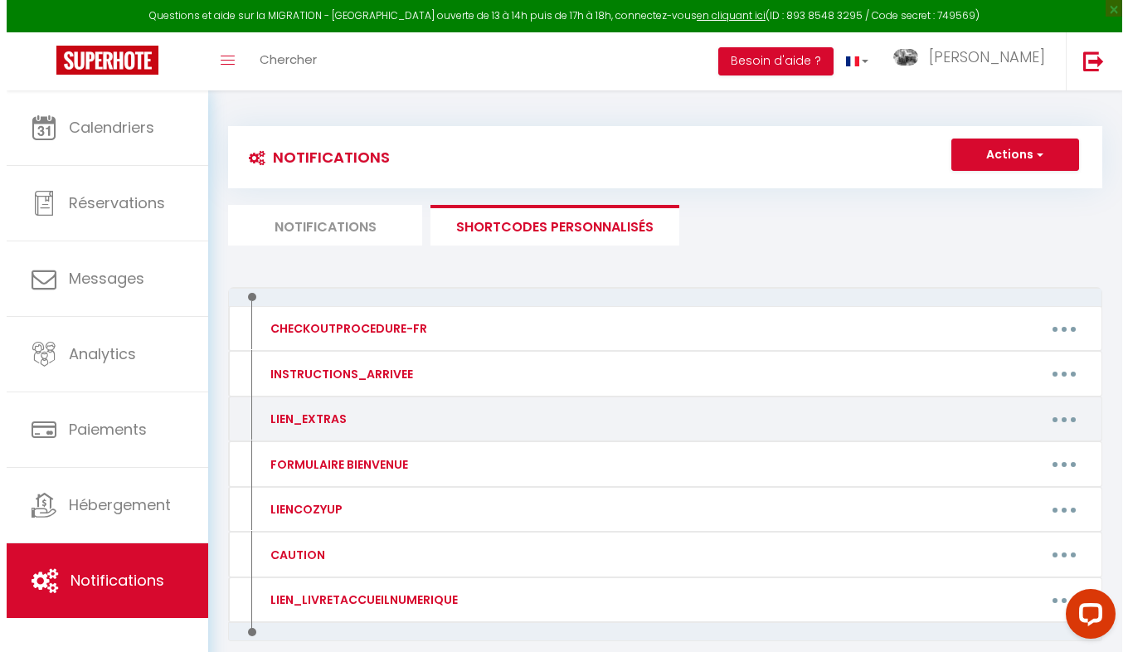
scroll to position [90, 0]
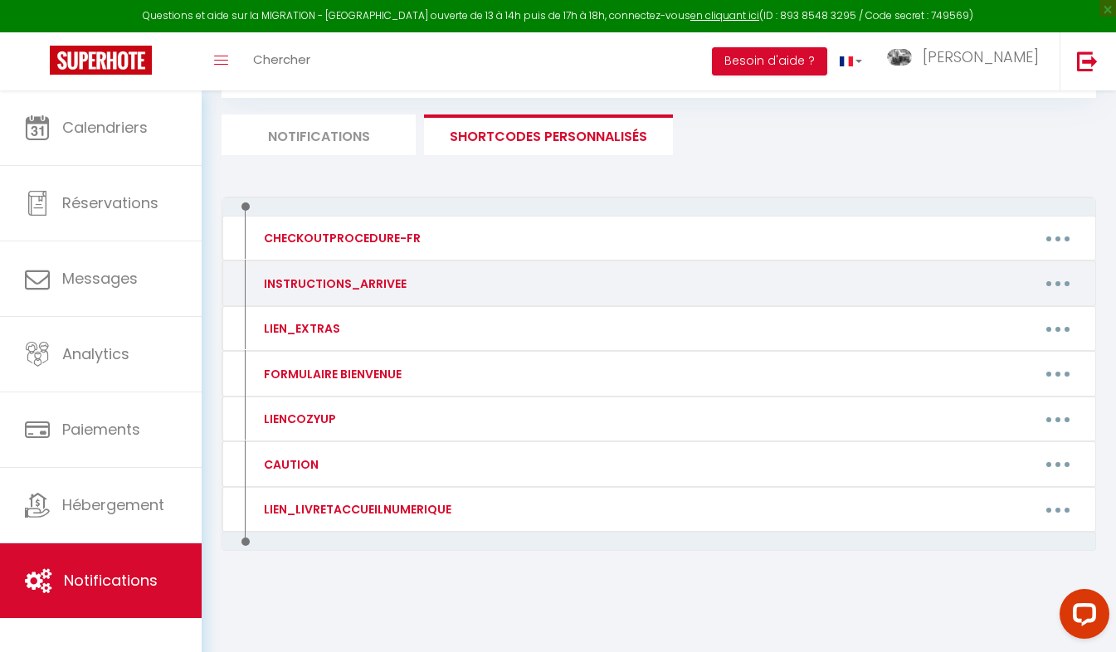
click at [1058, 279] on button "button" at bounding box center [1057, 283] width 46 height 27
click at [995, 323] on link "Editer" at bounding box center [1014, 321] width 123 height 28
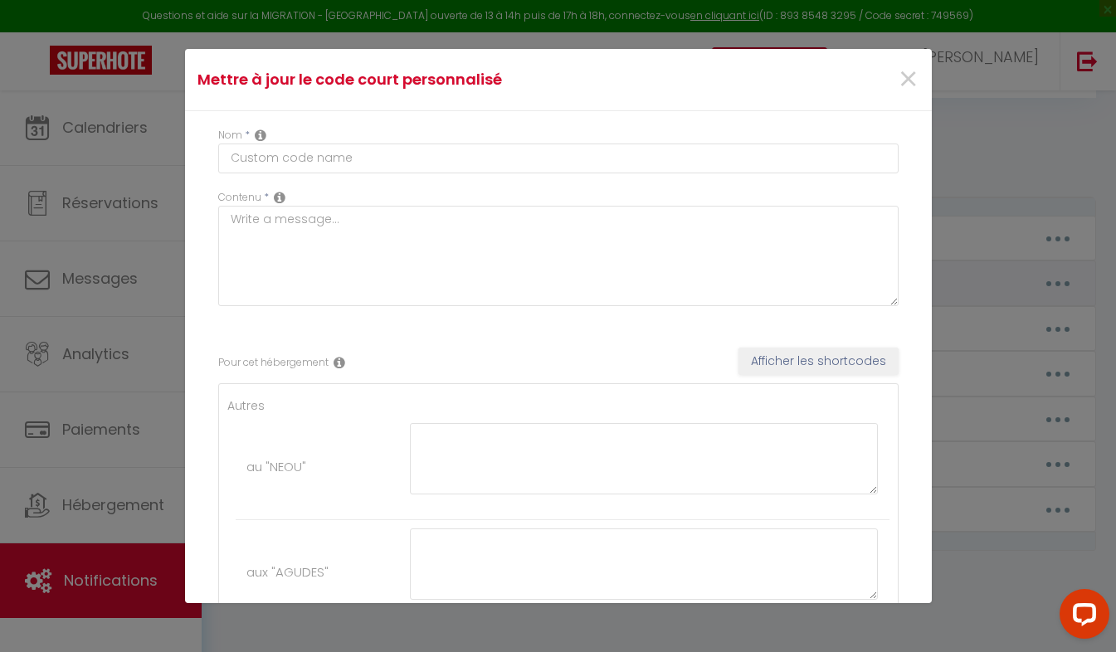
type input "INSTRUCTIONS_ARRIVEE"
type textarea "Voici les instructions d'arrivée :"
type textarea "Pour votre arrivée, vous devrez venir récupérer vos clefs à la conciergerie ent…"
type textarea "🗝️✨Bienvenue à Cauterets ! Votre appartement vous attend dès 16h pour un séjour…"
type textarea "Pour votre arrivée, vous devrez venir récupérer vos clefs à la conciergerie ent…"
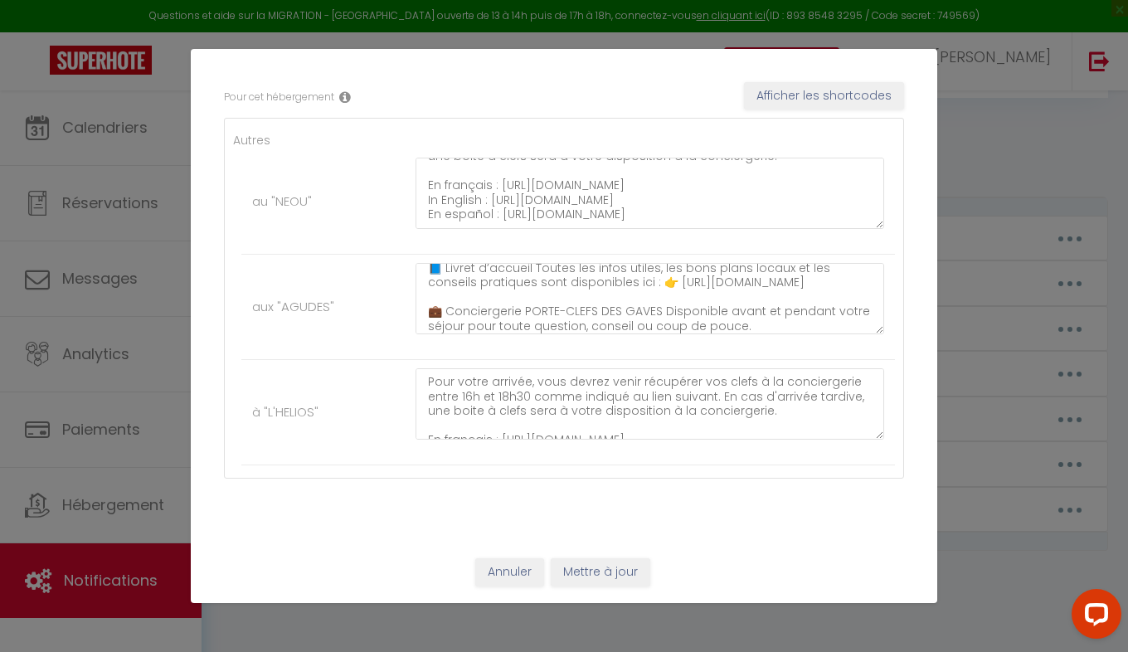
scroll to position [159, 0]
drag, startPoint x: 786, startPoint y: 321, endPoint x: 411, endPoint y: 308, distance: 376.0
click at [411, 308] on div "🗝️✨Bienvenue à Cauterets ! Votre appartement vous attend dès 16h pour un séjour…" at bounding box center [650, 307] width 490 height 88
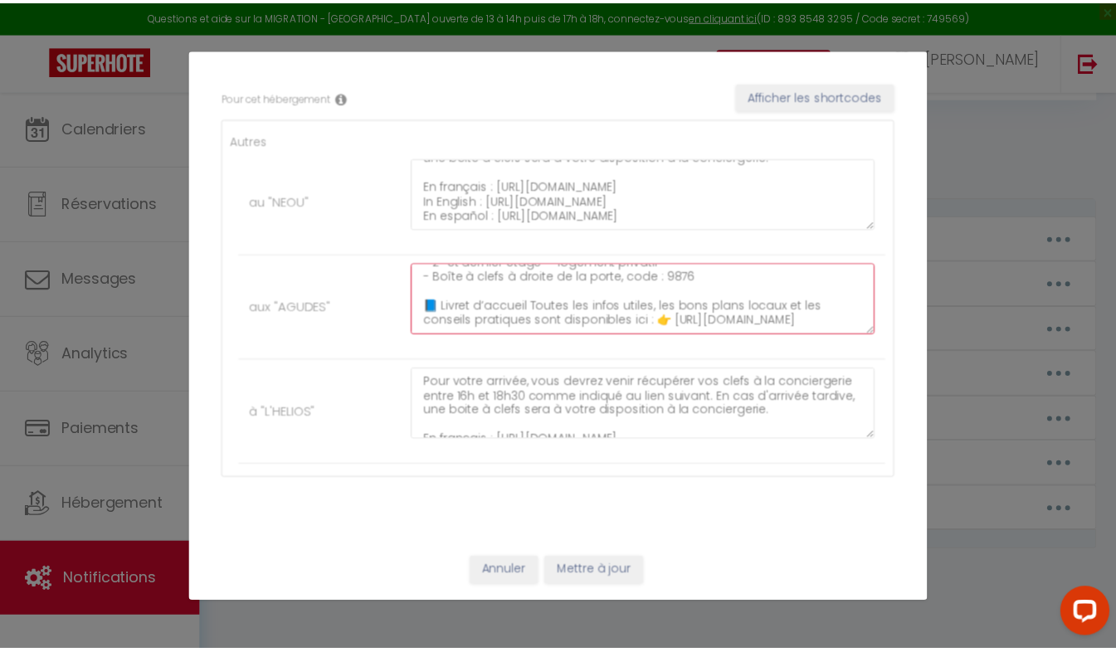
scroll to position [116, 0]
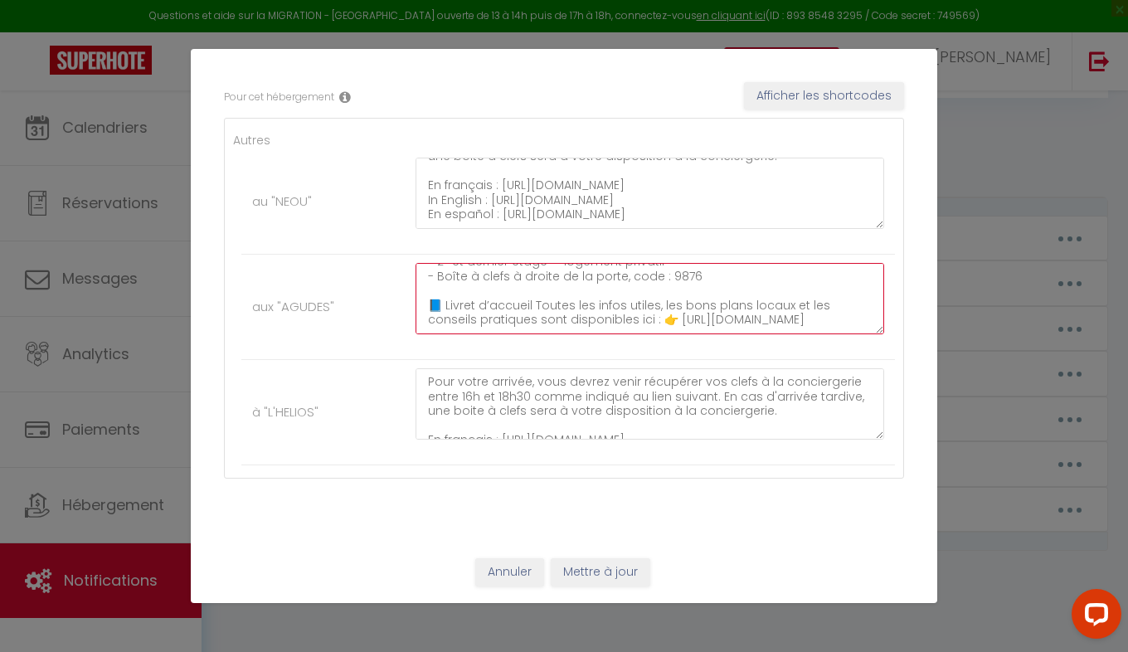
type textarea "🗝️✨Bienvenue à Cauterets ! Votre appartement vous attend dès 16h pour un séjour…"
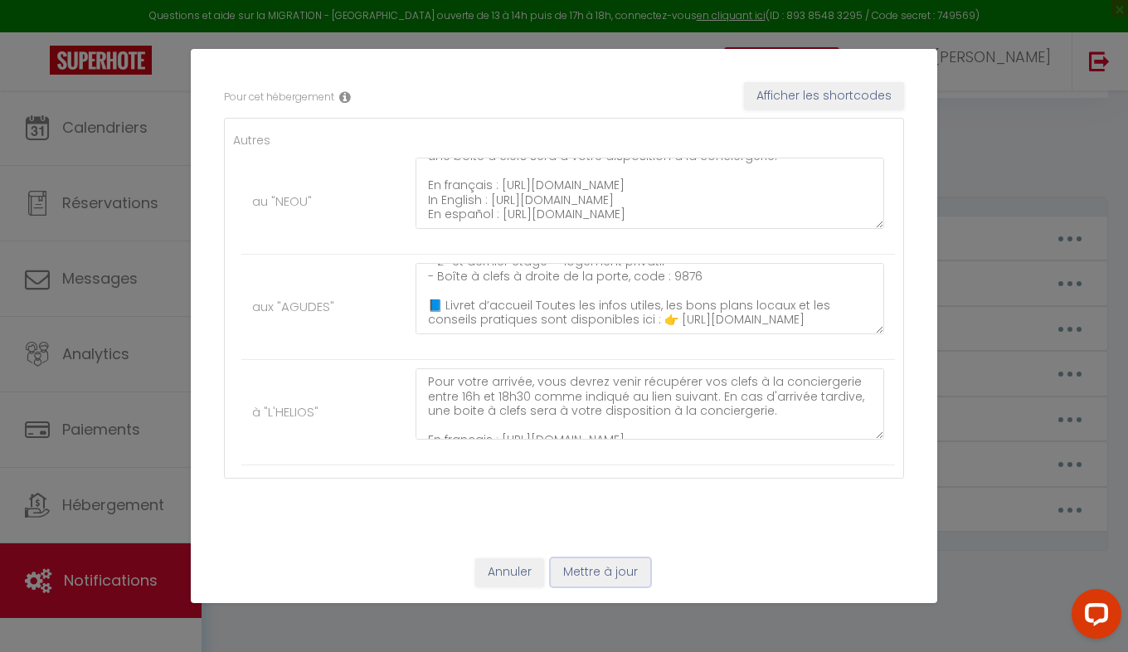
click at [623, 567] on button "Mettre à jour" at bounding box center [601, 572] width 100 height 28
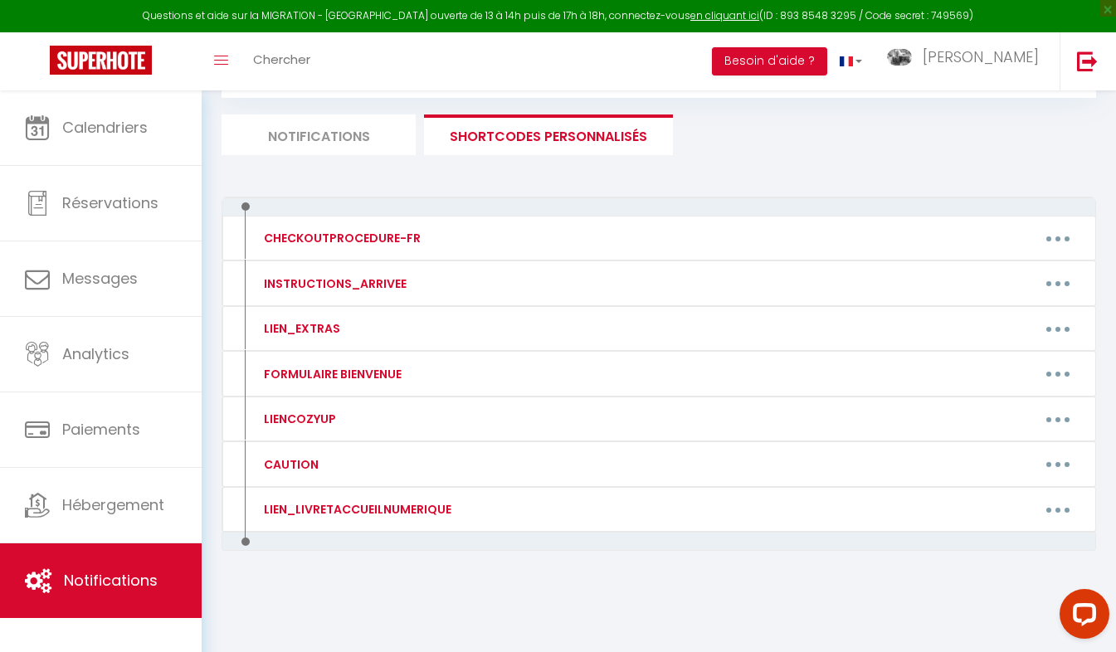
click at [338, 121] on li "Notifications" at bounding box center [318, 134] width 194 height 41
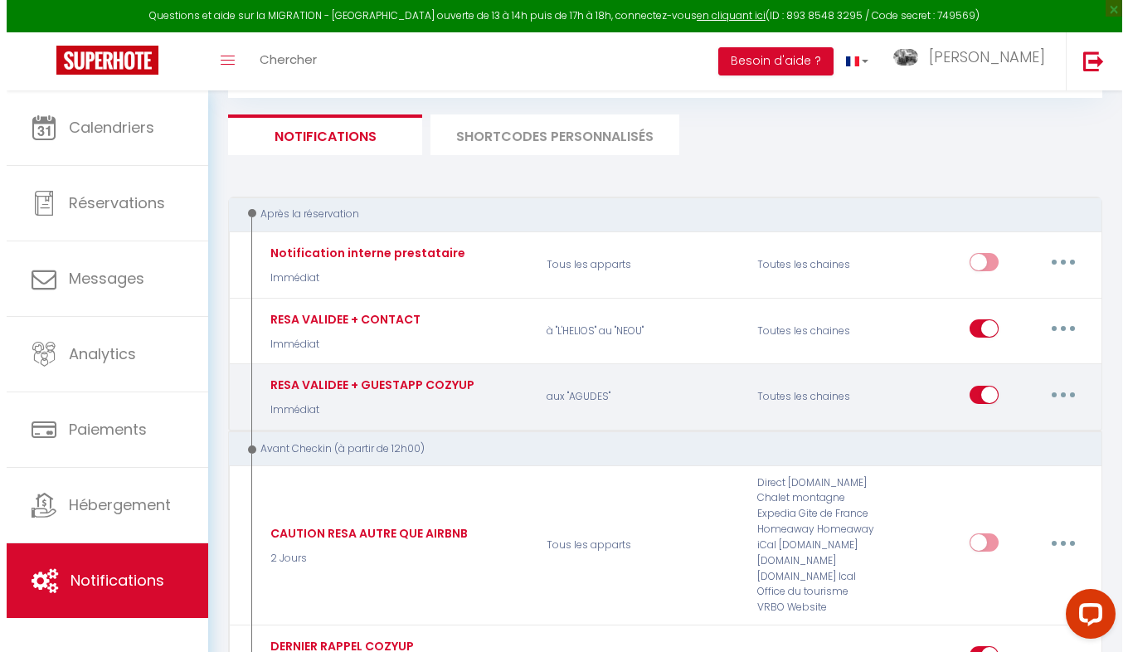
scroll to position [157, 0]
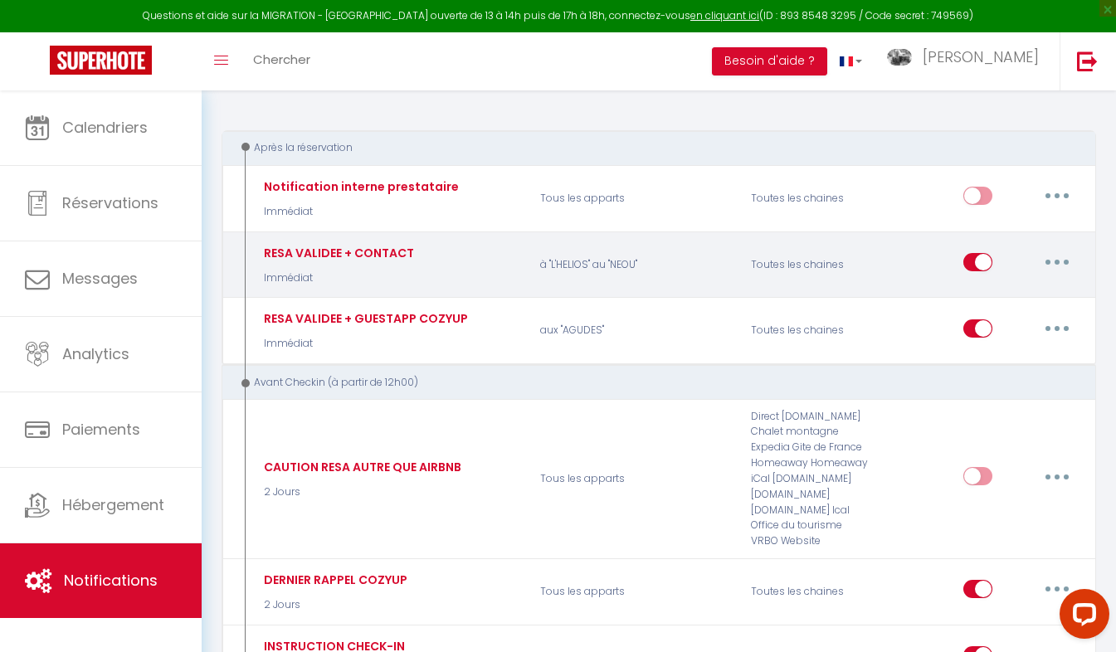
click at [1051, 268] on button "button" at bounding box center [1056, 262] width 46 height 27
click at [970, 305] on link "Editer" at bounding box center [1013, 300] width 123 height 28
type input "RESA VALIDEE + CONTACT"
select select "1"
select select "Immédiat"
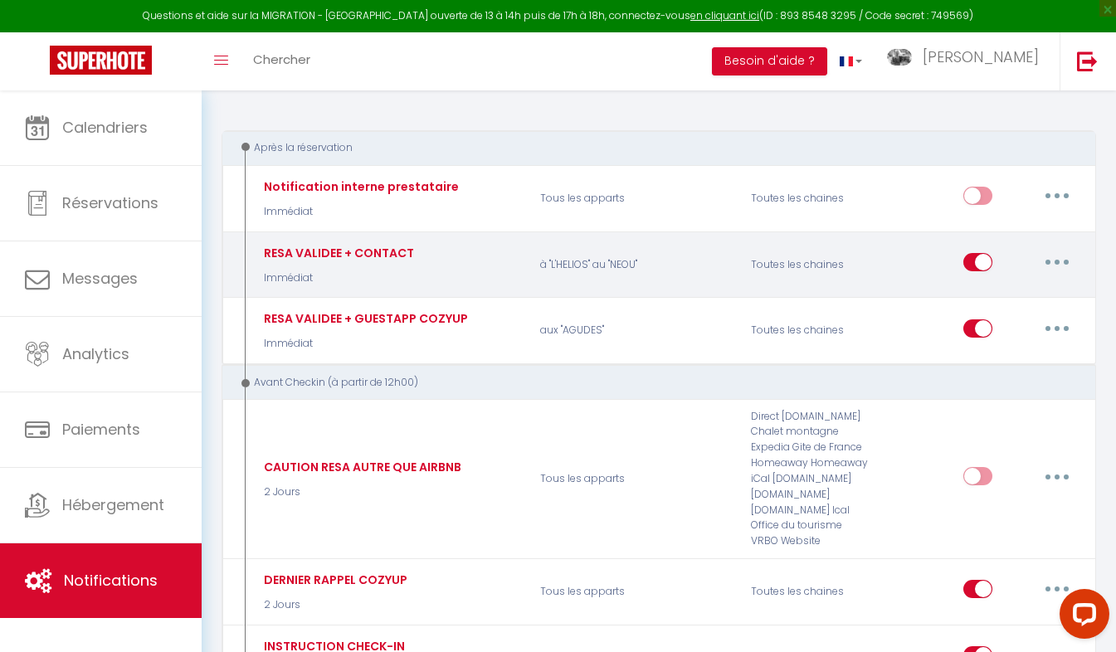
checkbox input "true"
checkbox input "false"
type input "Votre réservation à [RENTAL:CITY] est validée !"
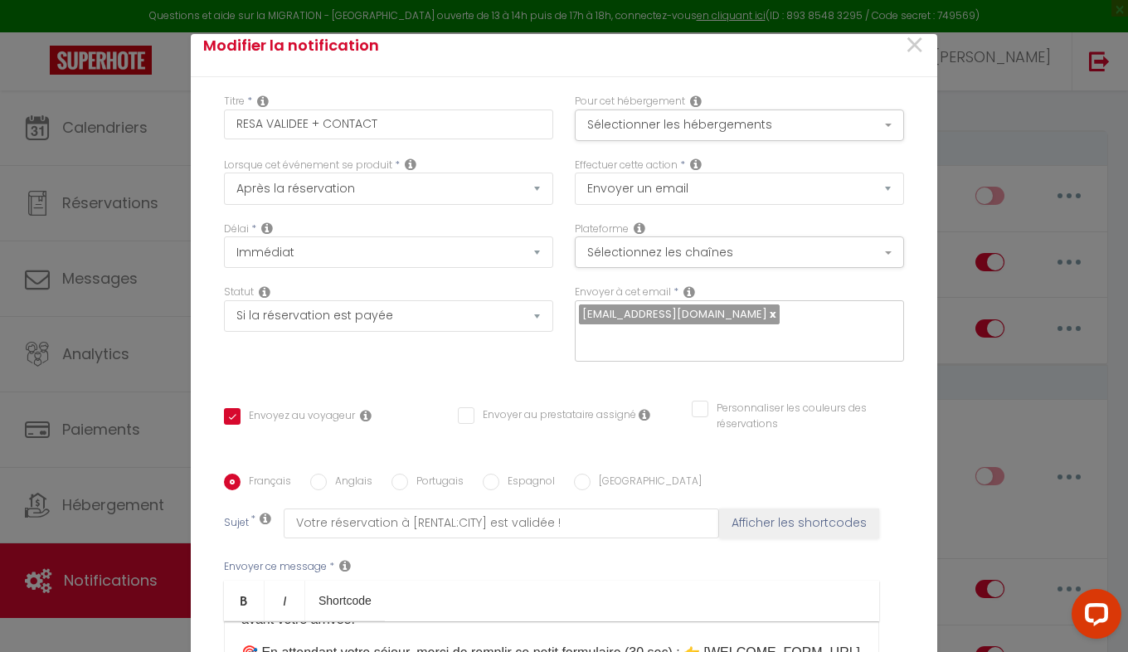
scroll to position [0, 0]
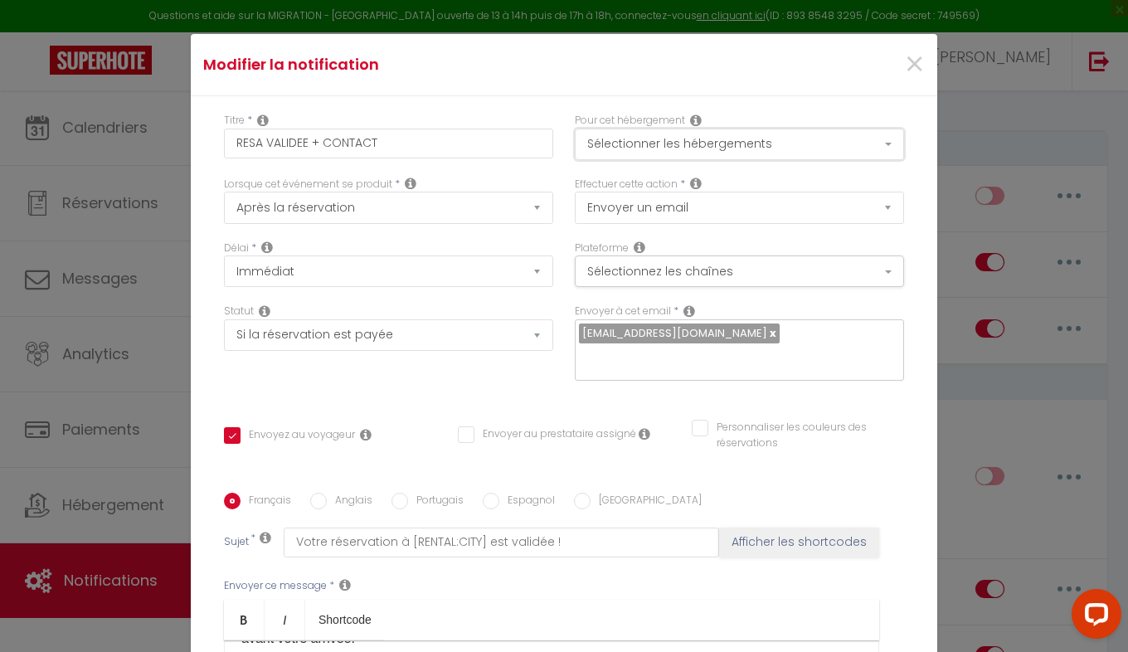
click at [662, 134] on button "Sélectionner les hébergements" at bounding box center [739, 145] width 329 height 32
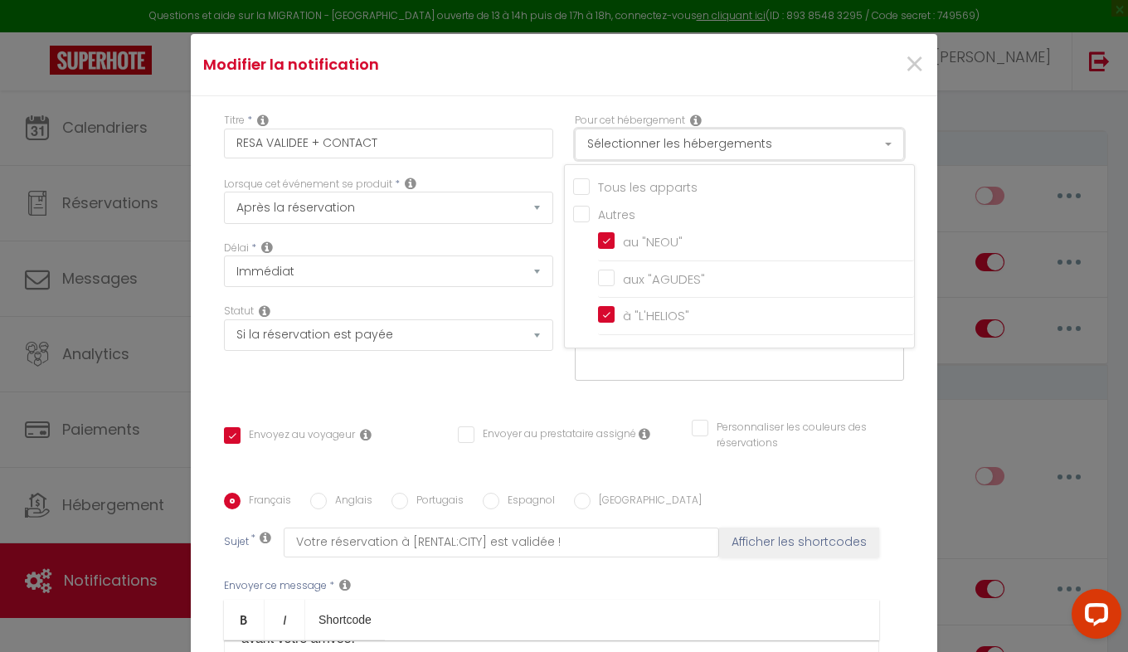
click at [662, 134] on button "Sélectionner les hébergements" at bounding box center [739, 145] width 329 height 32
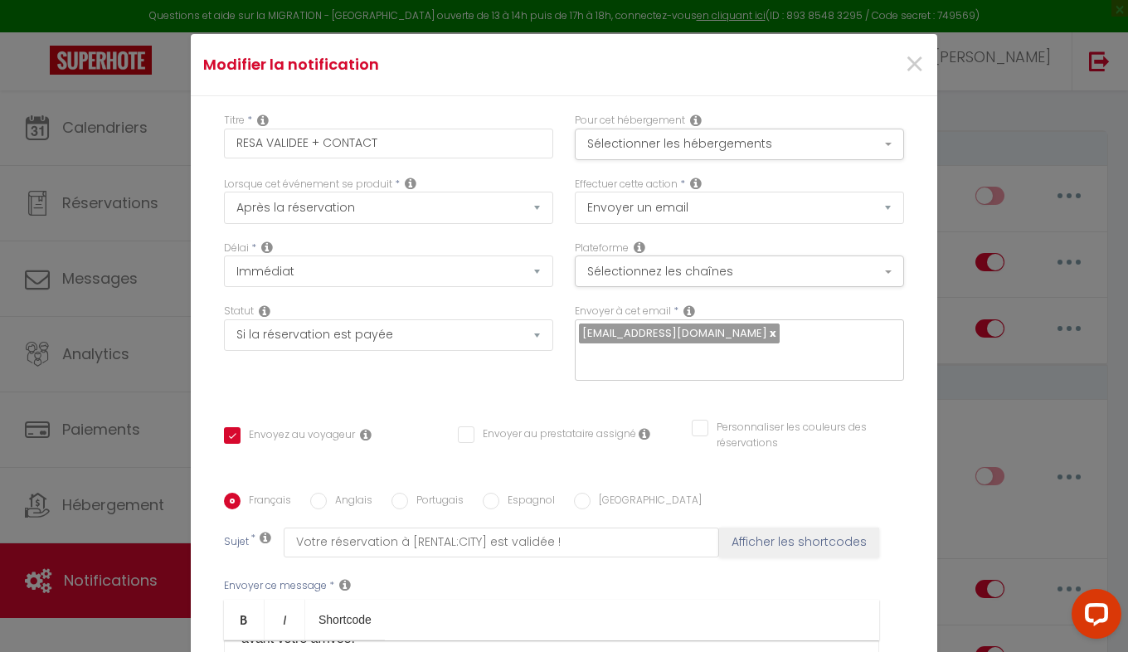
click at [413, 377] on div "Statut Aucun Si la réservation est payée Si réservation non payée Si la caution…" at bounding box center [388, 351] width 351 height 94
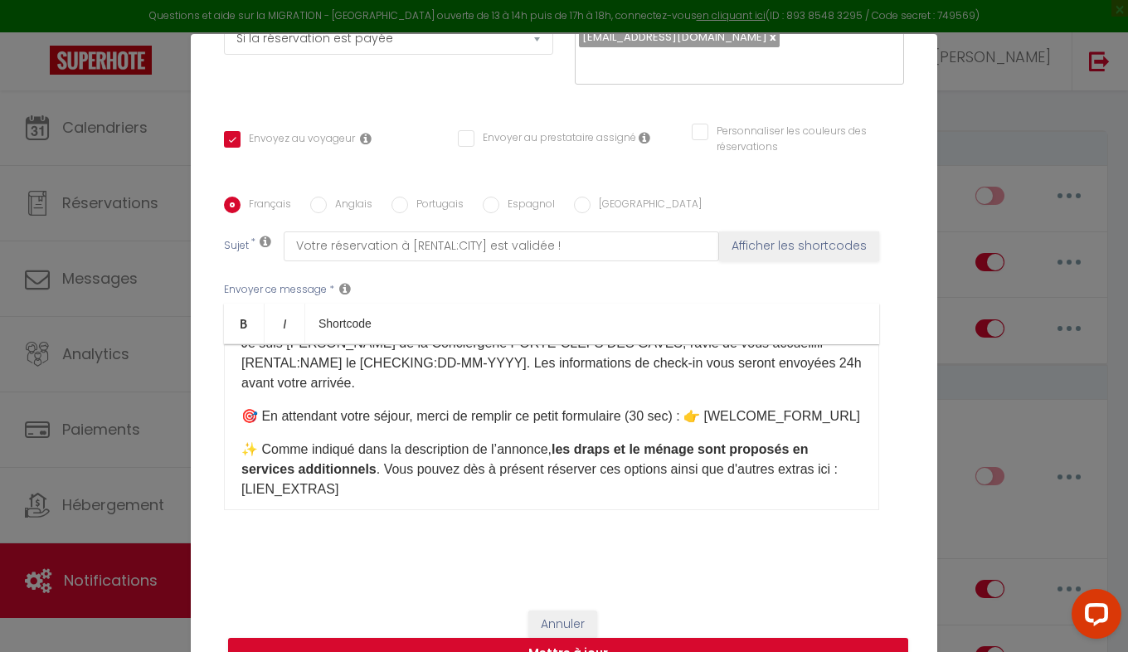
scroll to position [58, 0]
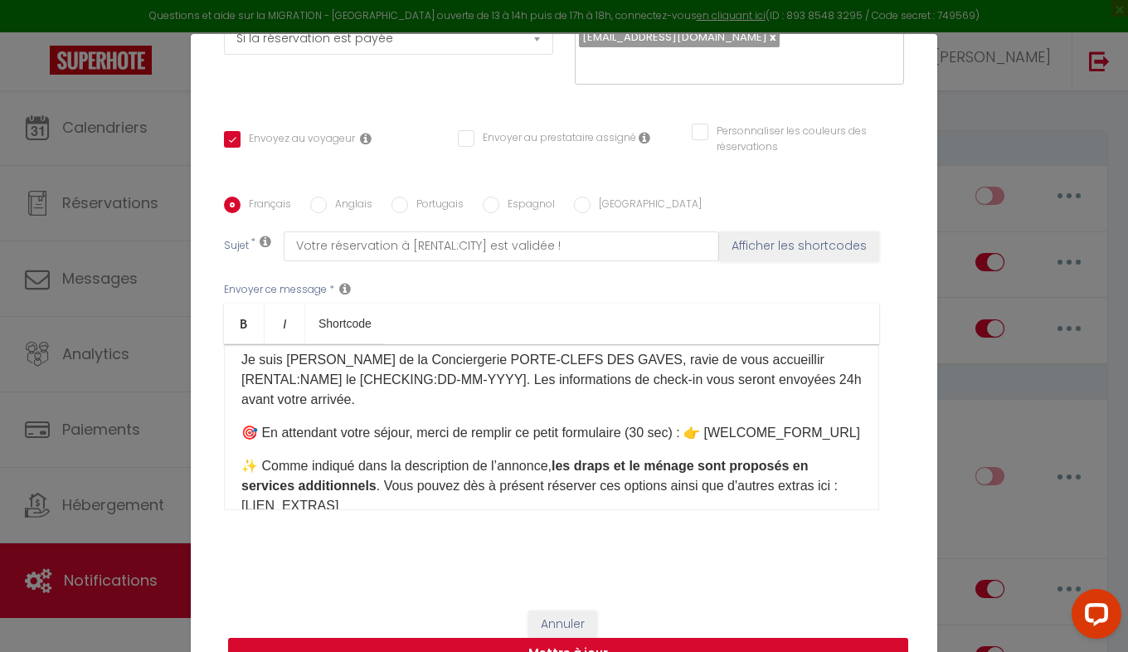
click at [567, 640] on button "Mettre à jour" at bounding box center [568, 654] width 680 height 32
checkbox input "true"
checkbox input "false"
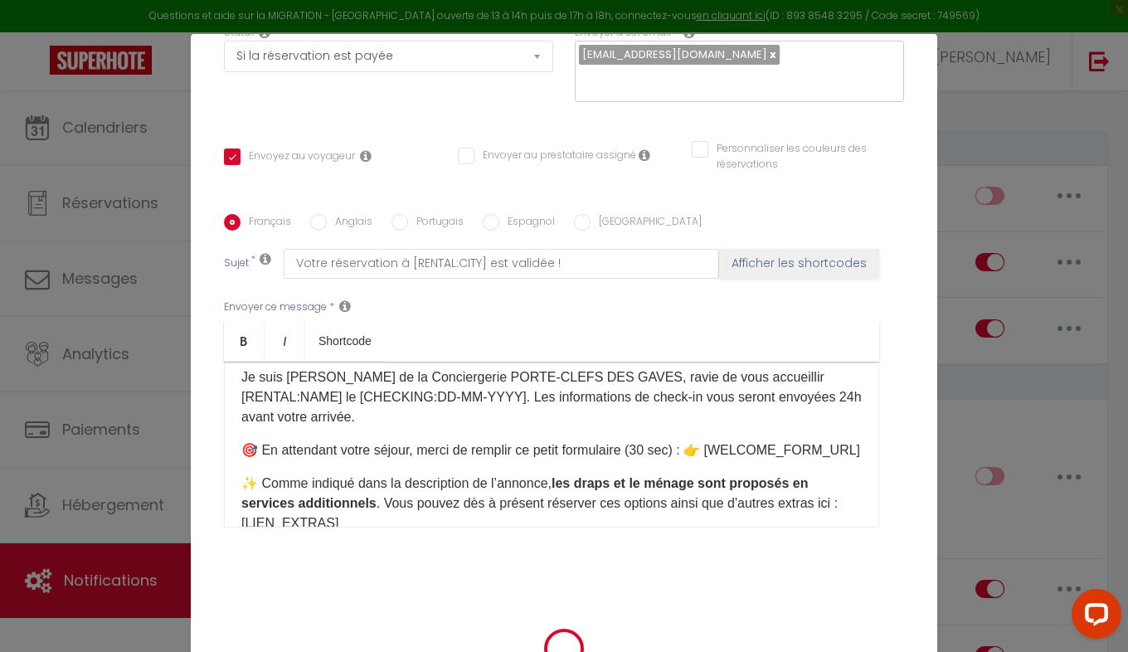
scroll to position [280, 0]
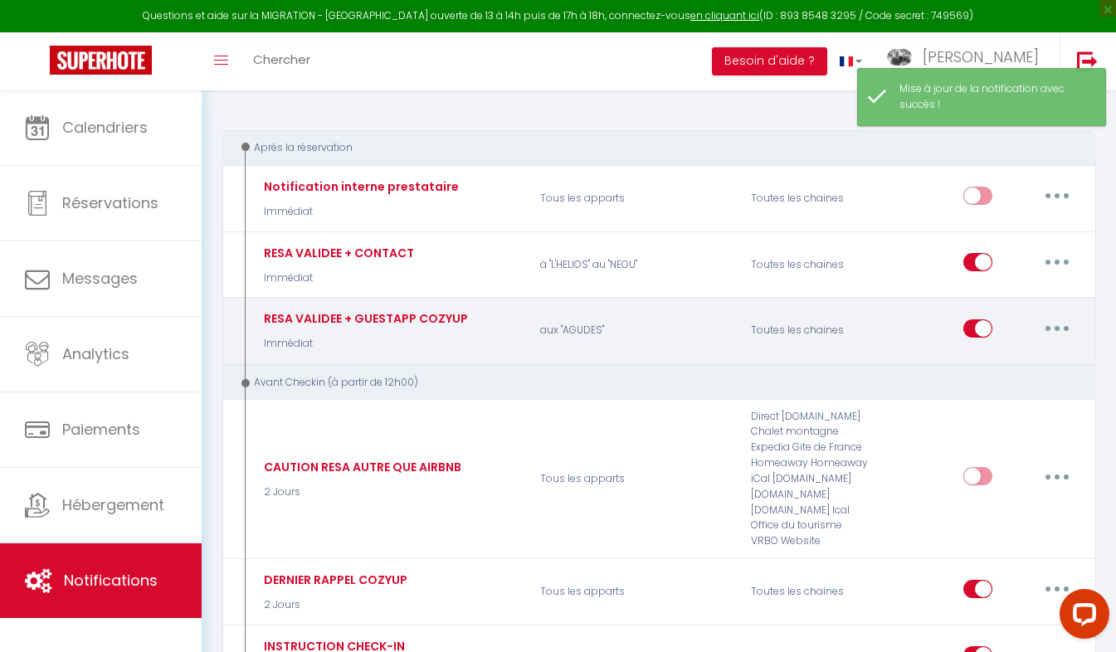
click at [1061, 333] on button "button" at bounding box center [1056, 328] width 46 height 27
click at [994, 362] on link "Editer" at bounding box center [1013, 366] width 123 height 28
type input "RESA VALIDEE + GUESTAPP COZYUP"
select select "Immédiat"
select select "if_booking_is_paid"
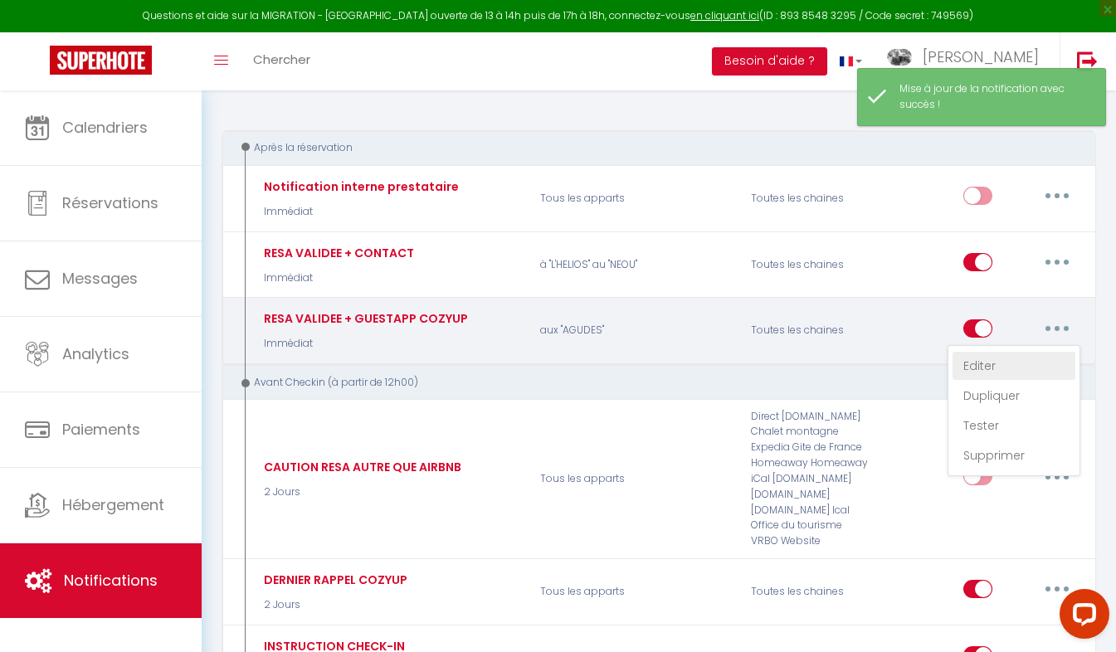
checkbox input "true"
checkbox input "false"
radio input "true"
type input "Votre réservation à [RENTAL:CITY] est validée !"
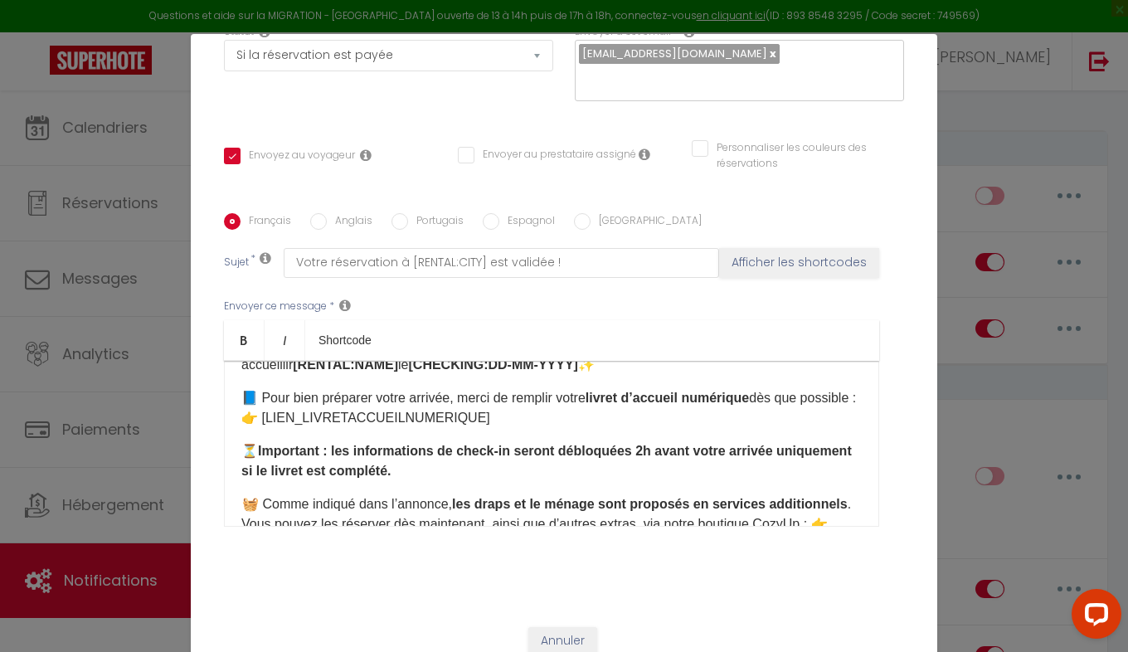
scroll to position [297, 0]
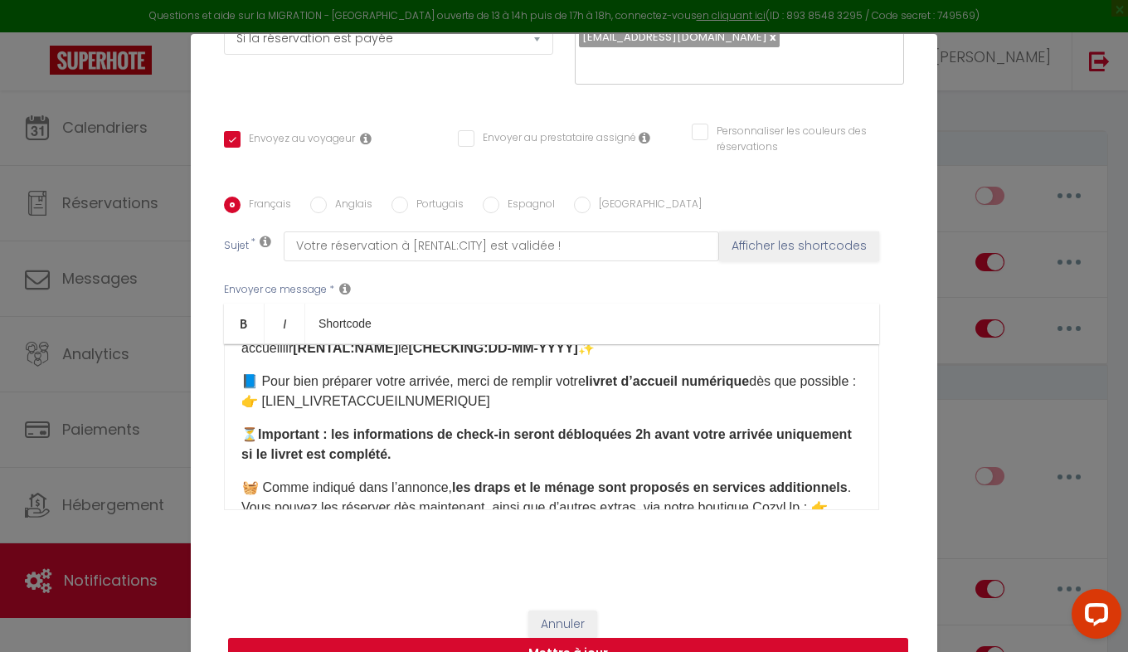
click at [545, 646] on button "Mettre à jour" at bounding box center [568, 654] width 680 height 32
checkbox input "true"
checkbox input "false"
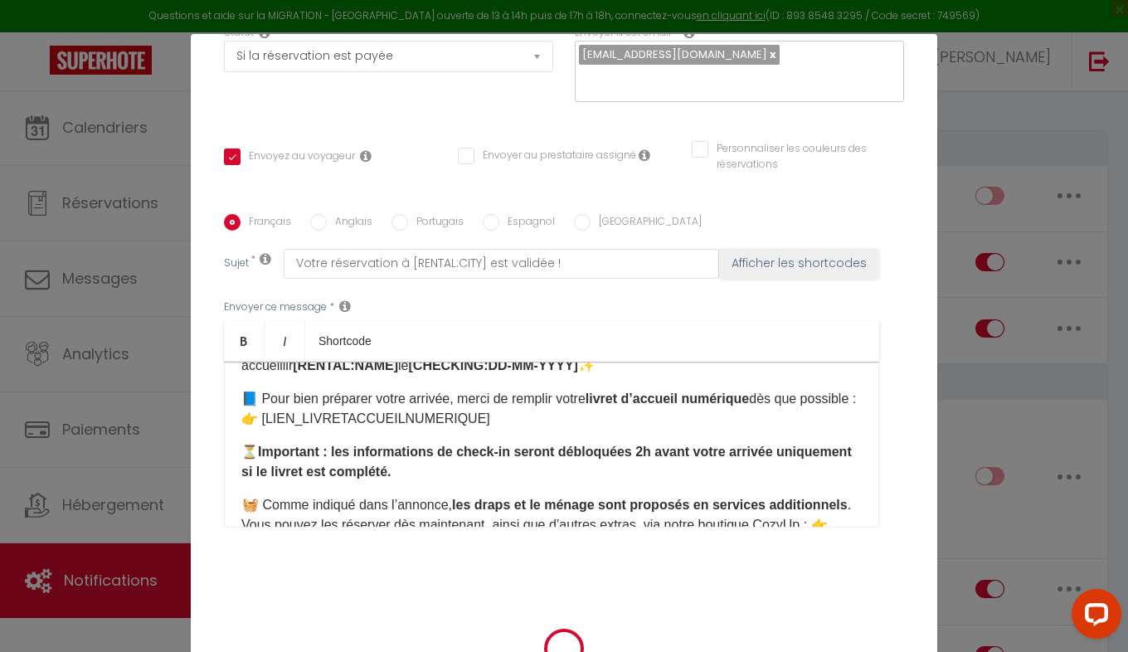
scroll to position [280, 0]
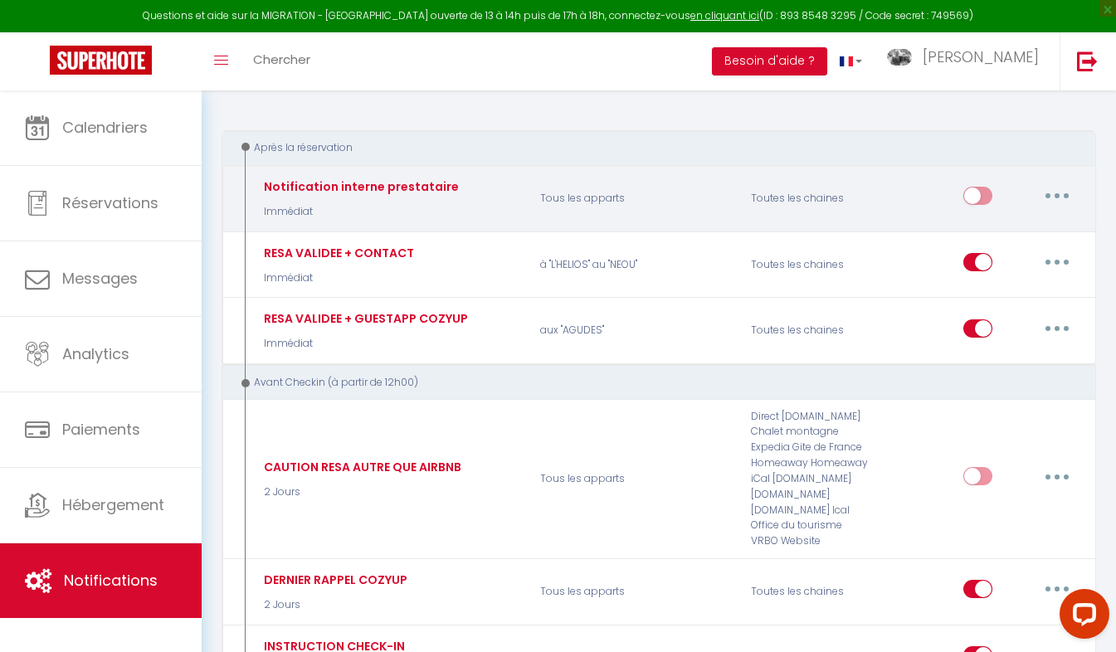
click at [1053, 192] on button "button" at bounding box center [1056, 195] width 46 height 27
click at [991, 226] on link "Editer" at bounding box center [1013, 234] width 123 height 28
type input "Notification interne prestataire"
select select "Immédiat"
select select
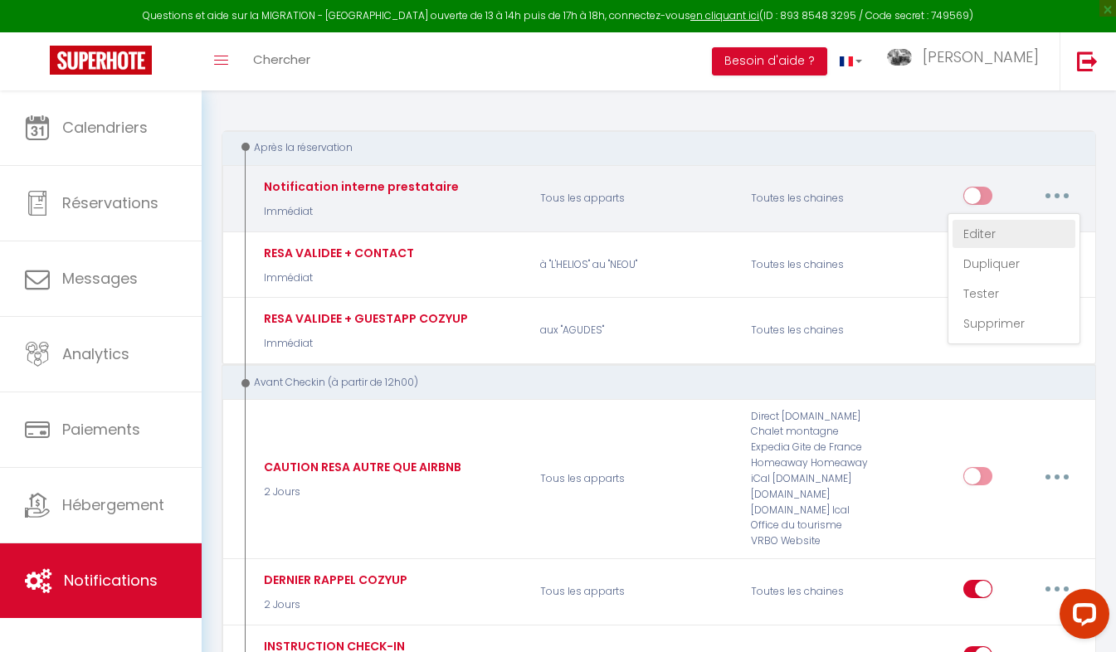
checkbox input "false"
radio input "true"
type input "Nouvelle réservation - [RENTAL:NAME] - [GUEST:NAME] - [CHECKING:DD-MM-YYYY] au …"
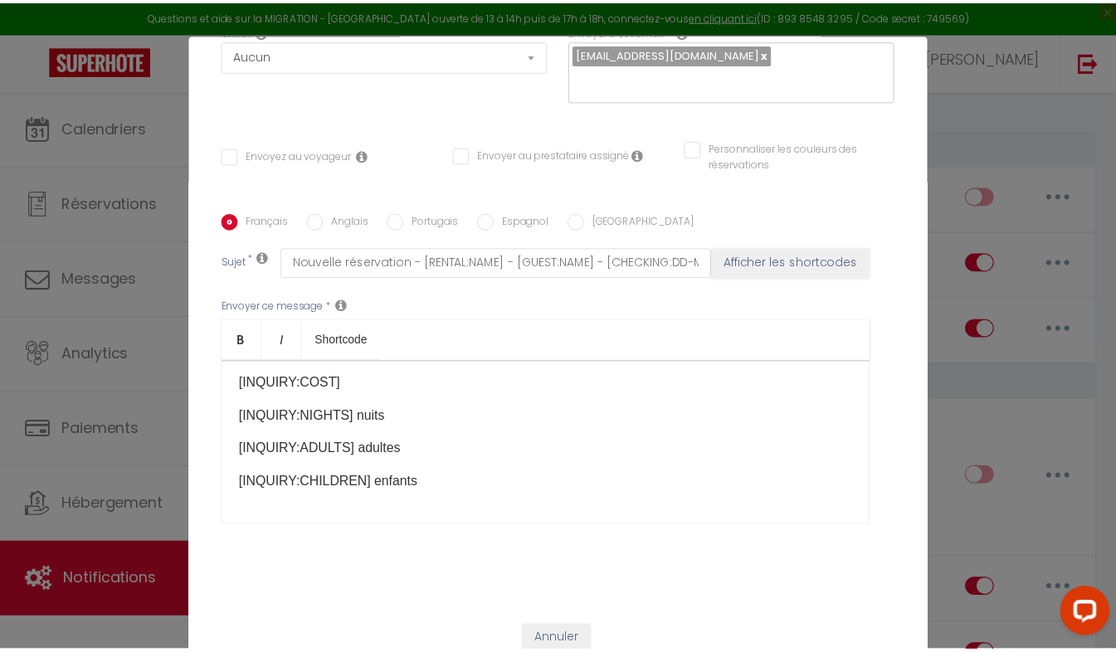
scroll to position [297, 0]
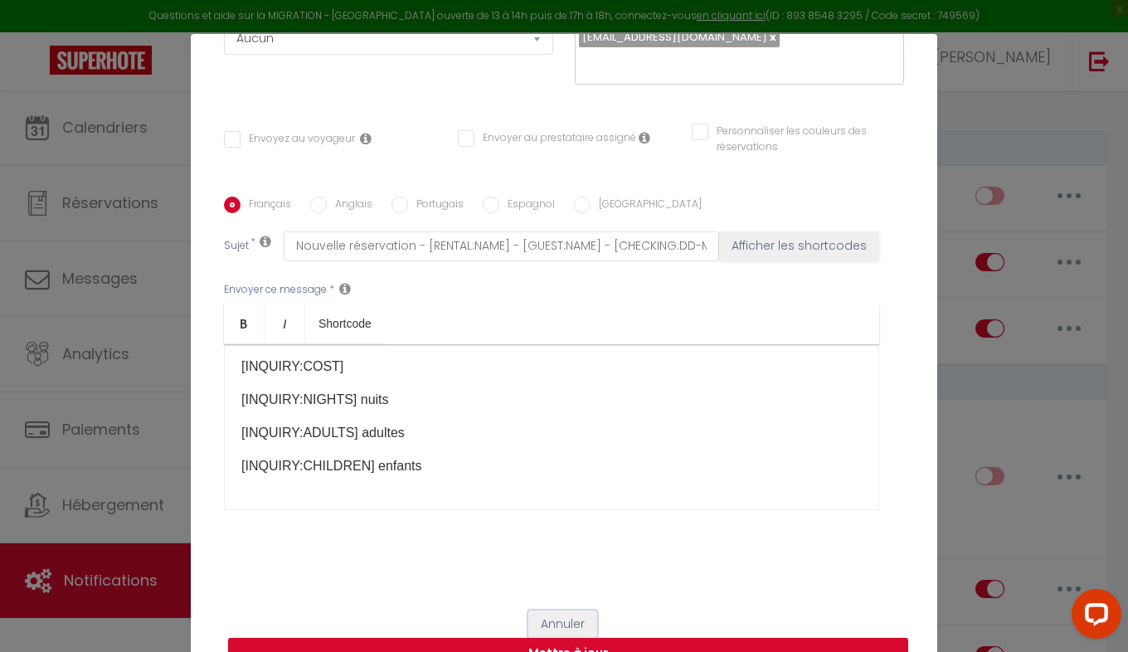
click at [542, 619] on button "Annuler" at bounding box center [562, 624] width 69 height 28
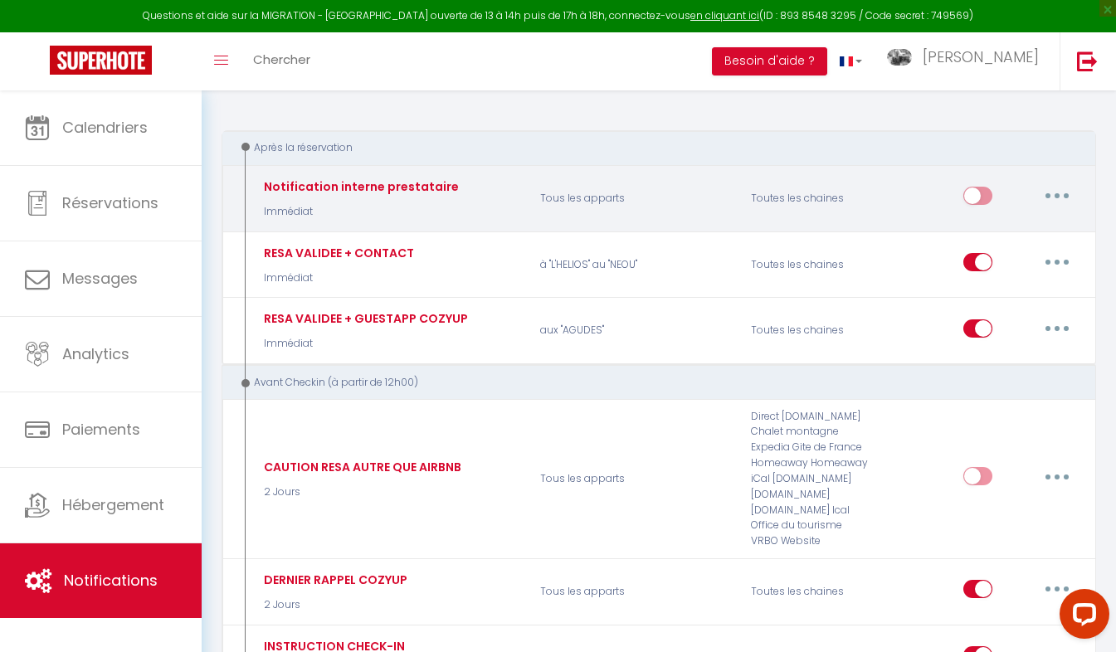
click at [1064, 192] on button "button" at bounding box center [1056, 195] width 46 height 27
click at [1002, 327] on link "Supprimer" at bounding box center [1013, 323] width 123 height 28
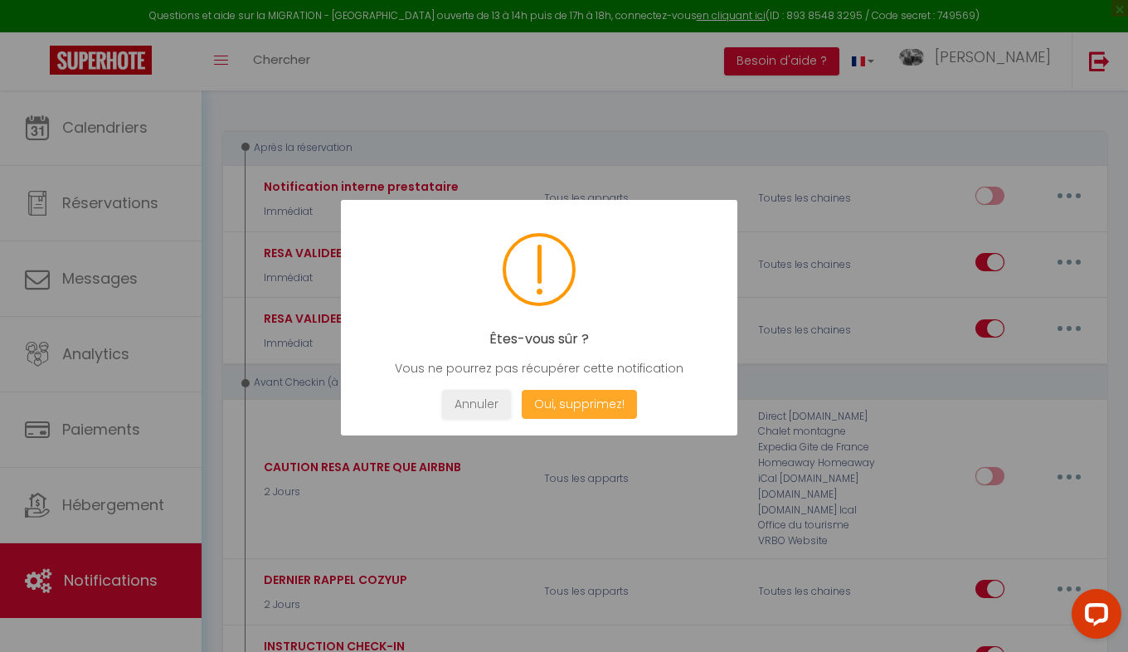
click at [555, 394] on button "Oui, supprimez!" at bounding box center [579, 404] width 115 height 29
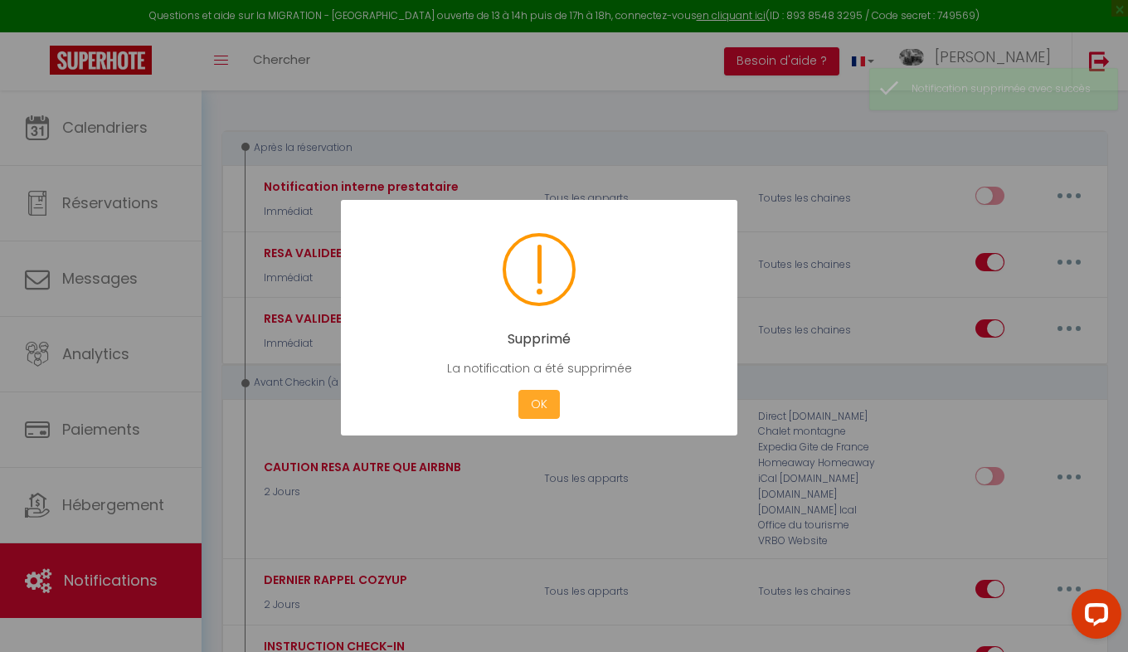
checkbox input "true"
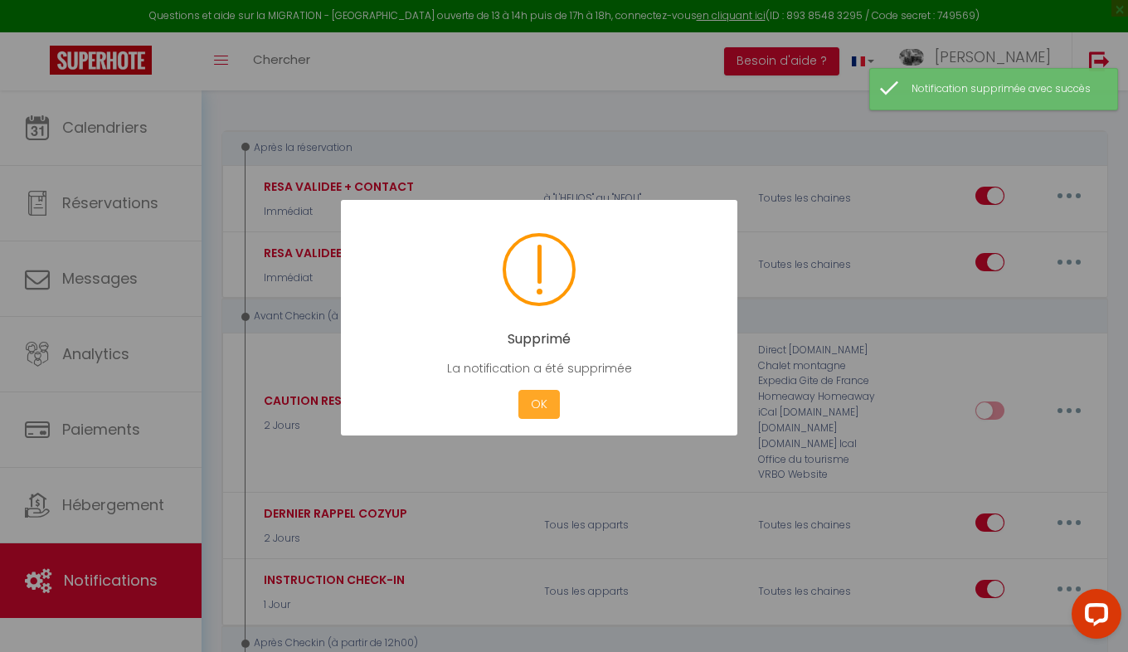
click at [555, 394] on button "OK" at bounding box center [538, 404] width 41 height 29
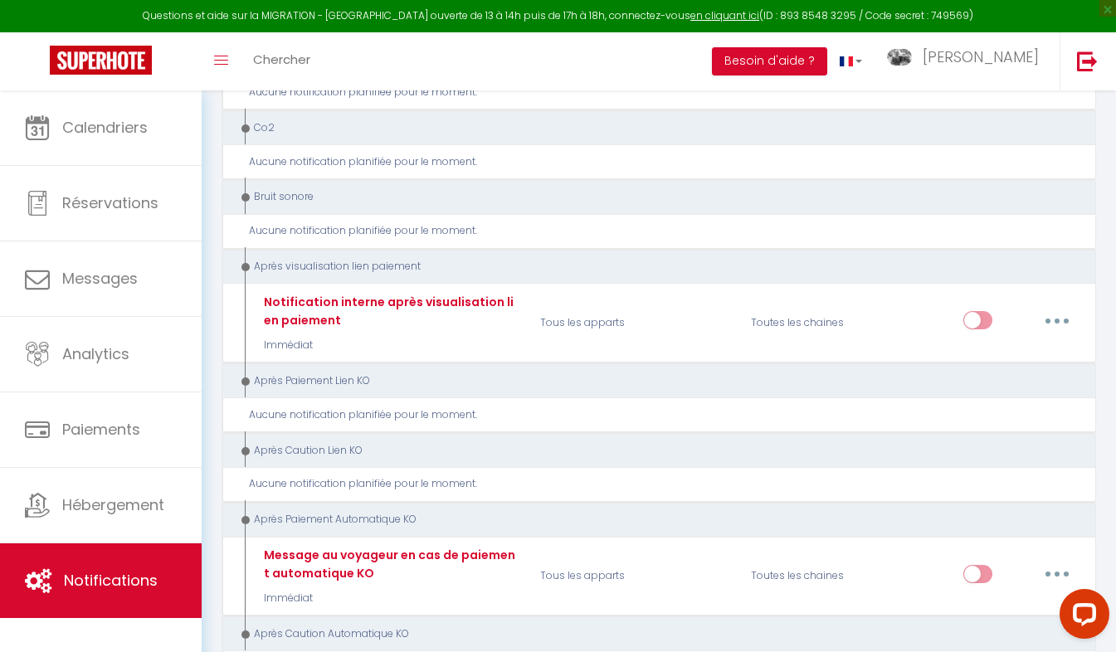
scroll to position [1062, 0]
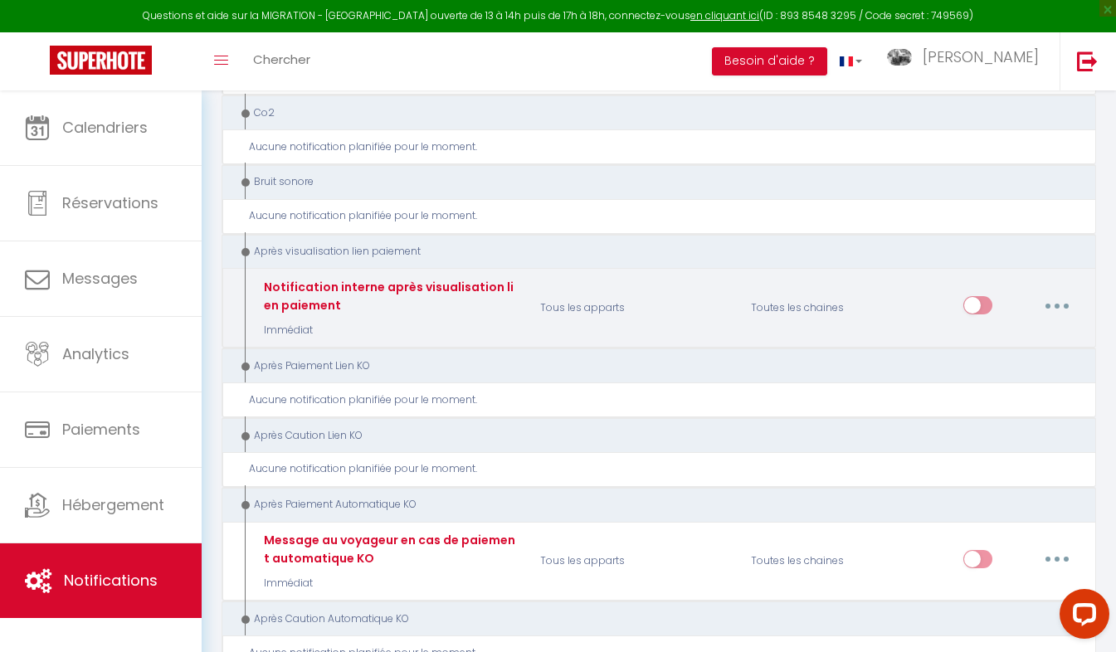
click at [1053, 307] on button "button" at bounding box center [1056, 305] width 46 height 27
click at [982, 344] on link "Editer" at bounding box center [1013, 343] width 123 height 28
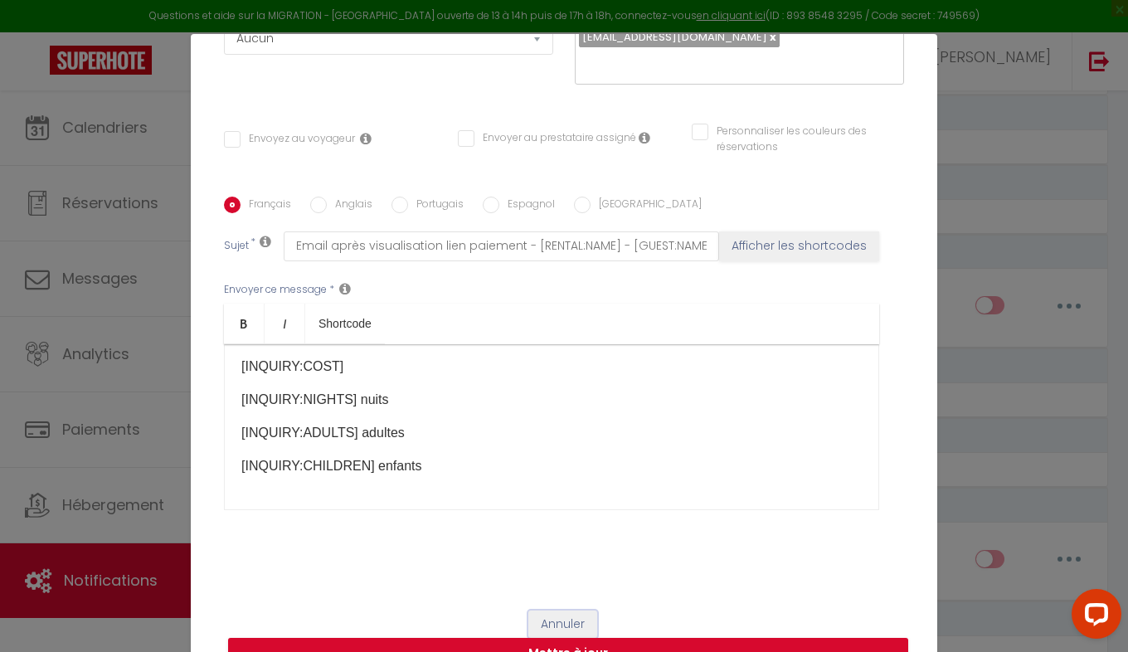
click at [544, 621] on button "Annuler" at bounding box center [562, 624] width 69 height 28
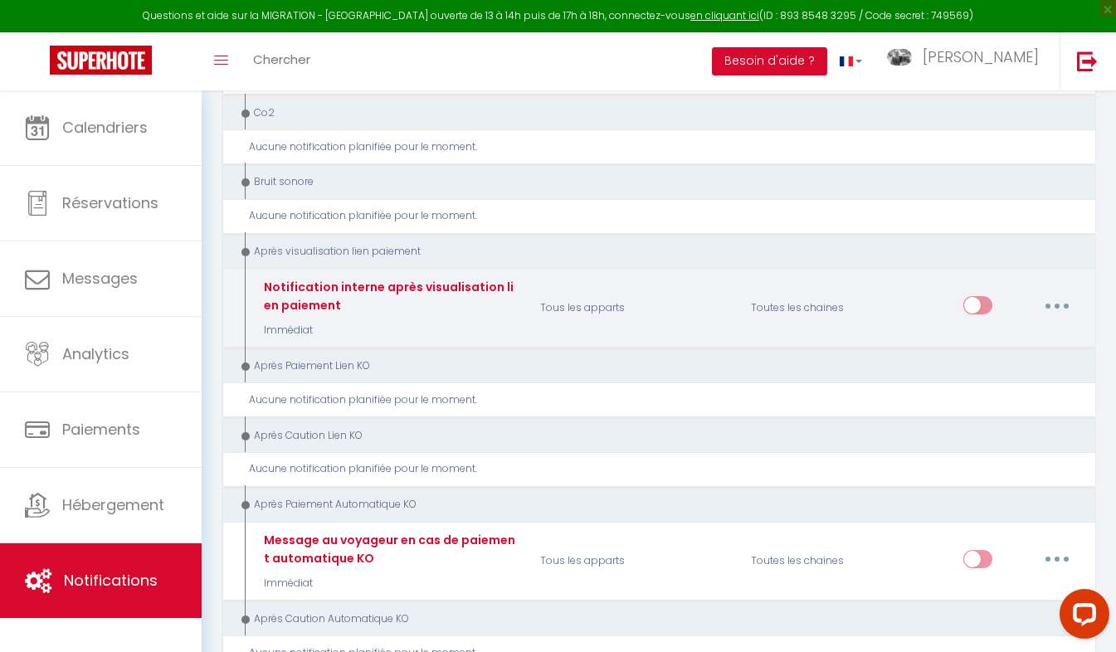
click at [1058, 304] on icon "button" at bounding box center [1056, 306] width 5 height 5
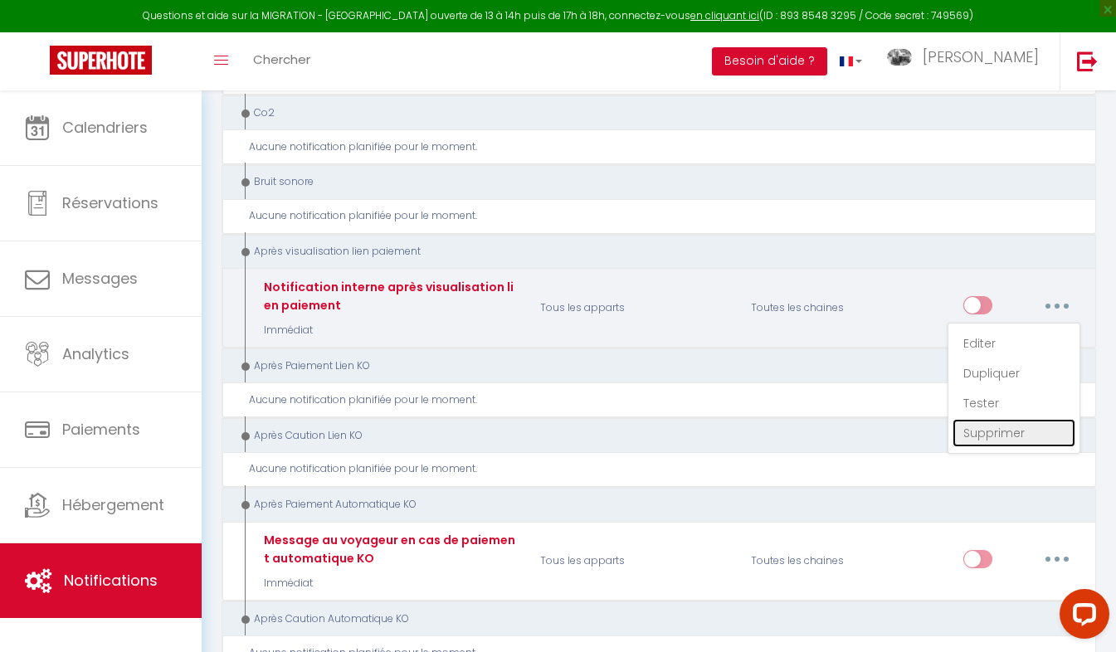
click at [999, 430] on link "Supprimer" at bounding box center [1013, 433] width 123 height 28
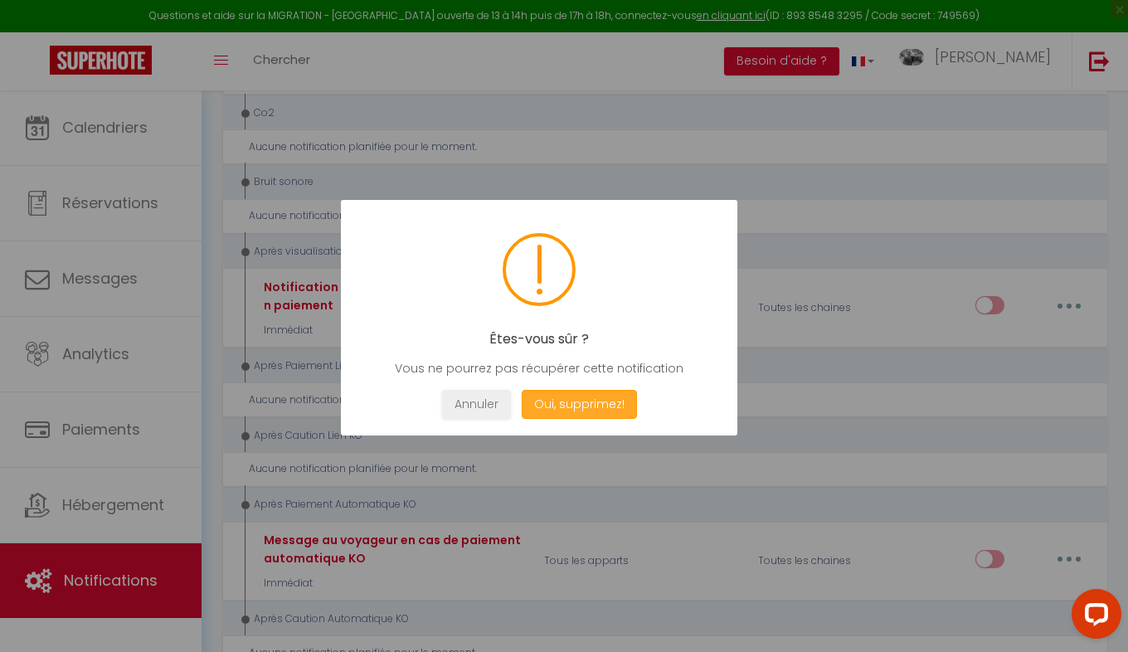
click at [572, 406] on button "Oui, supprimez!" at bounding box center [579, 404] width 115 height 29
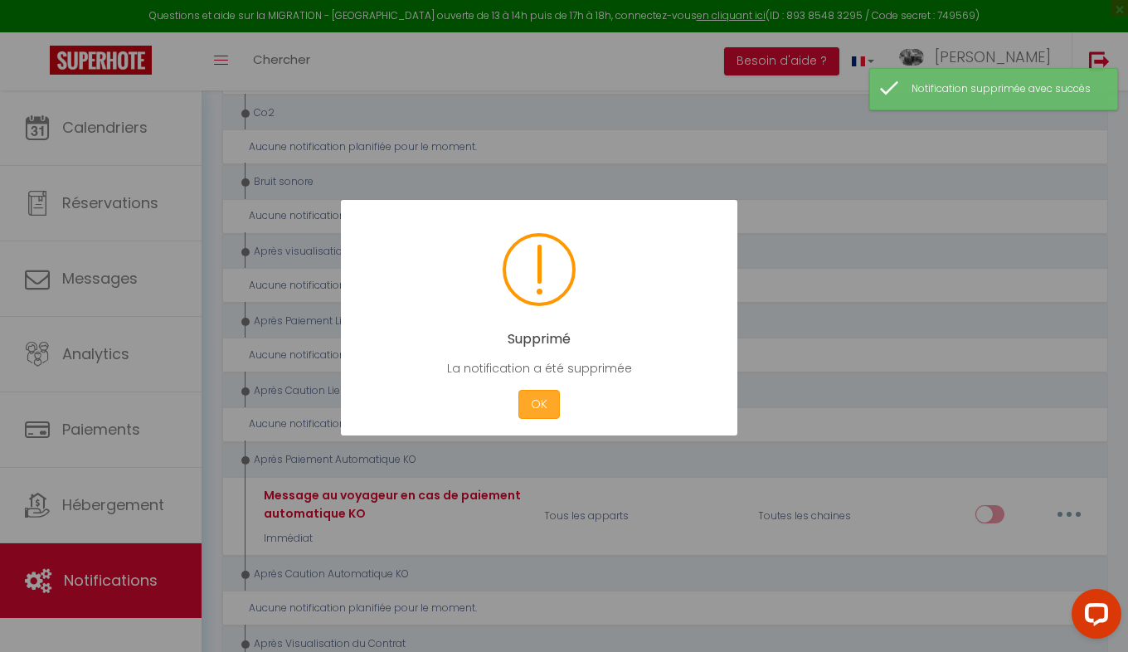
click at [533, 396] on button "OK" at bounding box center [538, 404] width 41 height 29
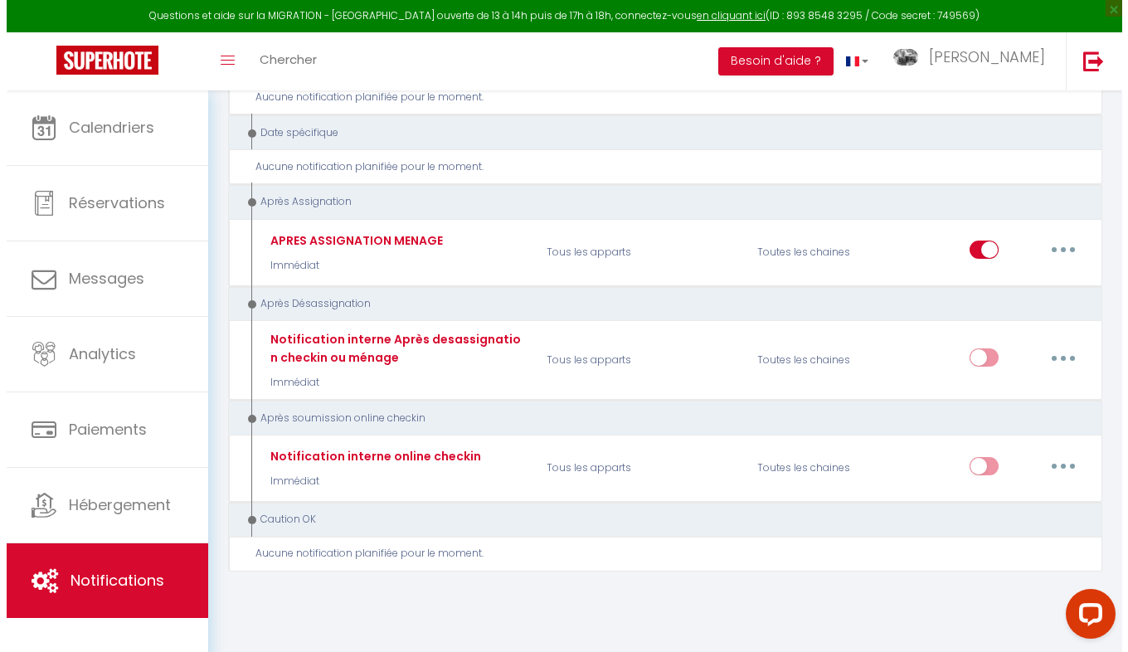
scroll to position [2128, 0]
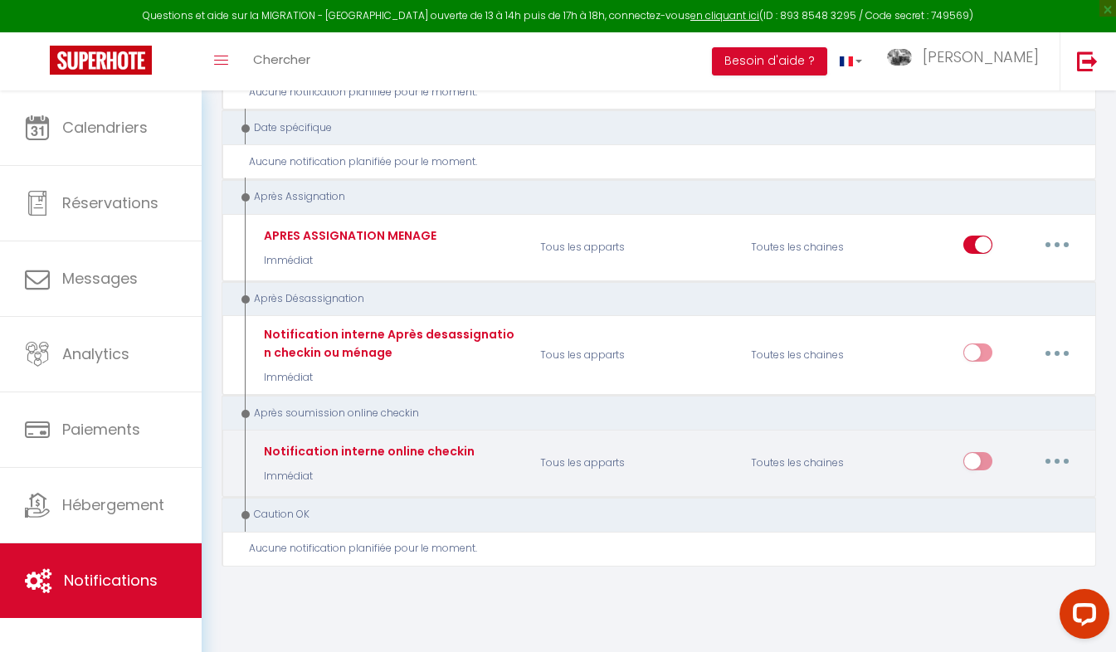
click at [1068, 457] on button "button" at bounding box center [1056, 461] width 46 height 27
click at [982, 491] on link "Editer" at bounding box center [1013, 498] width 123 height 28
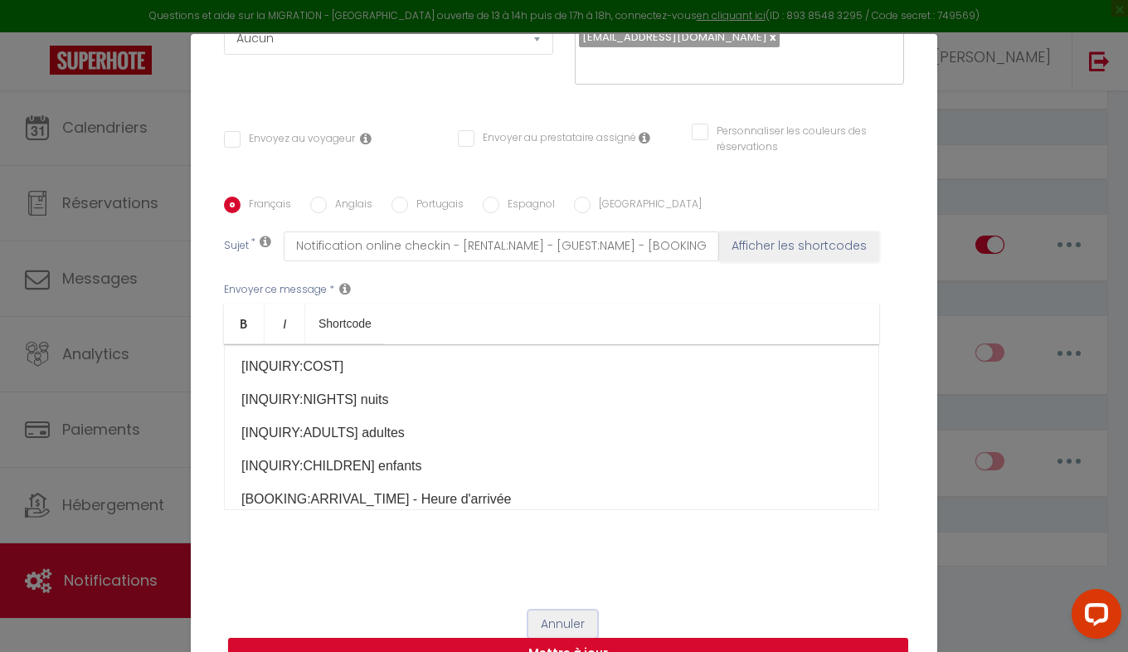
click at [533, 615] on button "Annuler" at bounding box center [562, 624] width 69 height 28
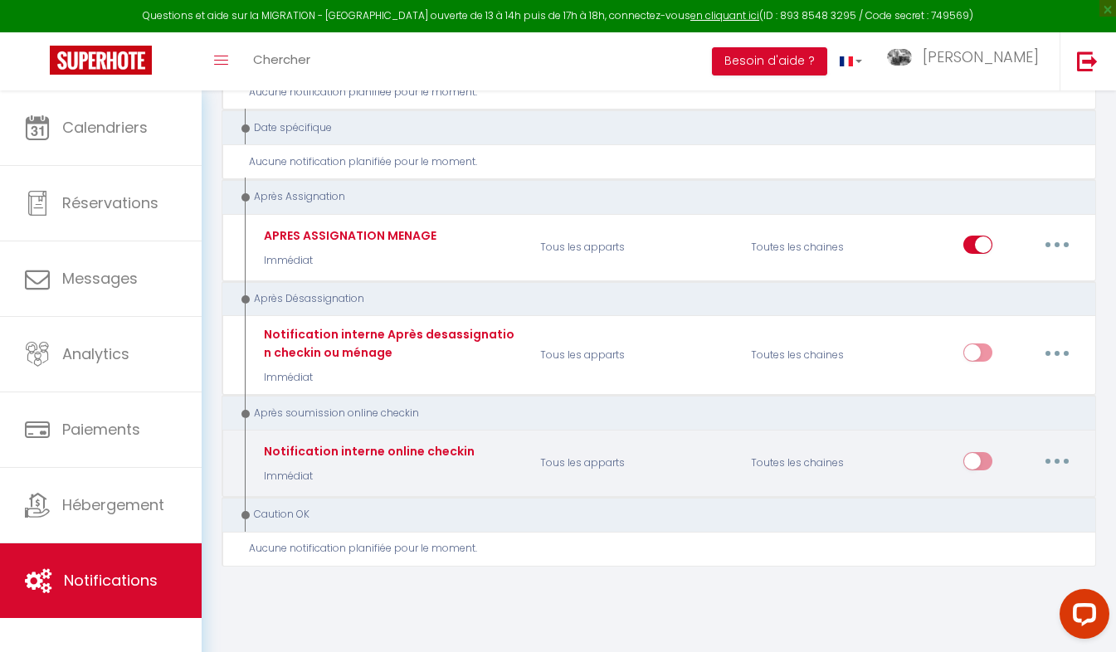
click at [1048, 452] on button "button" at bounding box center [1056, 461] width 46 height 27
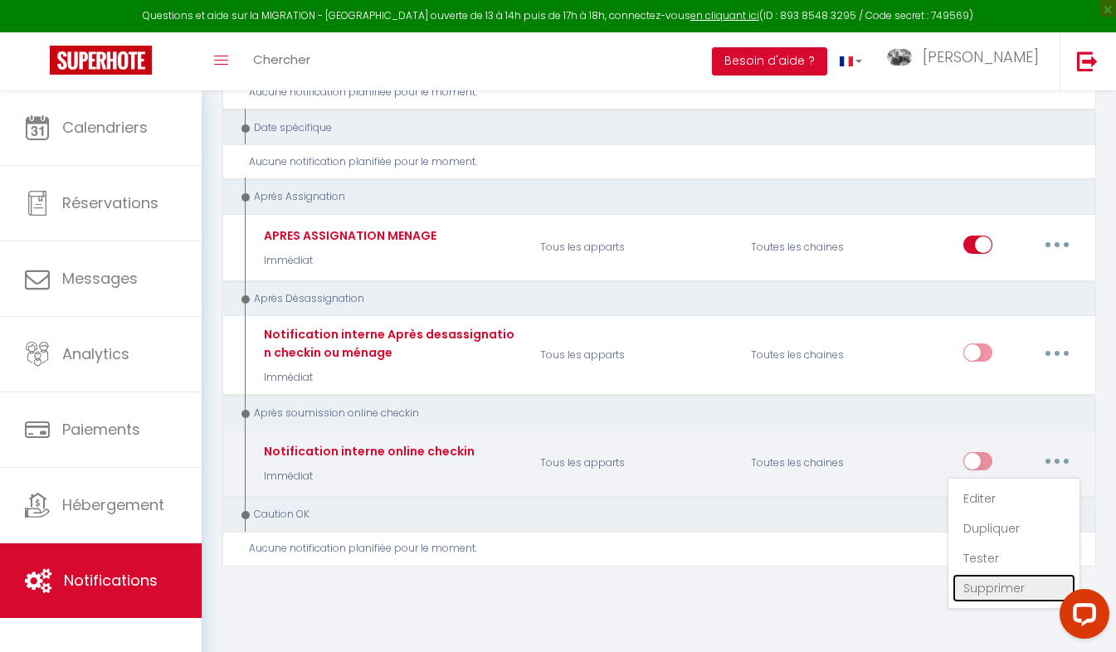
click at [994, 580] on link "Supprimer" at bounding box center [1013, 588] width 123 height 28
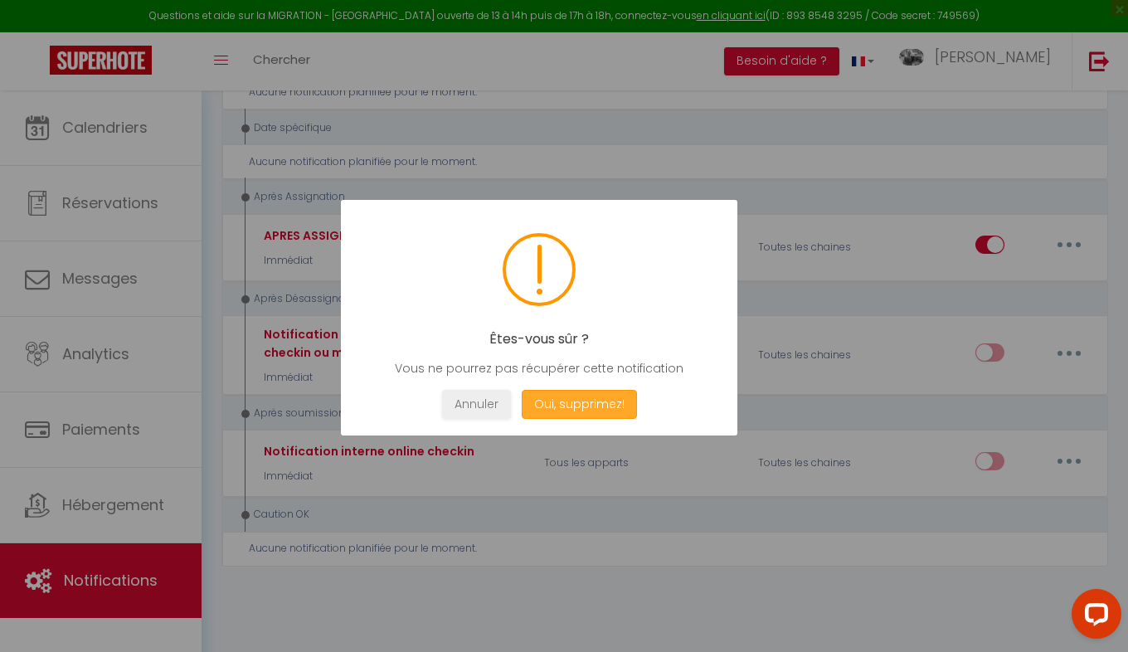
click at [572, 404] on button "Oui, supprimez!" at bounding box center [579, 404] width 115 height 29
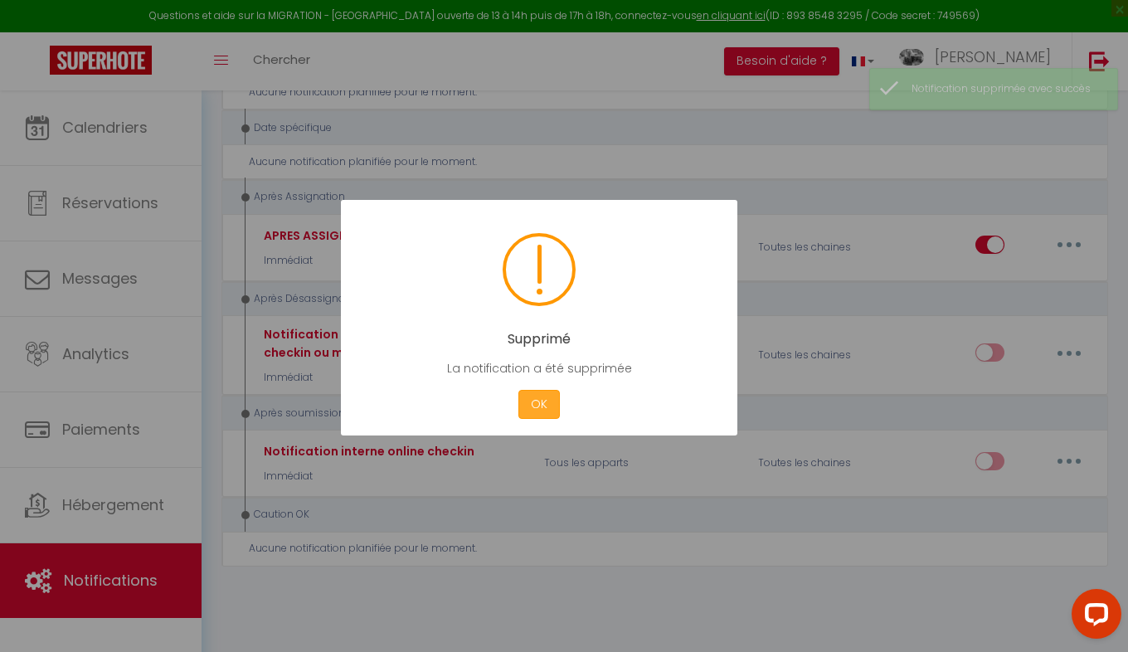
scroll to position [2097, 0]
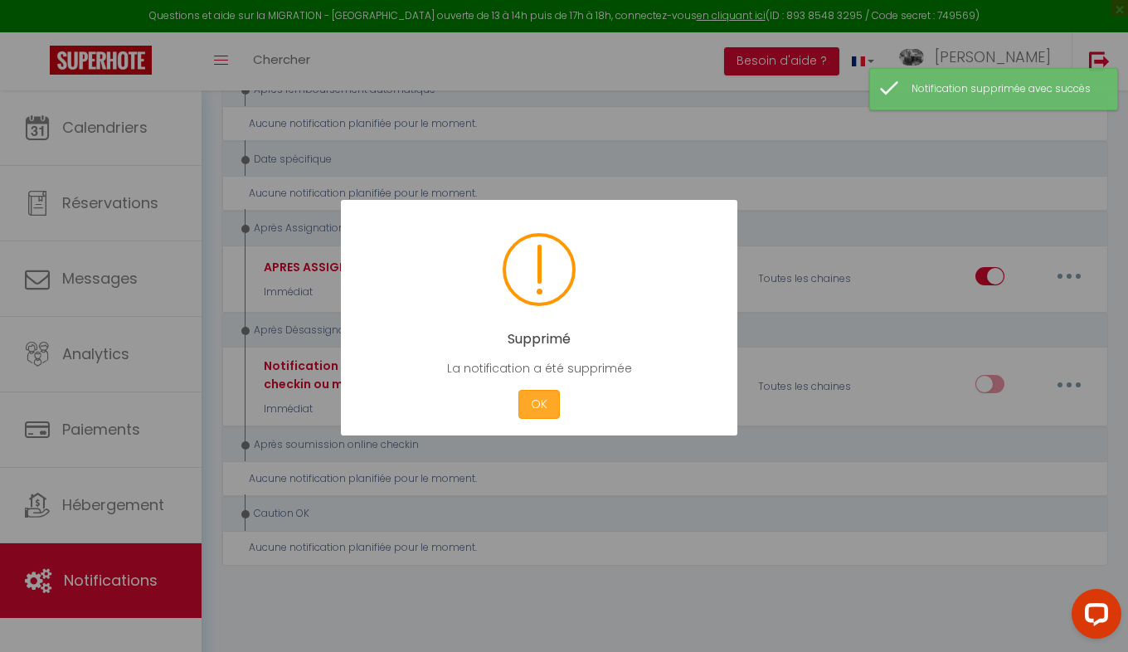
click at [558, 408] on button "OK" at bounding box center [538, 404] width 41 height 29
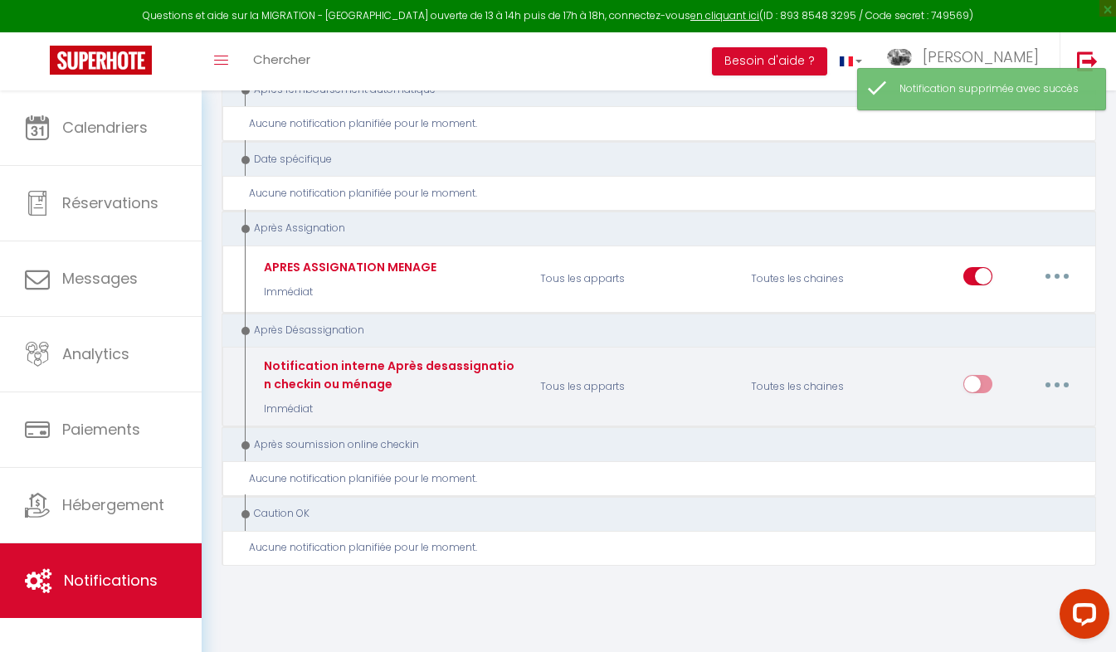
click at [1052, 385] on button "button" at bounding box center [1056, 384] width 46 height 27
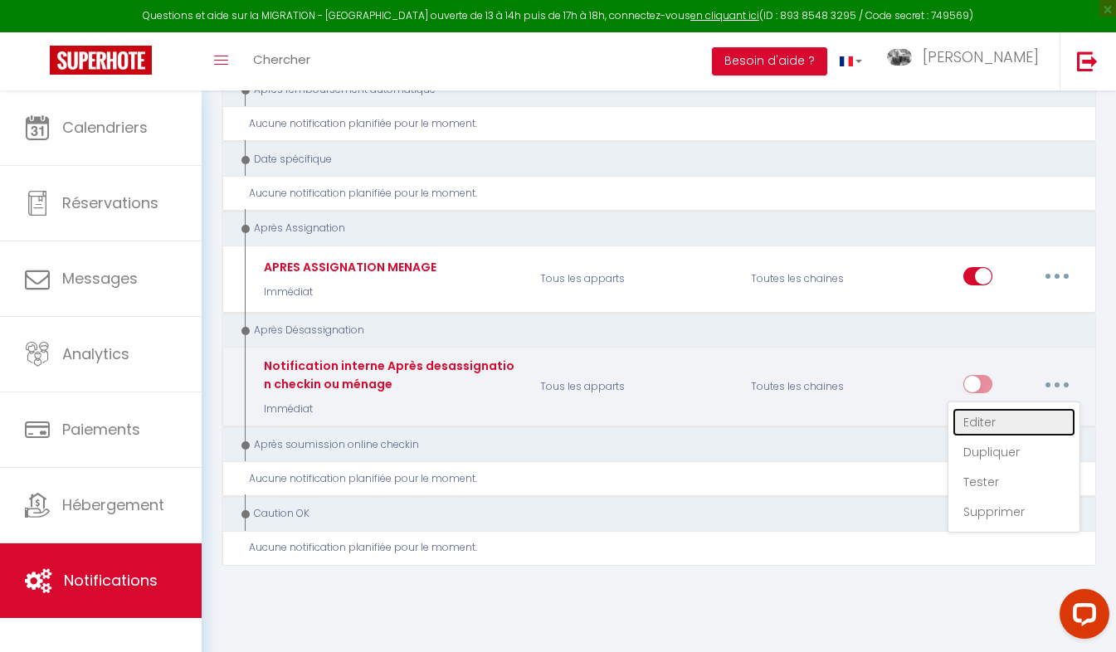
click at [975, 412] on link "Editer" at bounding box center [1013, 422] width 123 height 28
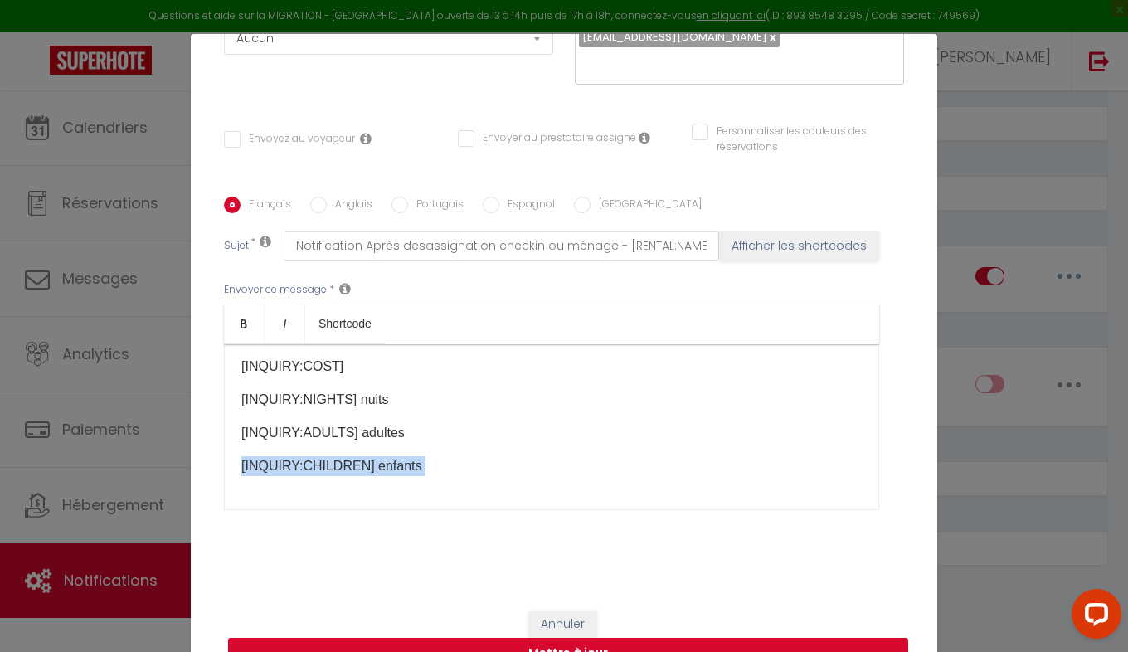
drag, startPoint x: 975, startPoint y: 412, endPoint x: 564, endPoint y: 646, distance: 473.2
click at [564, 646] on div "Modifier la notification × Titre * Notification interne Après desassignation ch…" at bounding box center [564, 326] width 1128 height 652
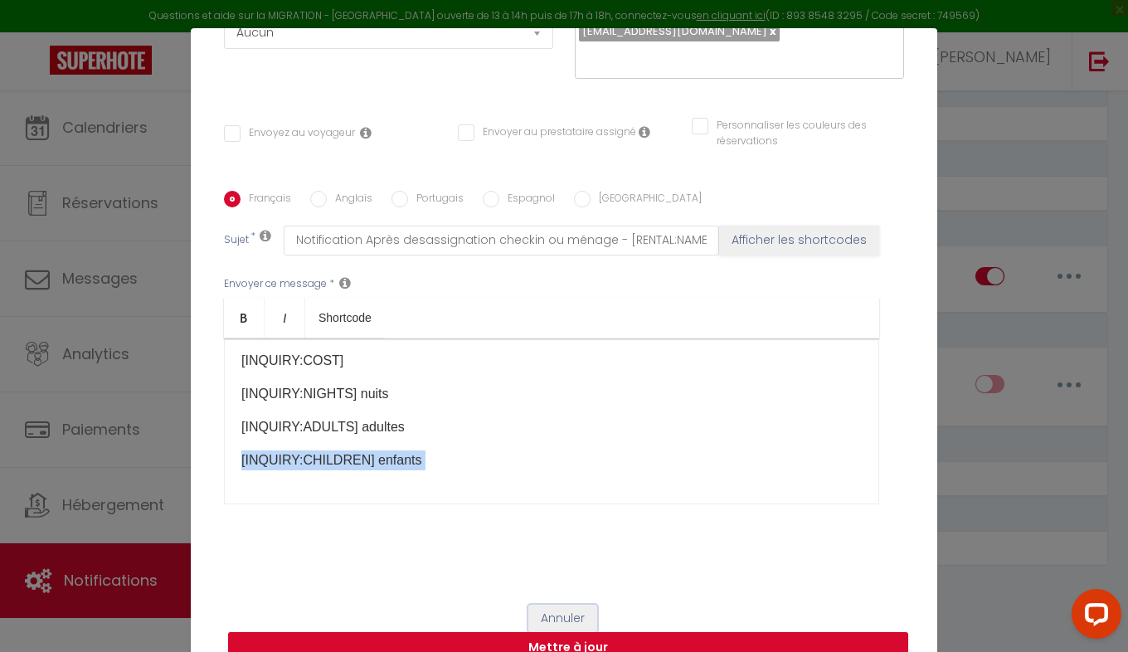
click at [550, 610] on button "Annuler" at bounding box center [562, 619] width 69 height 28
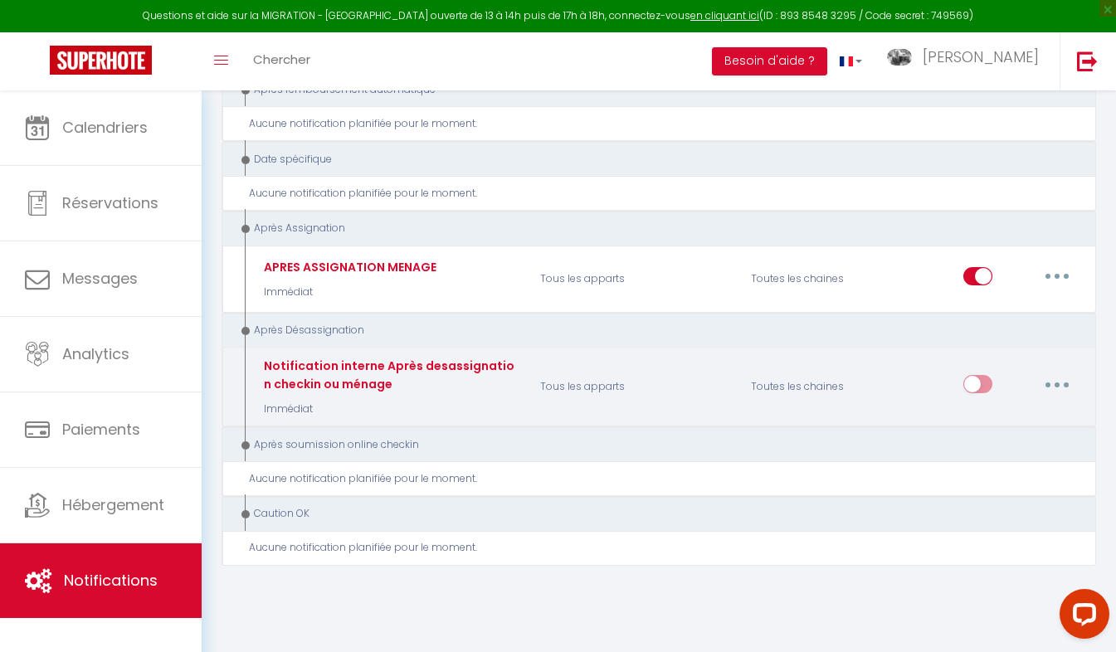
click at [1053, 380] on button "button" at bounding box center [1056, 384] width 46 height 27
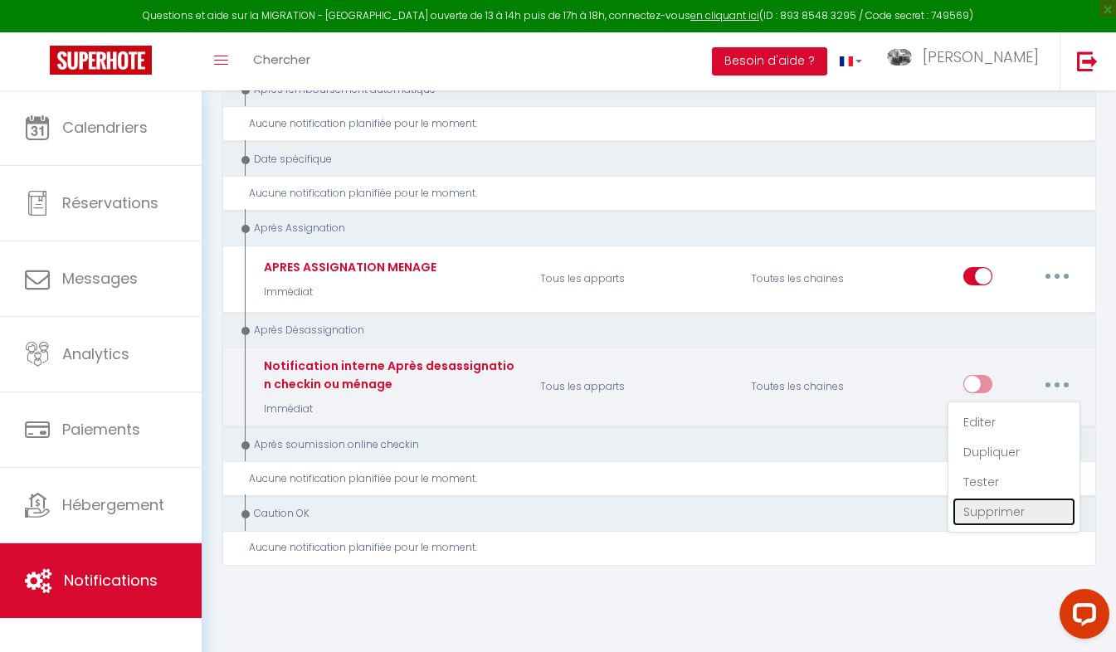
click at [988, 498] on link "Supprimer" at bounding box center [1013, 512] width 123 height 28
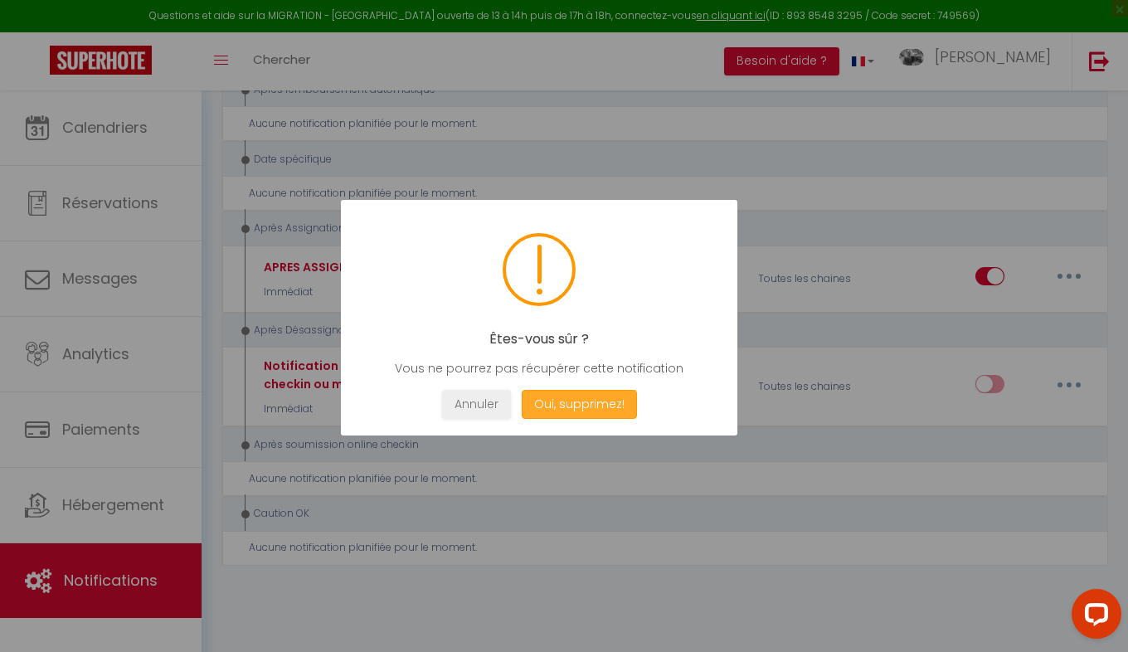
click at [556, 408] on button "Oui, supprimez!" at bounding box center [579, 404] width 115 height 29
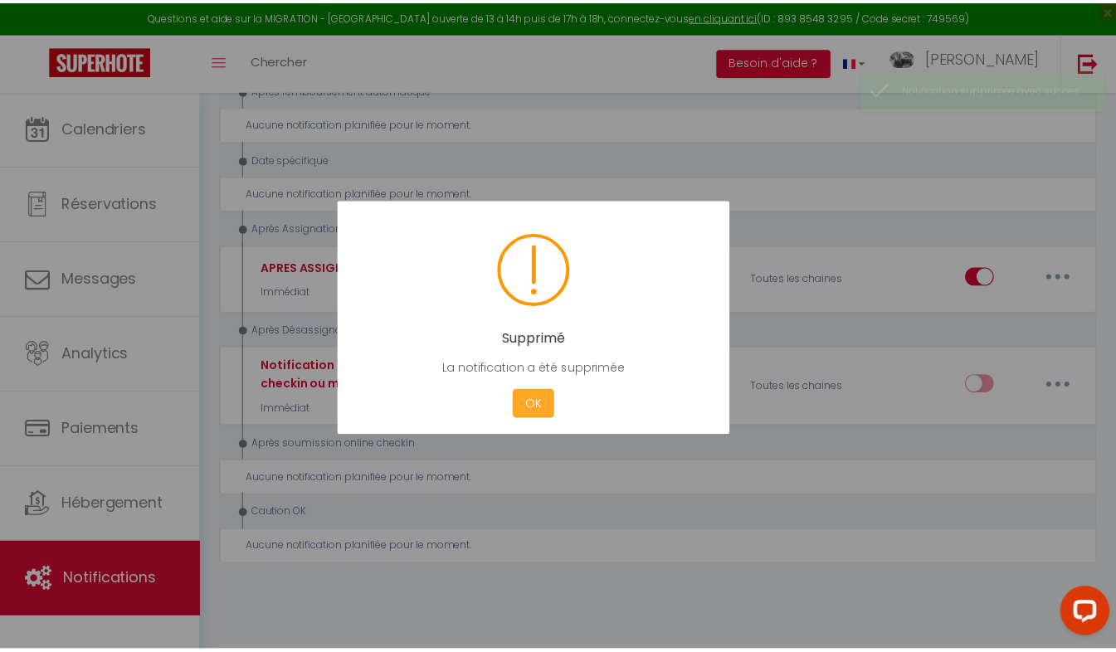
scroll to position [2052, 0]
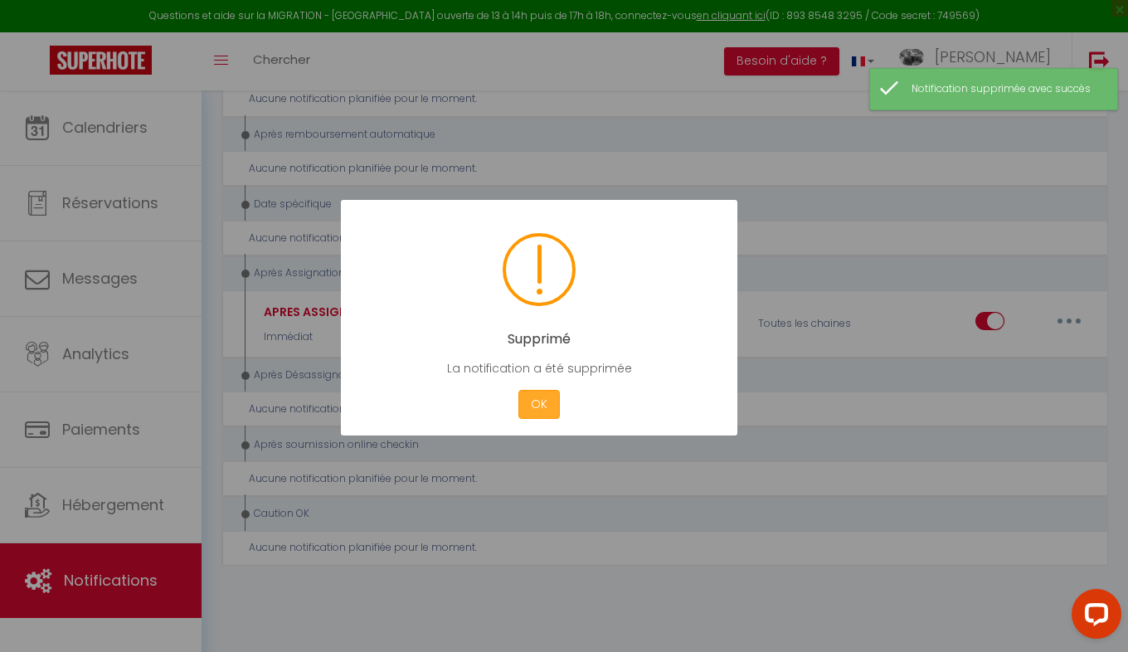
click at [532, 409] on button "OK" at bounding box center [538, 404] width 41 height 29
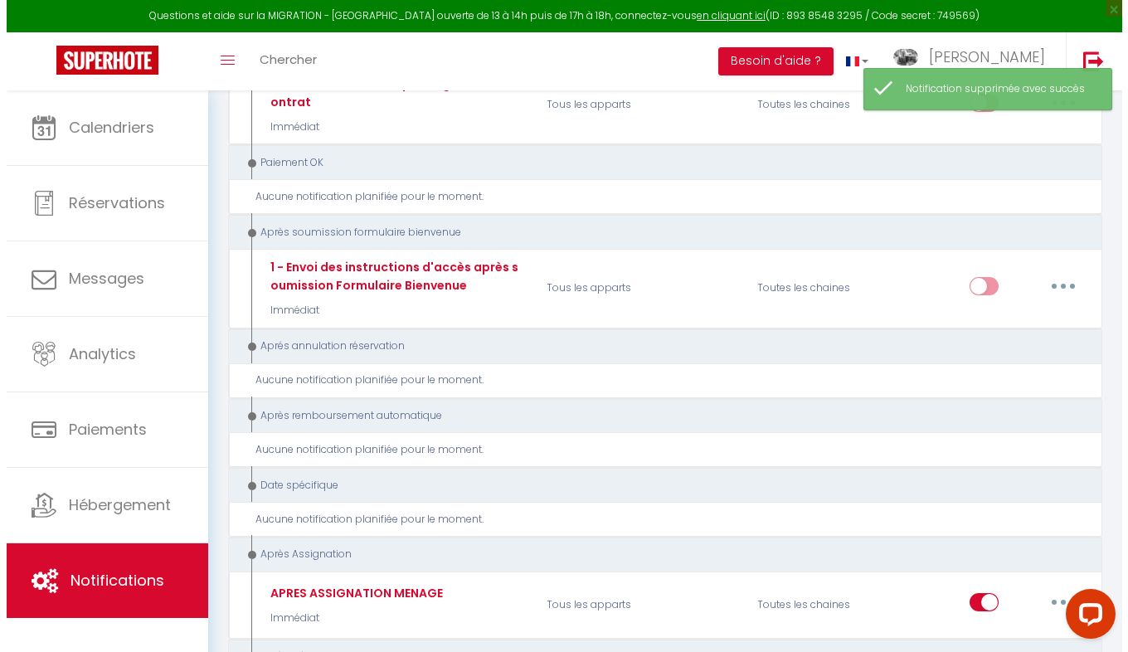
scroll to position [1770, 0]
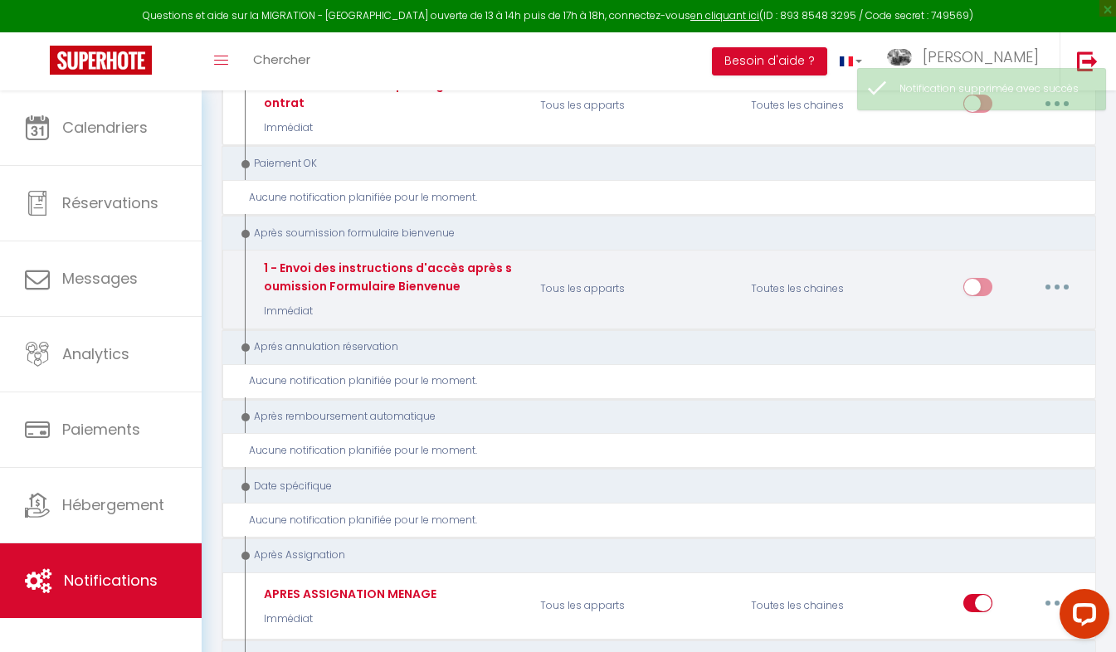
click at [1050, 282] on button "button" at bounding box center [1056, 287] width 46 height 27
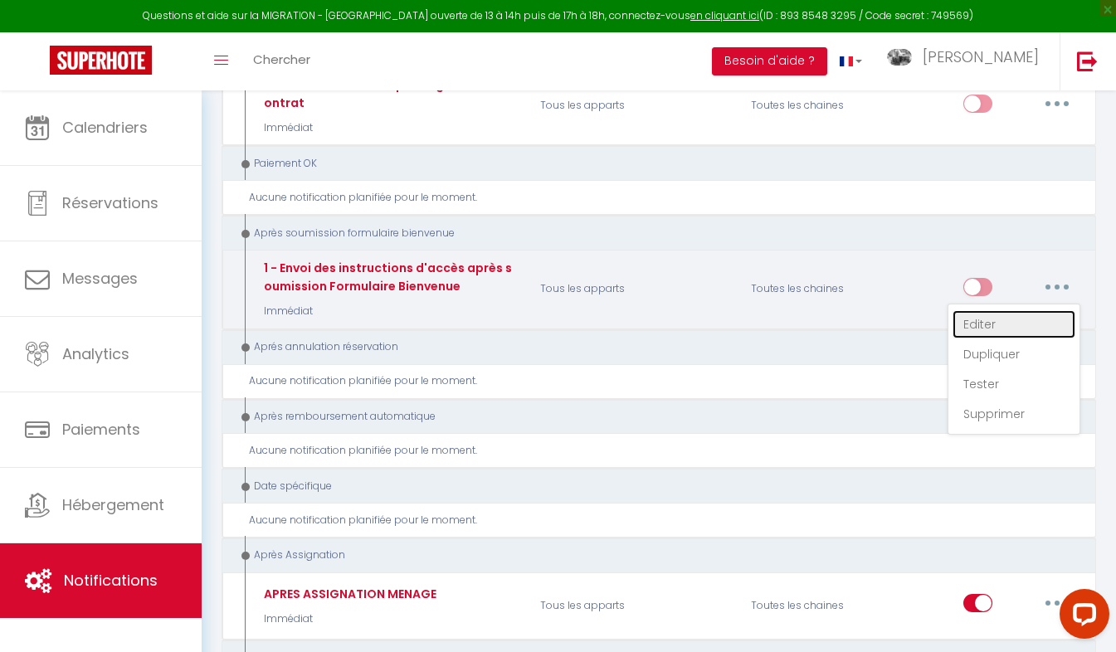
click at [974, 326] on link "Editer" at bounding box center [1013, 324] width 123 height 28
type input "1 - Envoi des instructions d'accès après soumission Formulaire Bienvenue"
select select "17"
select select "Immédiat"
select select "if_booking_is_paid"
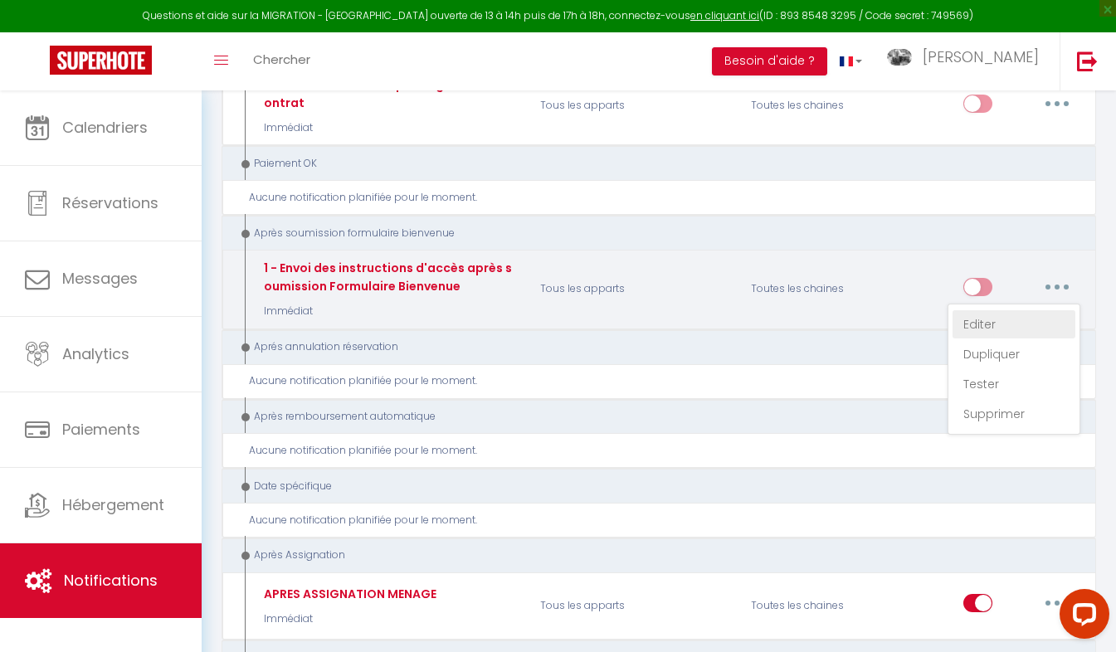
checkbox input "true"
checkbox input "false"
radio input "true"
type input "Confirmation de votre réservation - [BOOKING:ID] - [GUEST:FIRST_NAME] [GUEST:LA…"
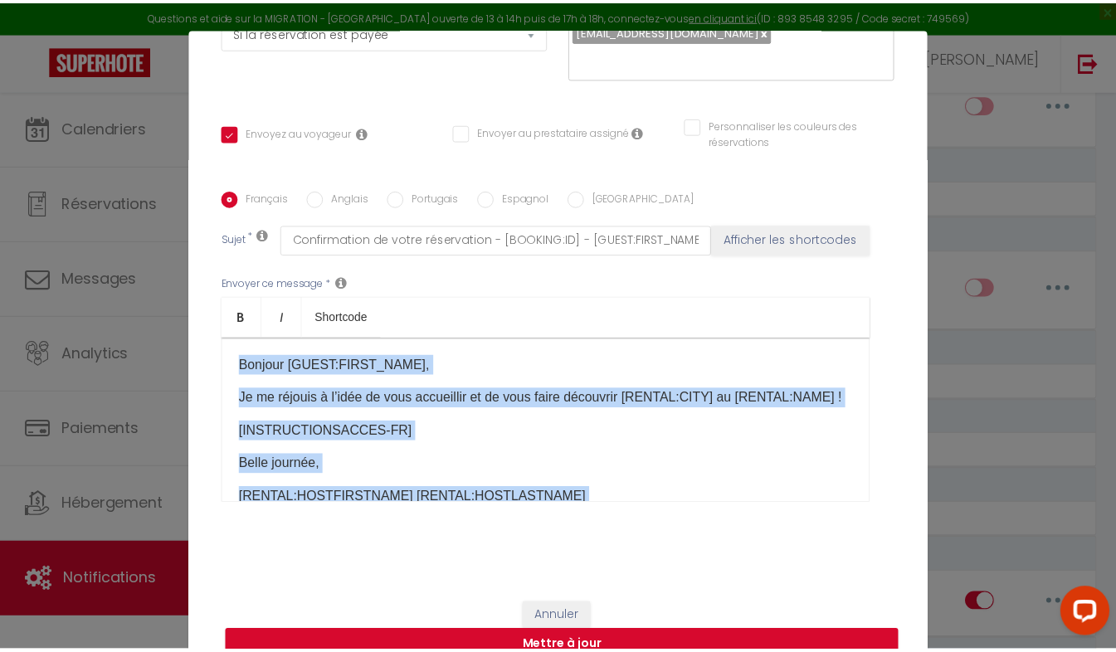
scroll to position [58, 0]
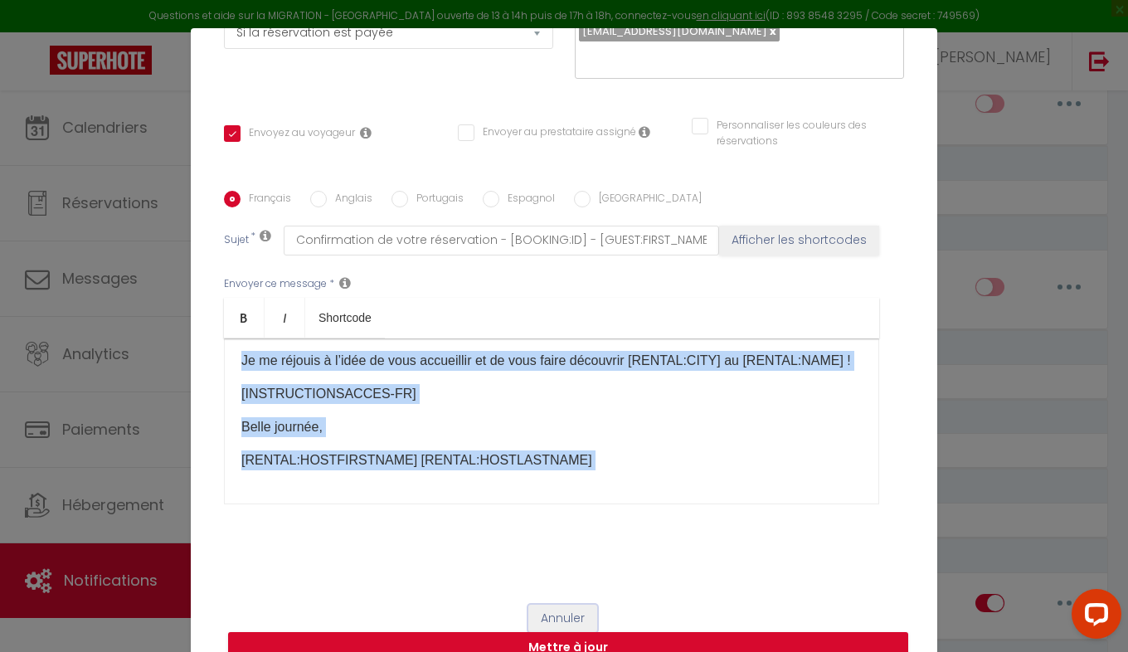
click at [552, 610] on button "Annuler" at bounding box center [562, 619] width 69 height 28
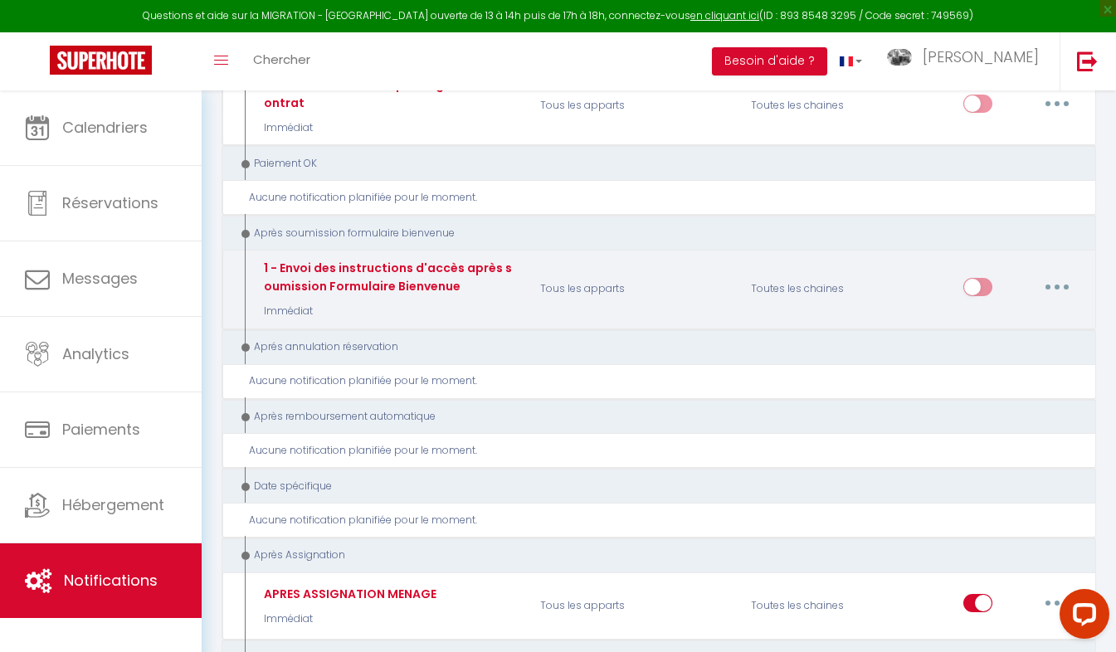
click at [1053, 281] on button "button" at bounding box center [1056, 287] width 46 height 27
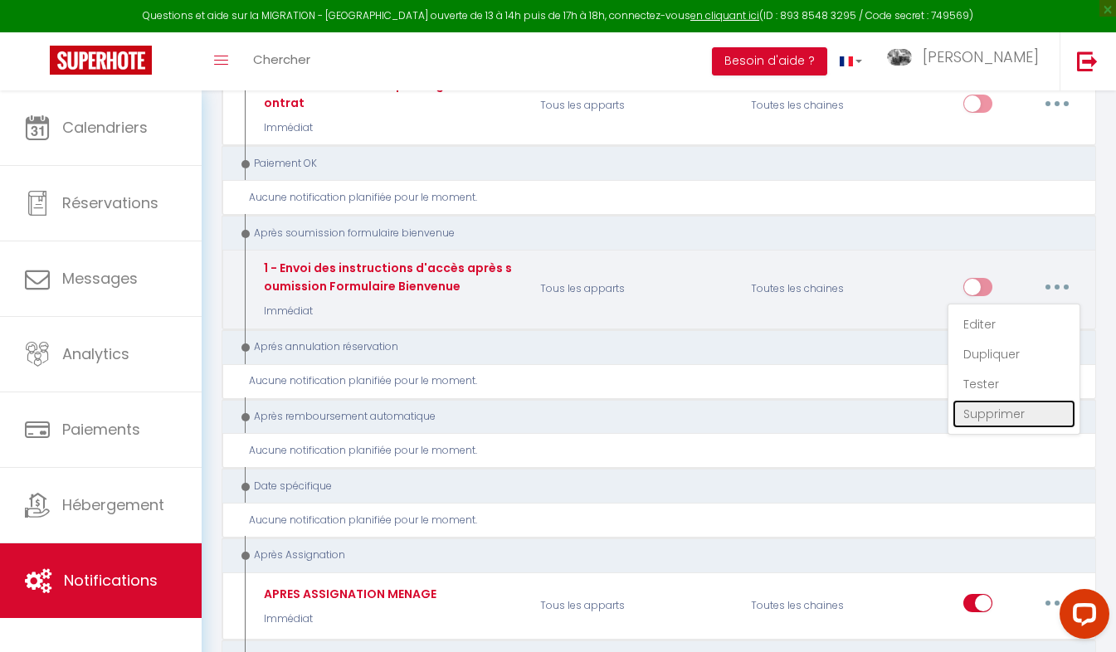
click at [972, 409] on link "Supprimer" at bounding box center [1013, 414] width 123 height 28
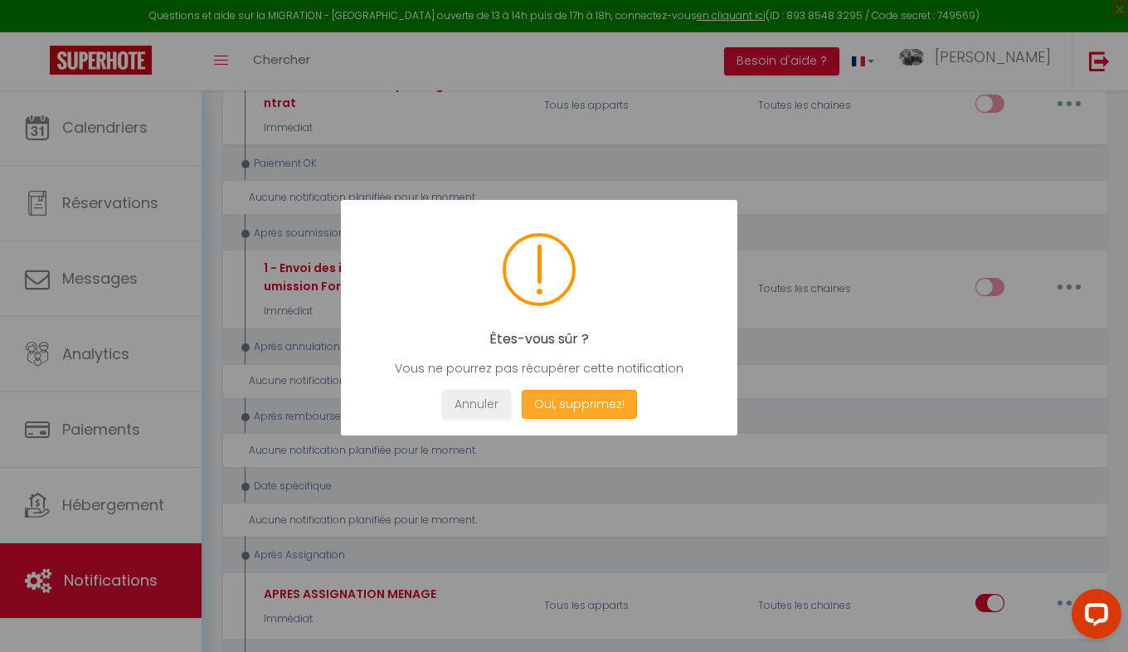
click at [536, 399] on button "Oui, supprimez!" at bounding box center [579, 404] width 115 height 29
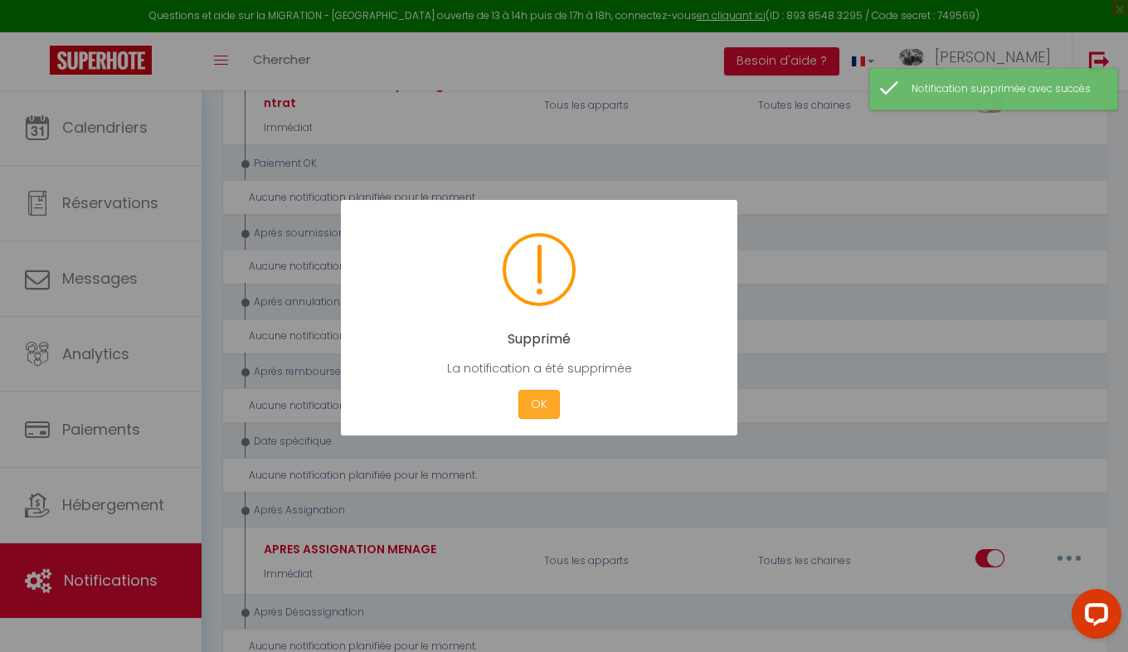
click at [542, 407] on button "OK" at bounding box center [538, 404] width 41 height 29
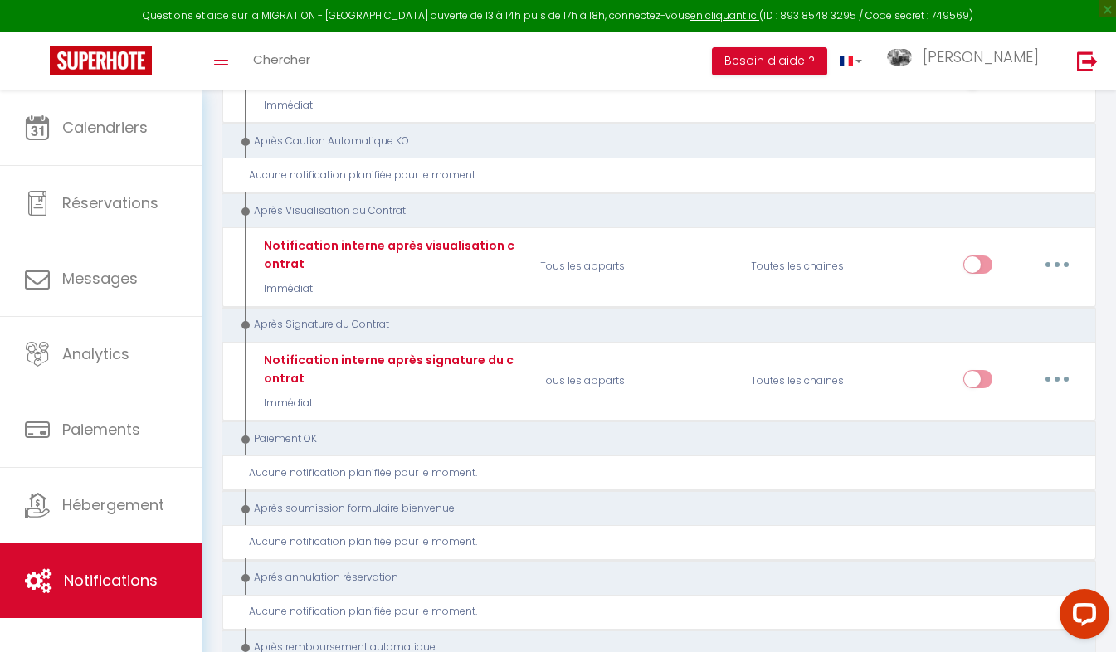
scroll to position [1496, 0]
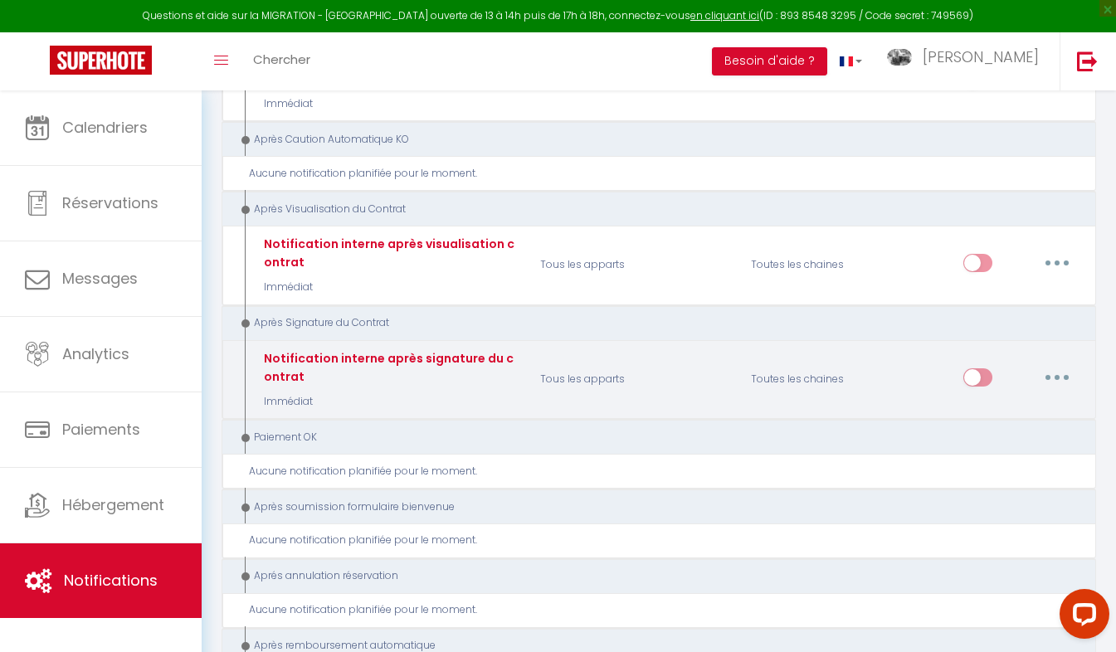
click at [1056, 375] on icon "button" at bounding box center [1056, 377] width 5 height 5
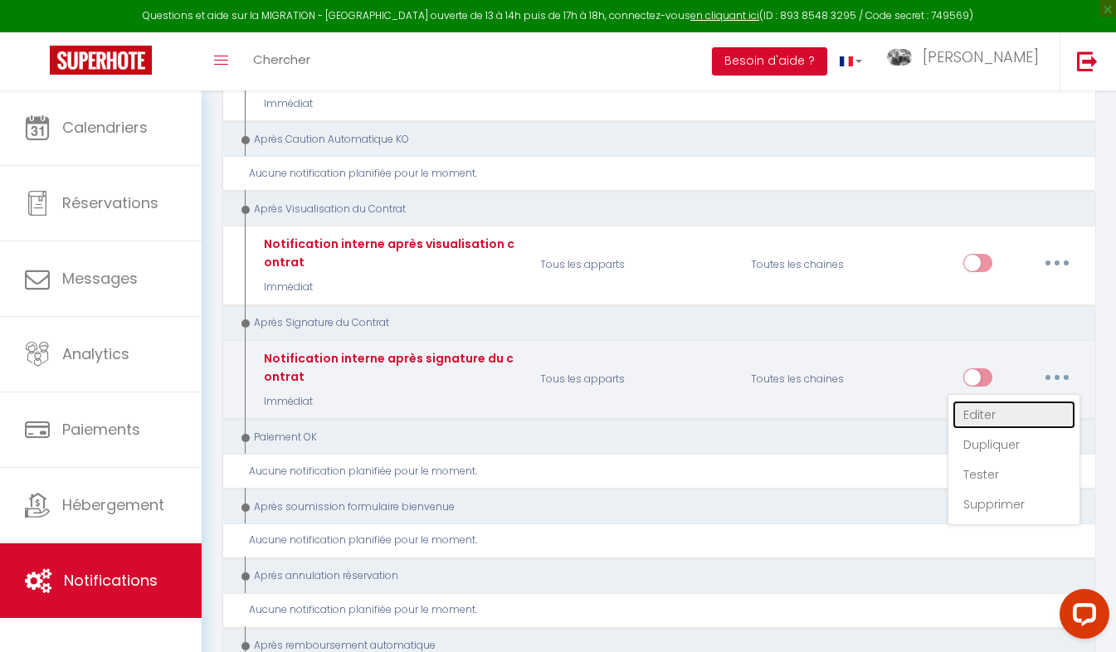
click at [986, 416] on link "Editer" at bounding box center [1013, 415] width 123 height 28
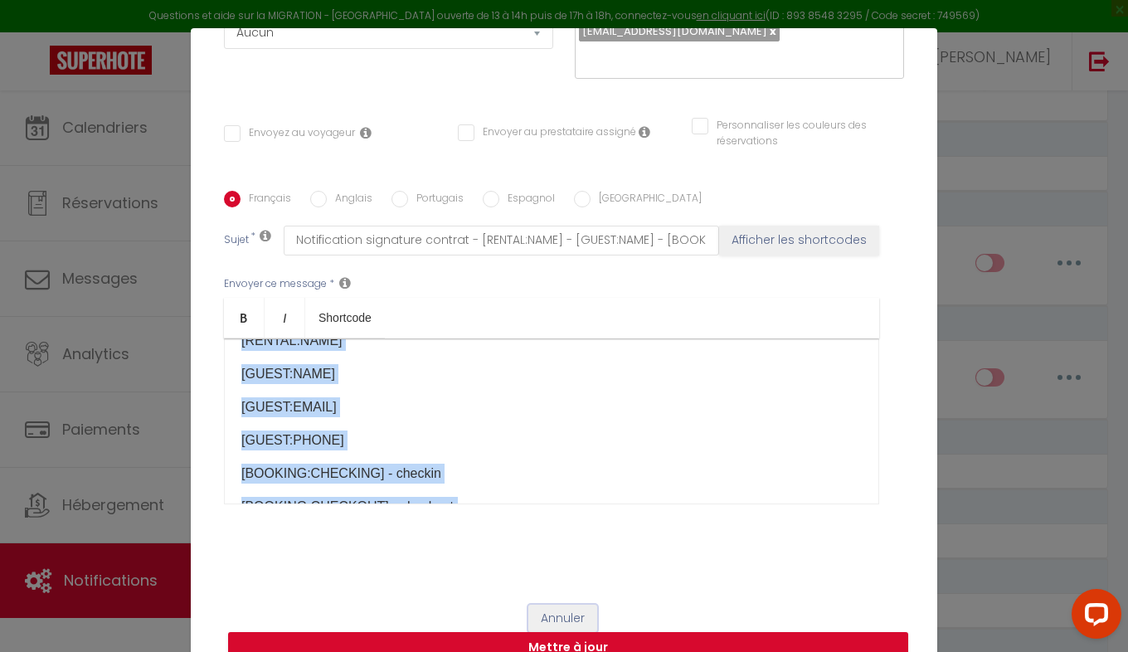
click at [557, 614] on button "Annuler" at bounding box center [562, 619] width 69 height 28
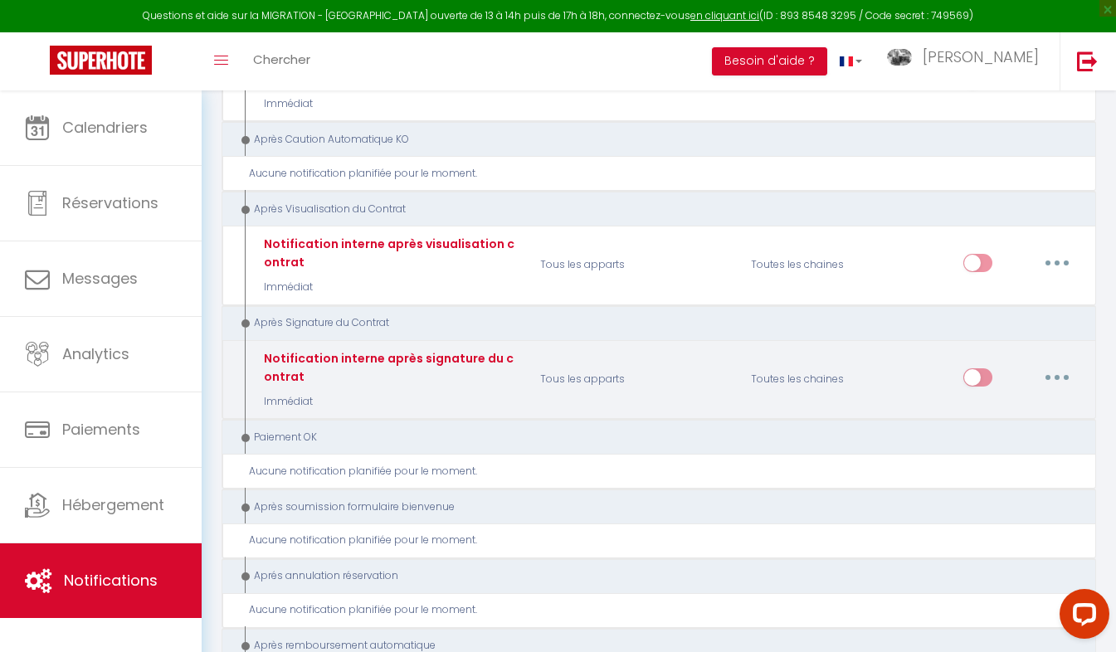
click at [1053, 372] on button "button" at bounding box center [1056, 377] width 46 height 27
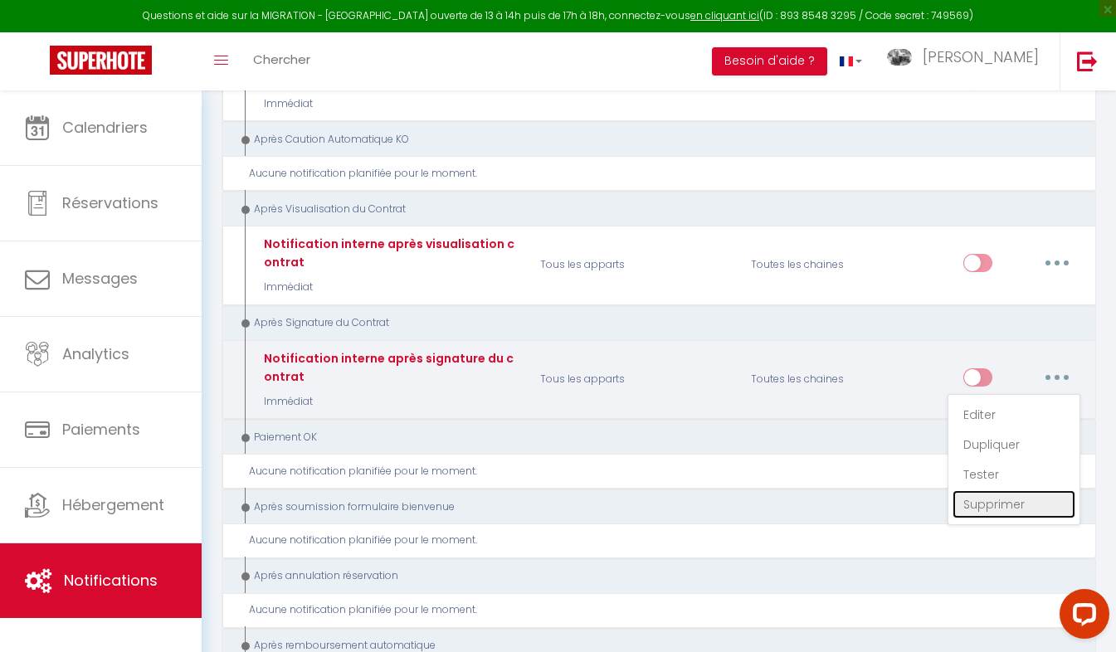
click at [972, 503] on link "Supprimer" at bounding box center [1013, 504] width 123 height 28
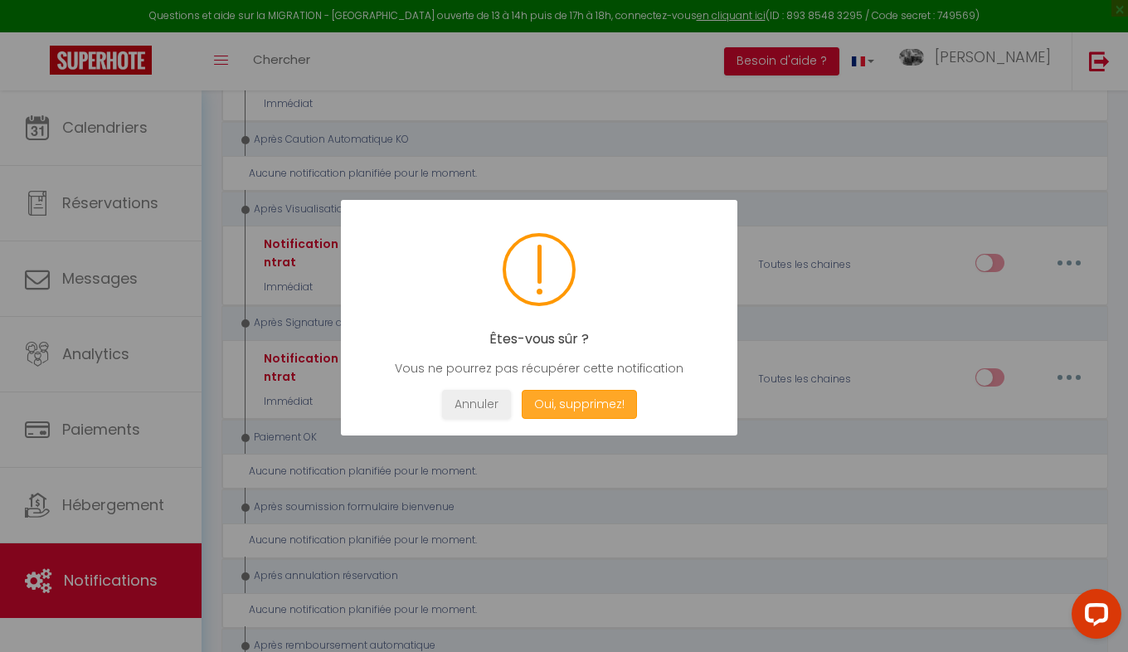
click at [605, 412] on button "Oui, supprimez!" at bounding box center [579, 404] width 115 height 29
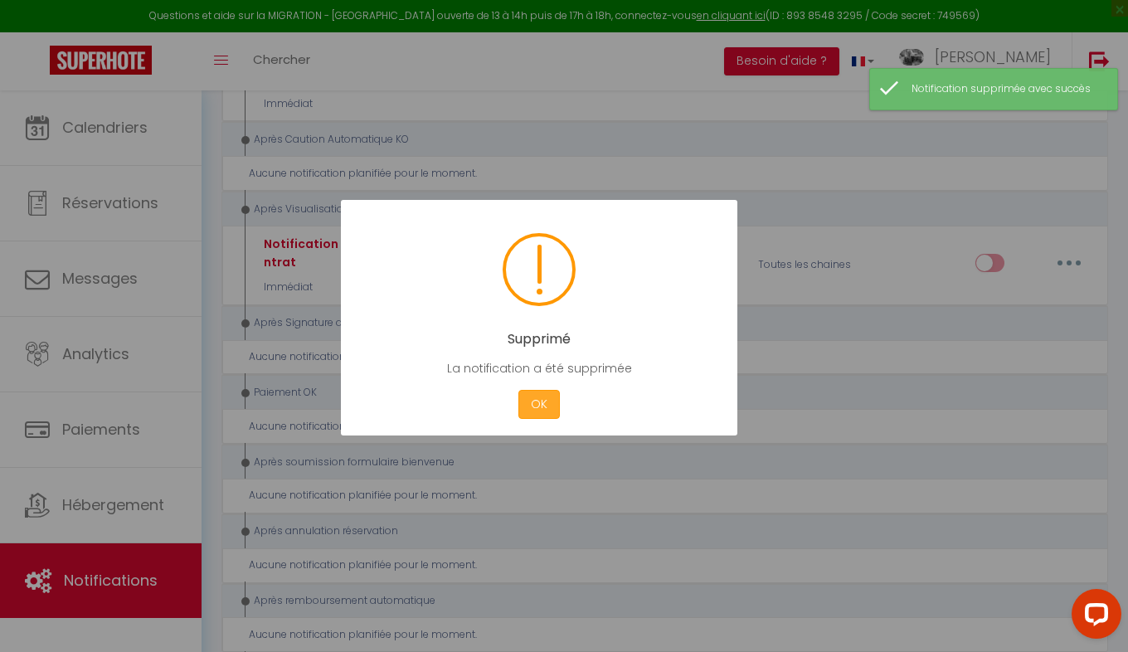
click at [537, 417] on button "OK" at bounding box center [538, 404] width 41 height 29
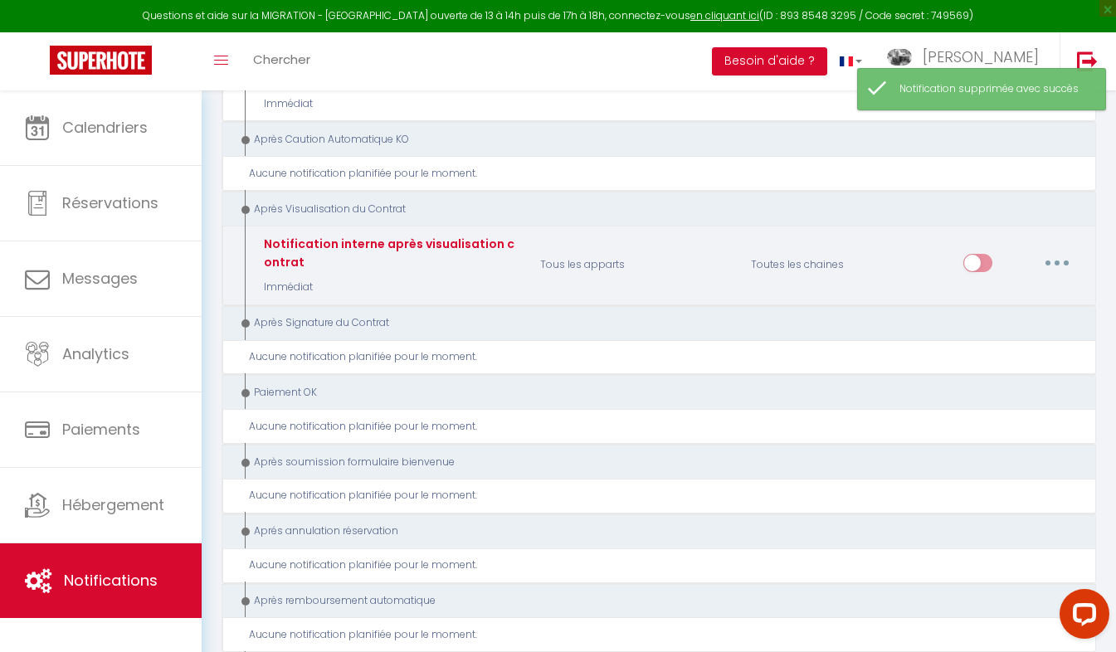
click at [1058, 262] on icon "button" at bounding box center [1056, 262] width 5 height 5
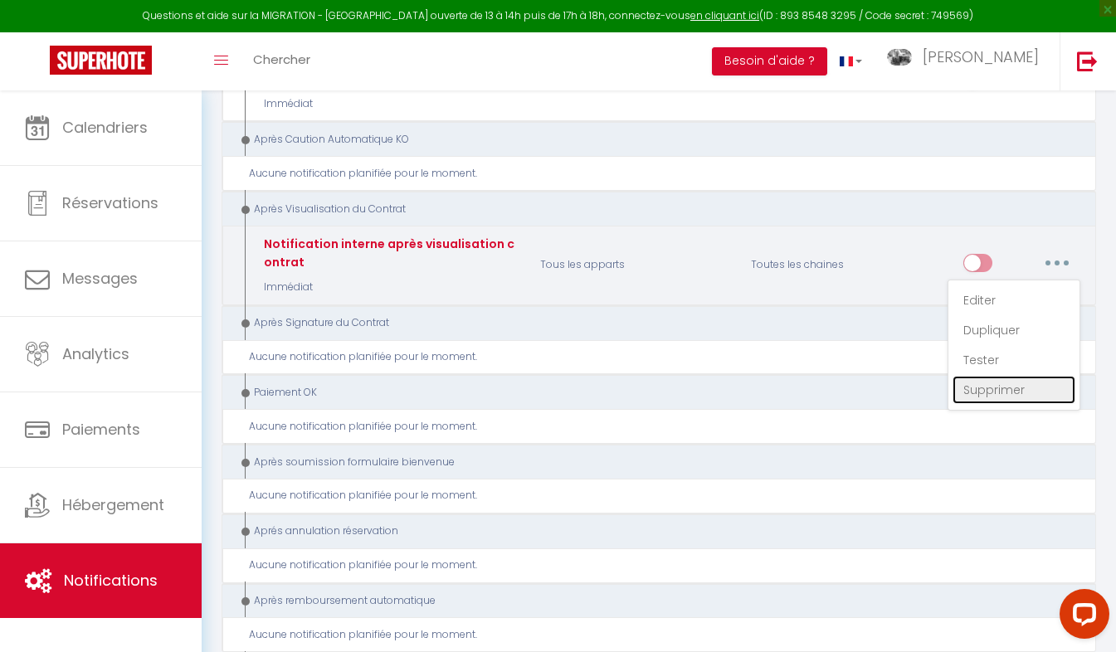
click at [1010, 391] on link "Supprimer" at bounding box center [1013, 390] width 123 height 28
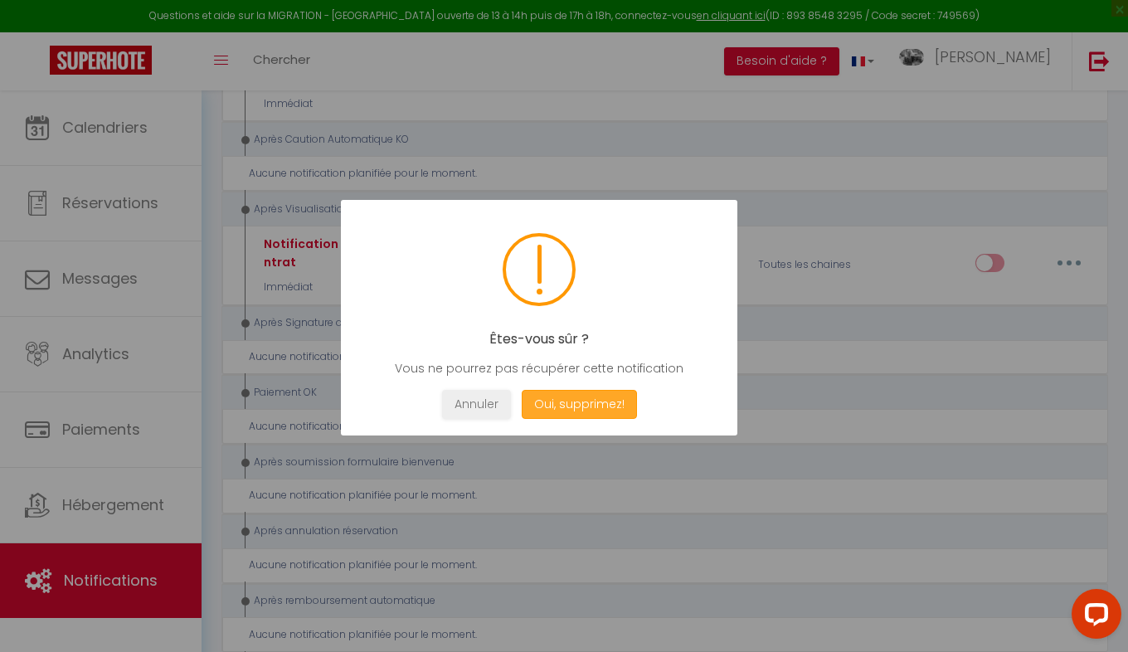
click at [587, 401] on button "Oui, supprimez!" at bounding box center [579, 404] width 115 height 29
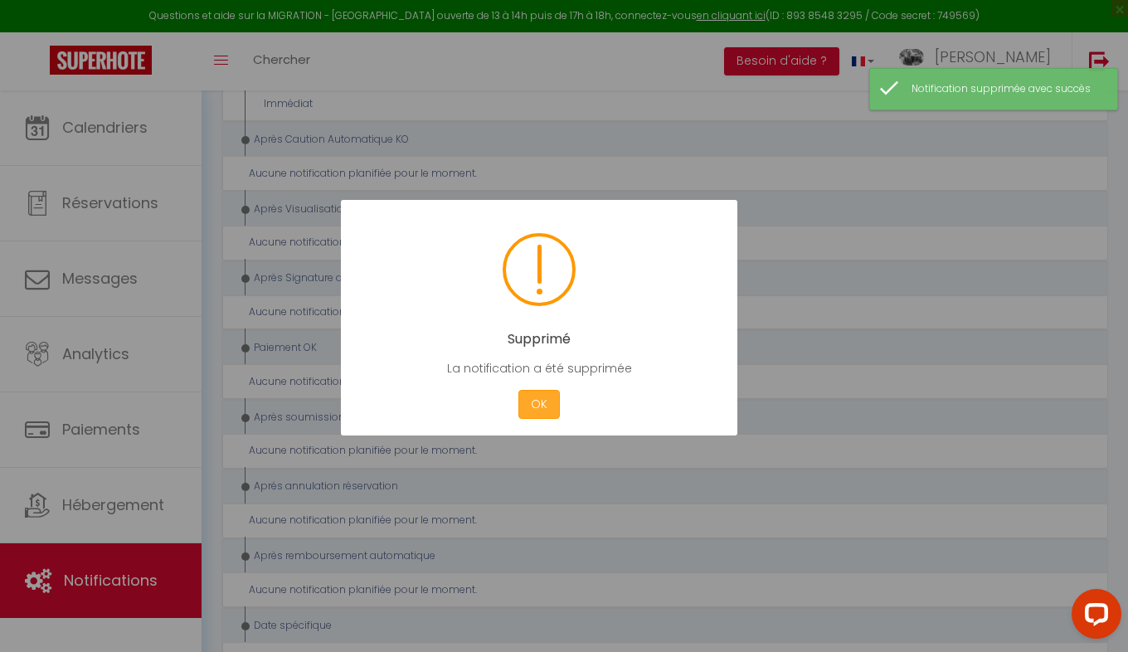
click at [531, 412] on button "OK" at bounding box center [538, 404] width 41 height 29
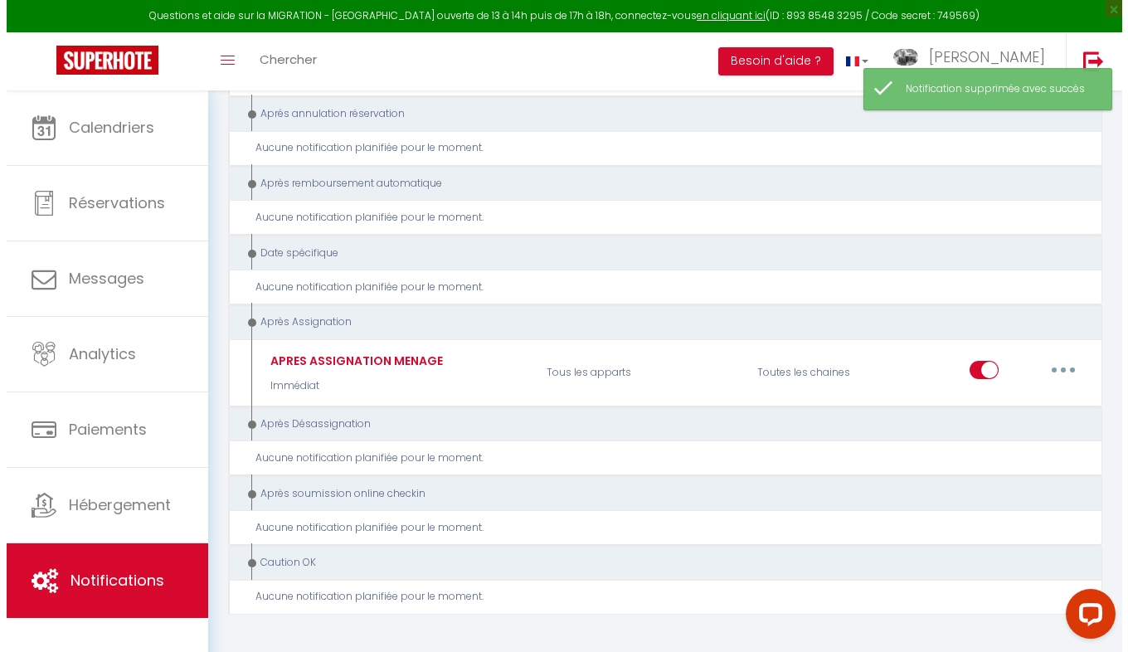
scroll to position [1870, 0]
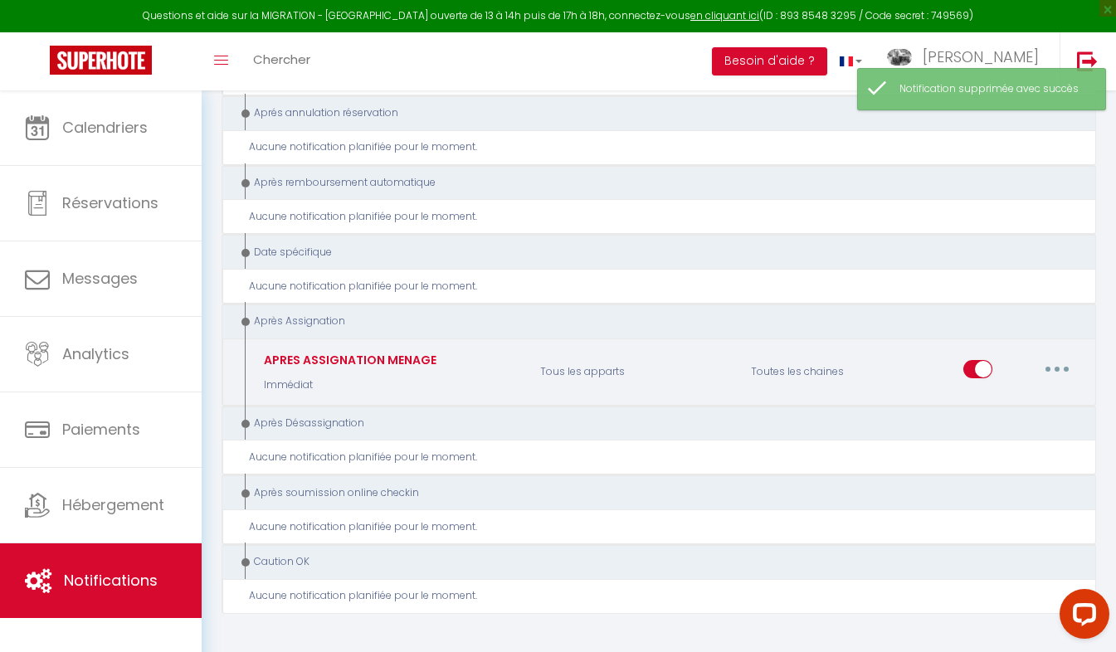
click at [1058, 364] on button "button" at bounding box center [1056, 369] width 46 height 27
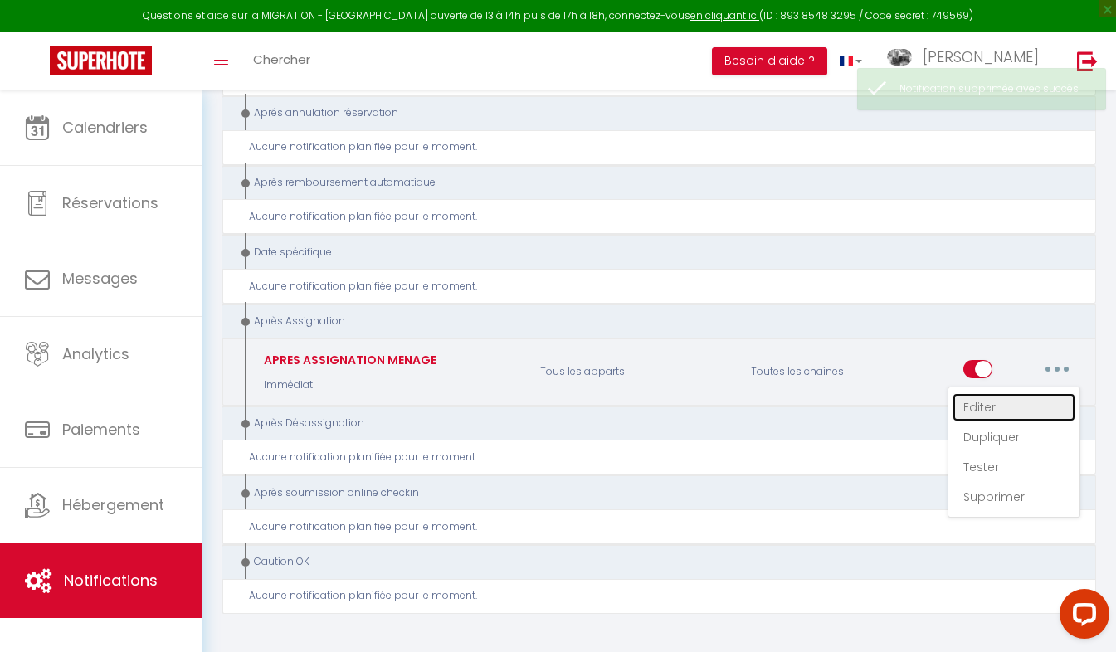
click at [980, 401] on link "Editer" at bounding box center [1013, 407] width 123 height 28
type input "APRES ASSIGNATION MENAGE"
select select "21"
select select "notification"
select select "Immédiat"
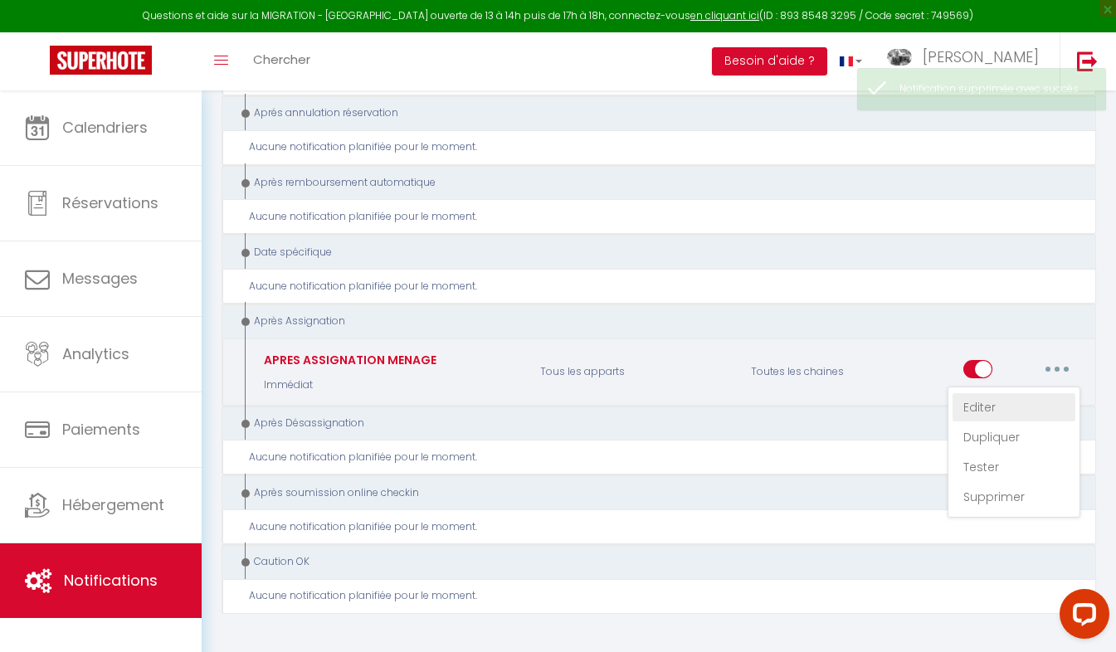
select select
checkbox input "false"
checkbox input "true"
checkbox input "false"
radio input "true"
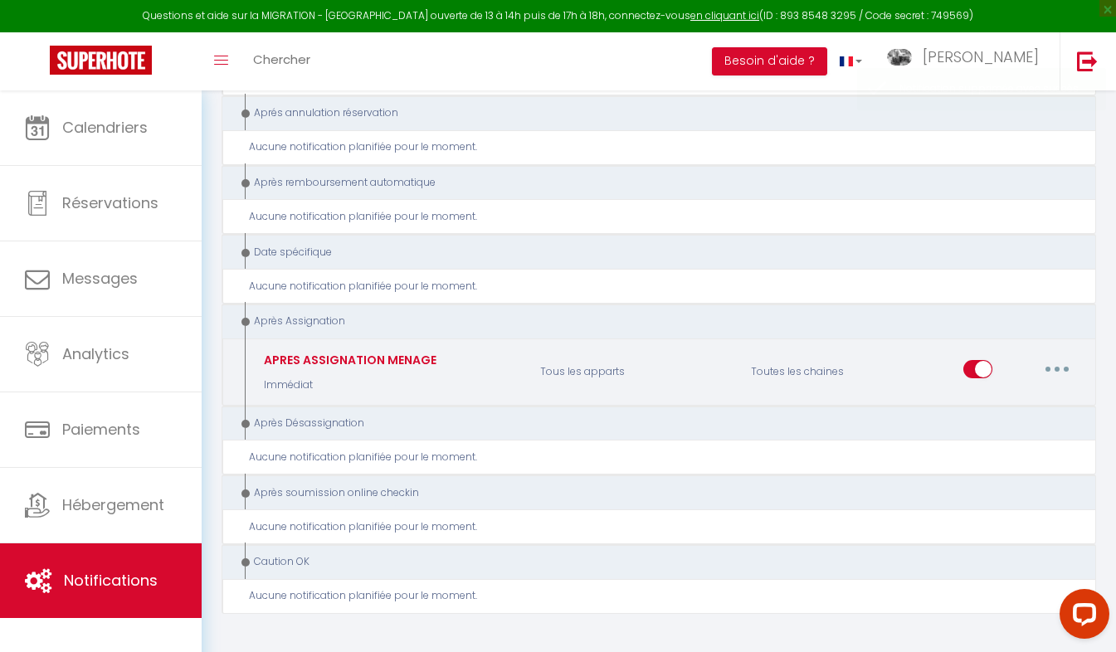
scroll to position [173, 0]
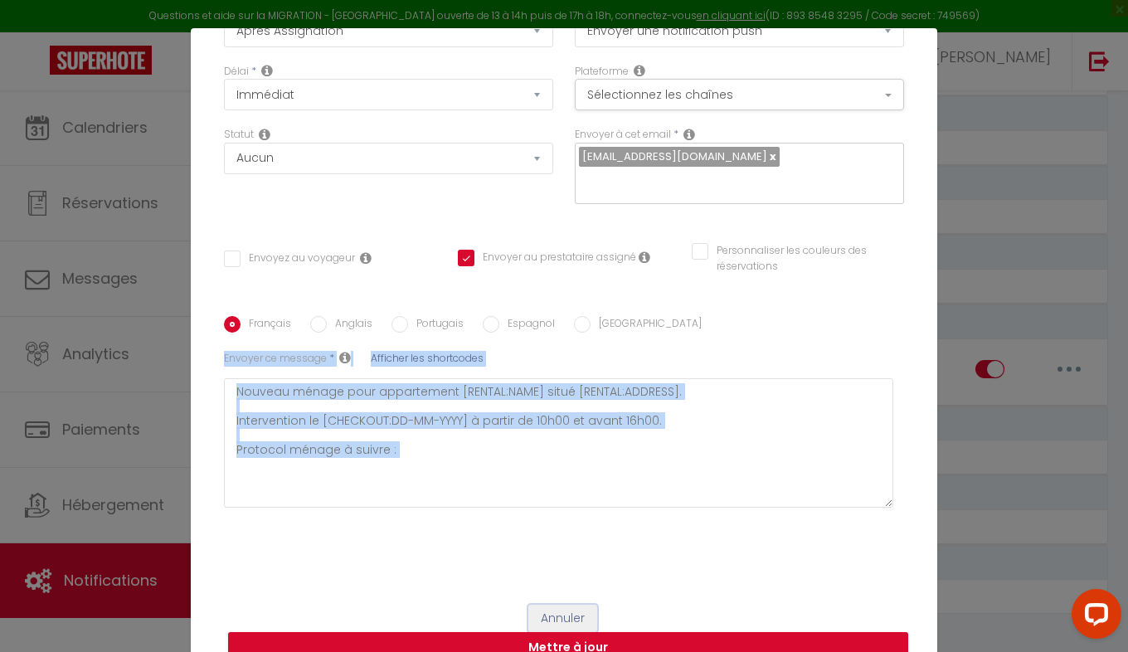
click at [546, 609] on button "Annuler" at bounding box center [562, 619] width 69 height 28
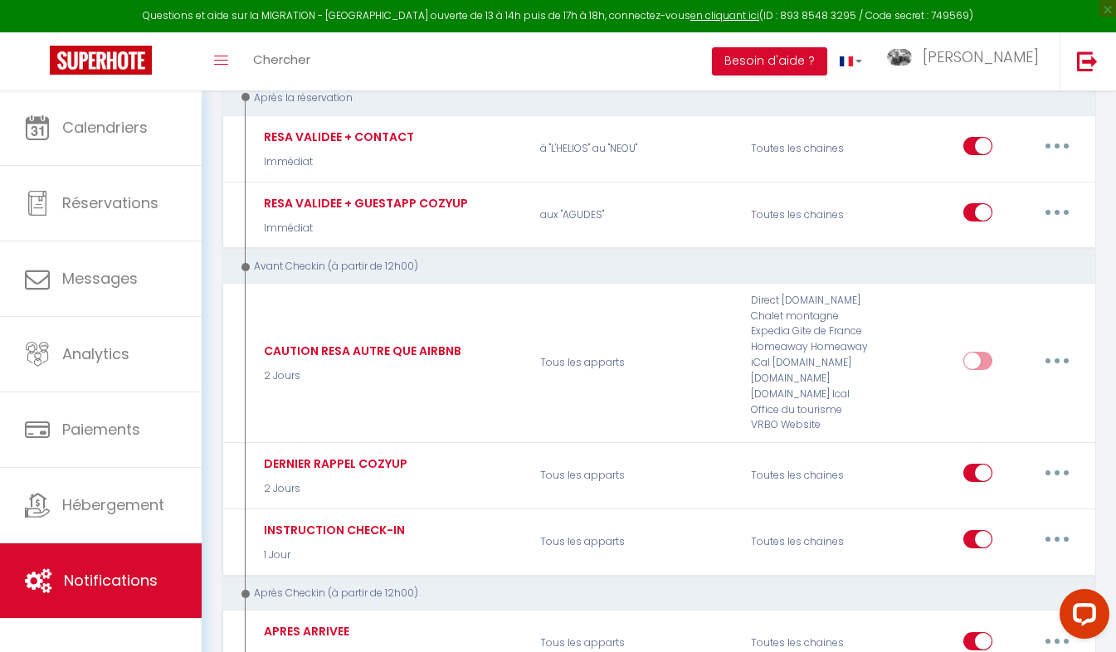
scroll to position [0, 0]
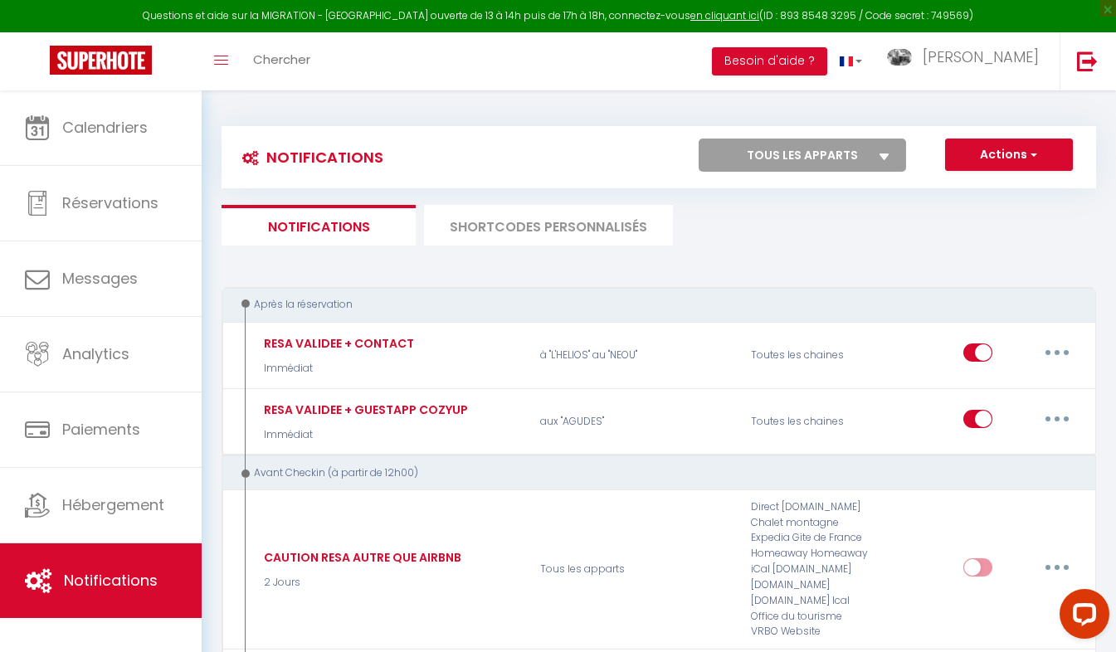
click at [522, 232] on li "SHORTCODES PERSONNALISÉS" at bounding box center [548, 225] width 249 height 41
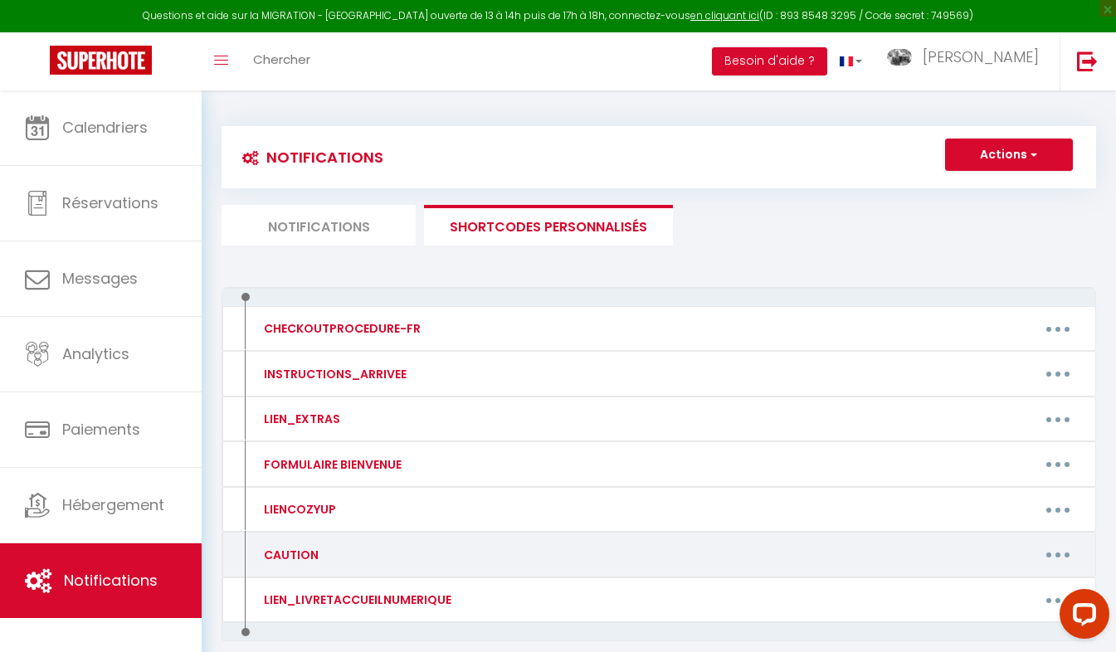
scroll to position [90, 0]
